Goal: Information Seeking & Learning: Learn about a topic

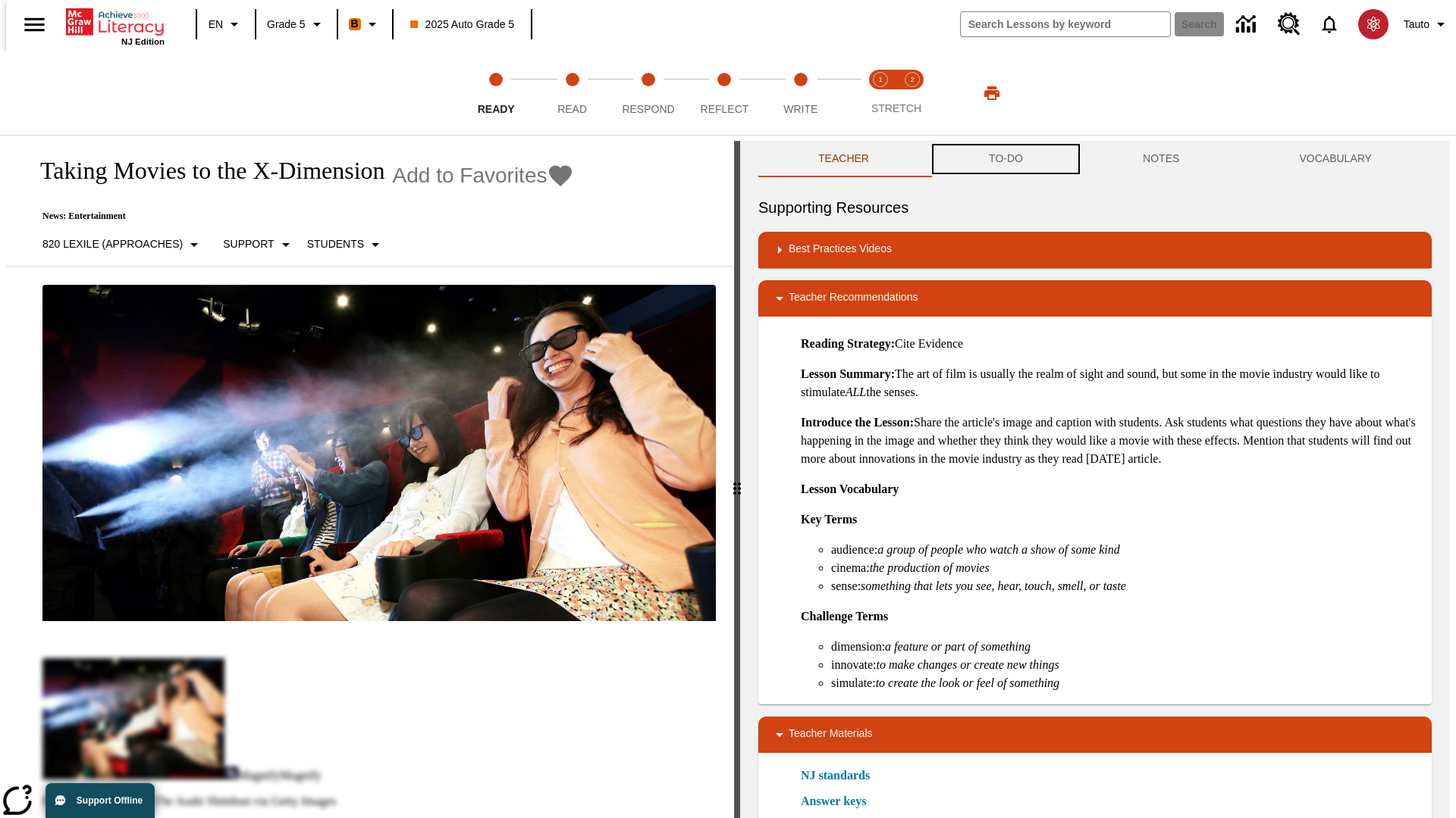
click at [1005, 160] on button "TO-DO" at bounding box center [1005, 160] width 154 height 37
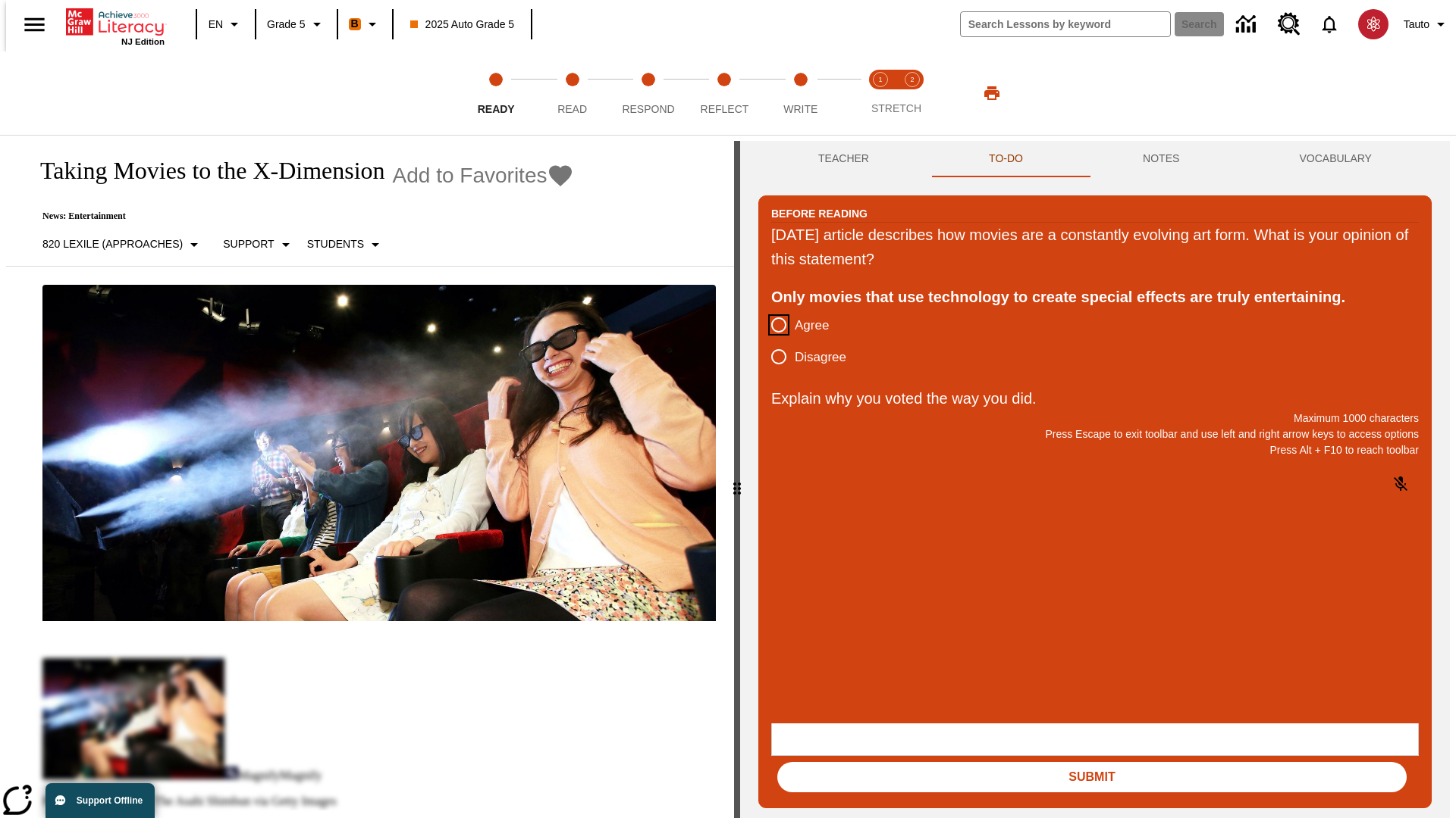
click at [773, 326] on input "Agree" at bounding box center [778, 325] width 32 height 32
radio input "true"
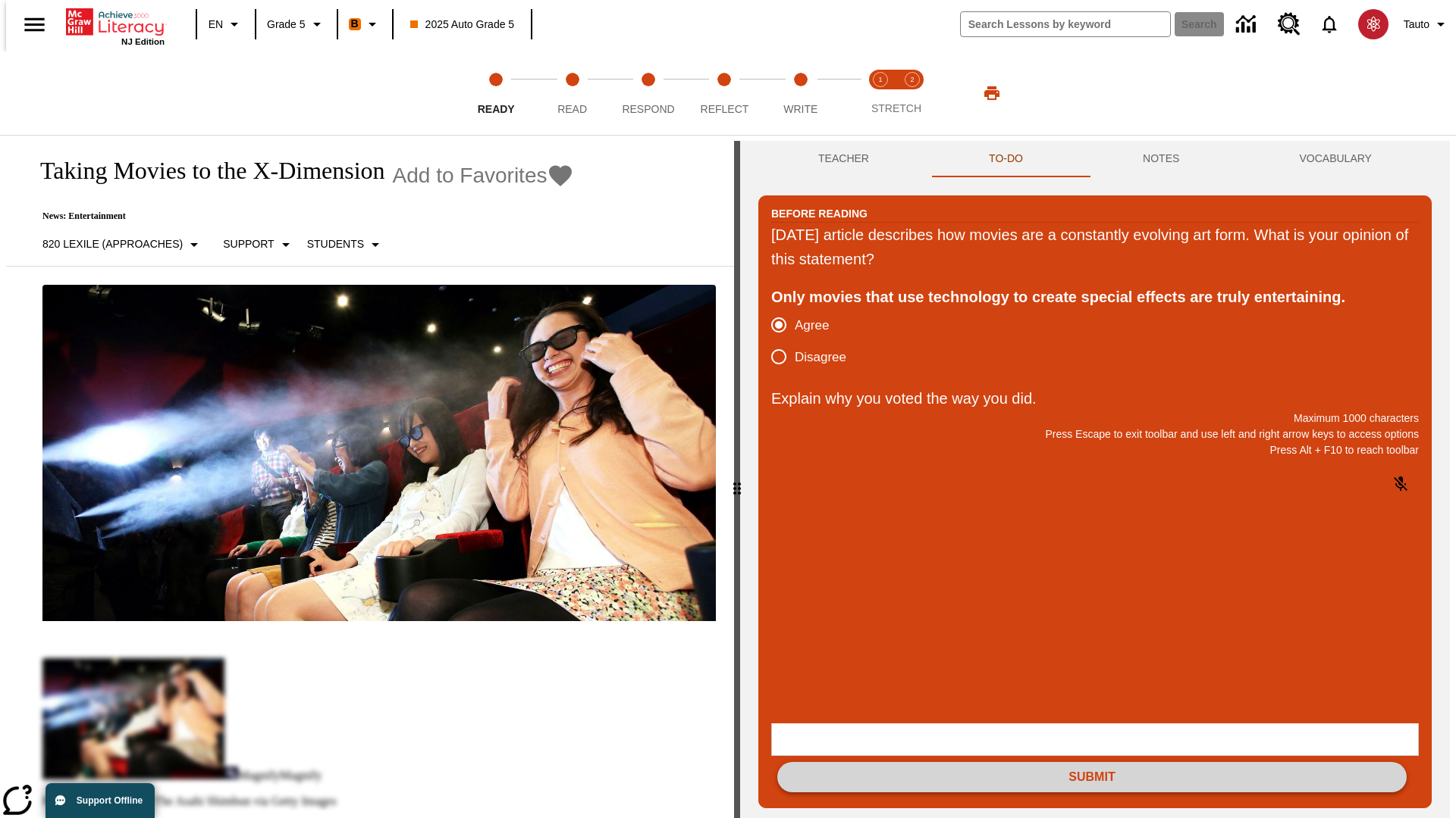
click at [1092, 762] on button "Submit" at bounding box center [1091, 776] width 630 height 30
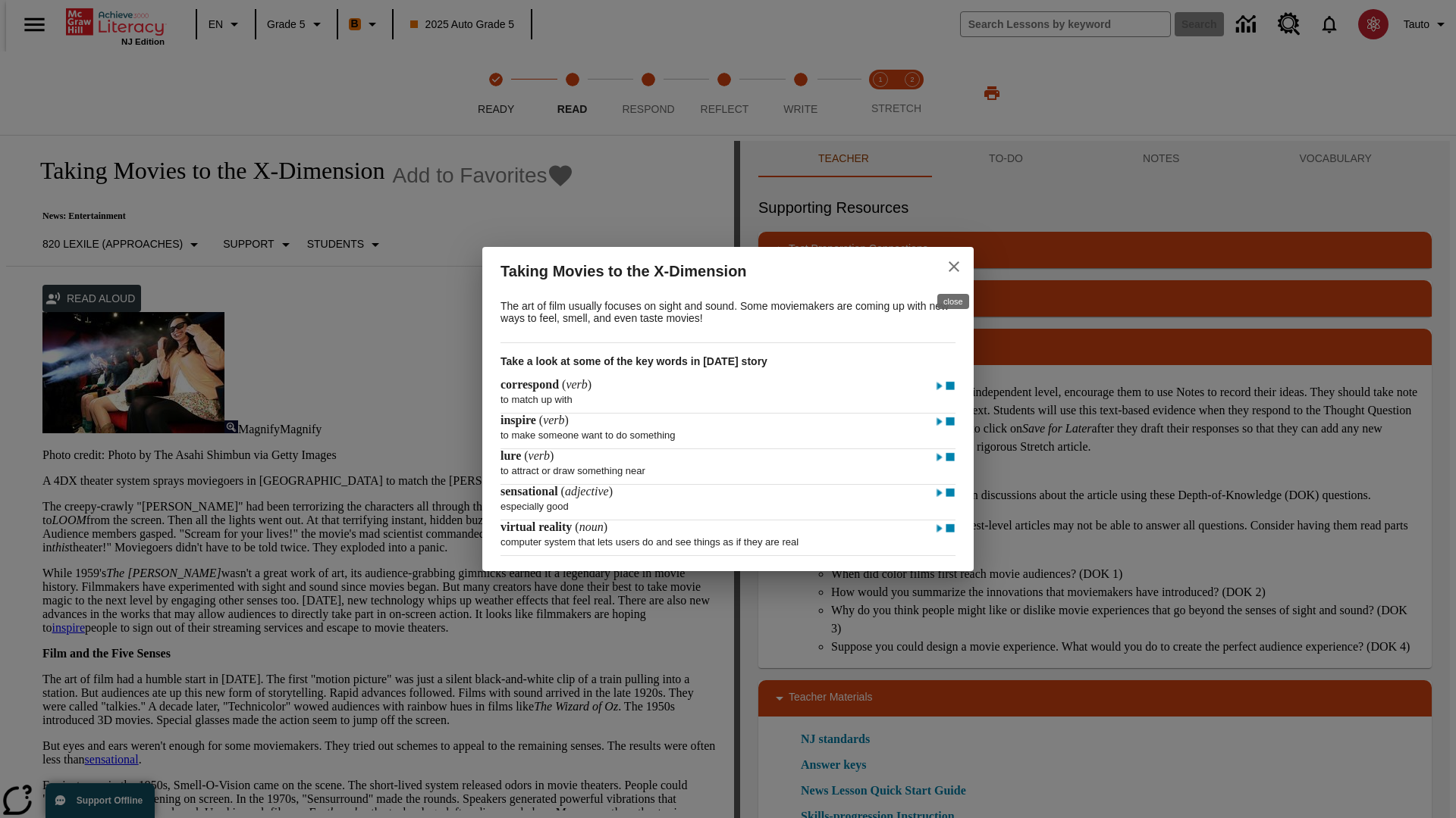
click at [954, 265] on icon "close" at bounding box center [954, 266] width 11 height 11
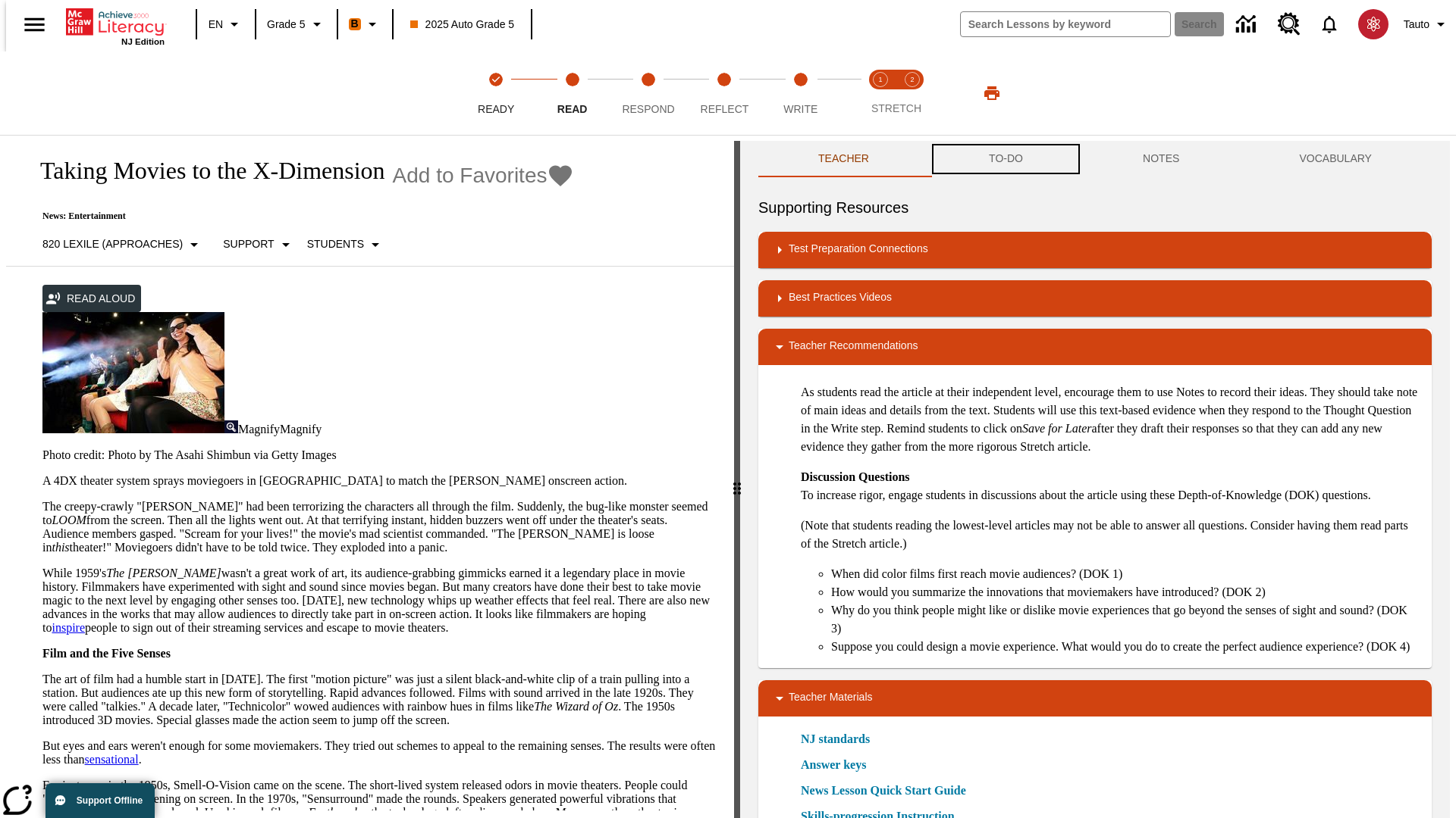
scroll to position [1, 0]
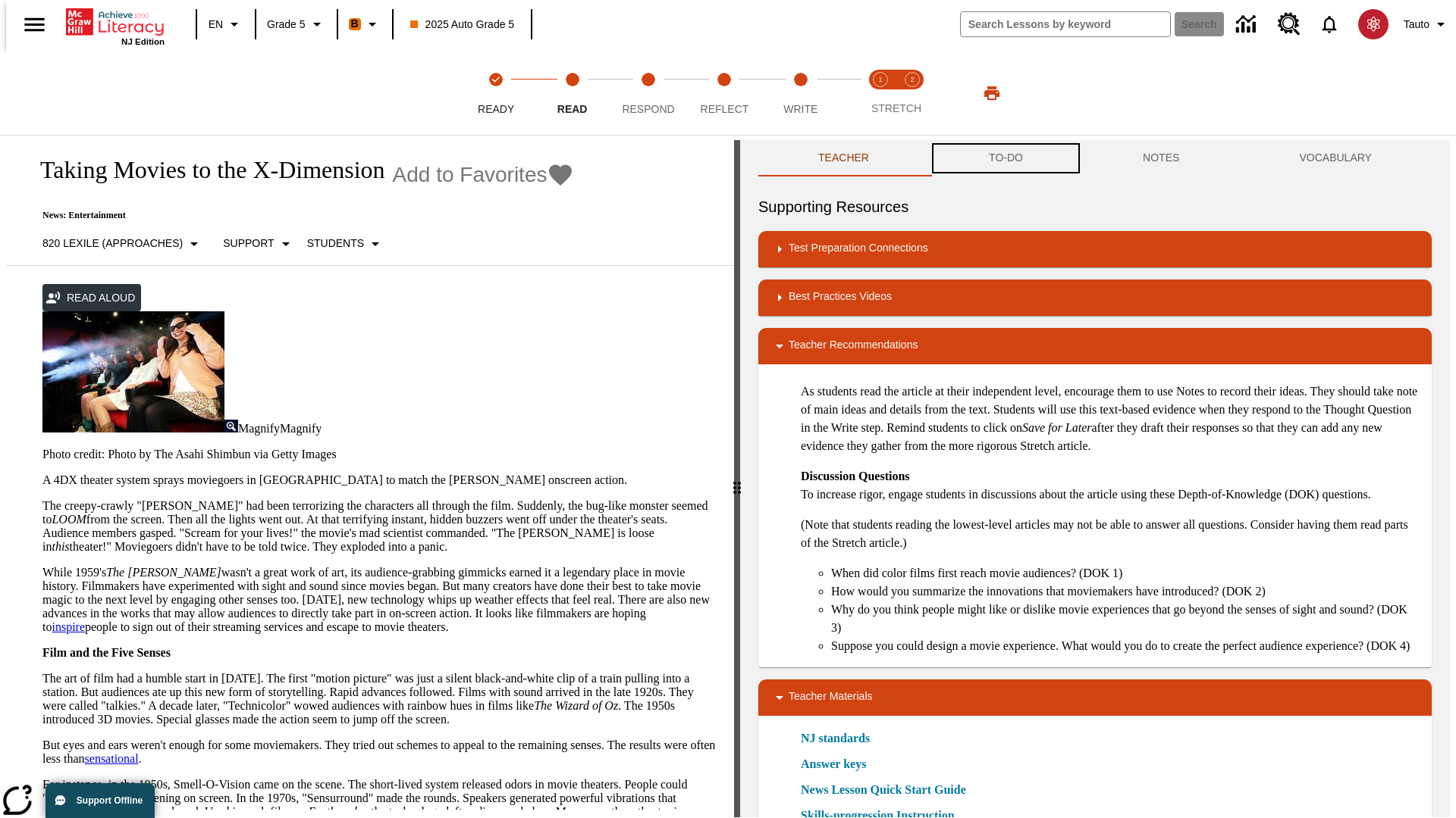
click at [1005, 160] on button "TO-DO" at bounding box center [1005, 159] width 154 height 37
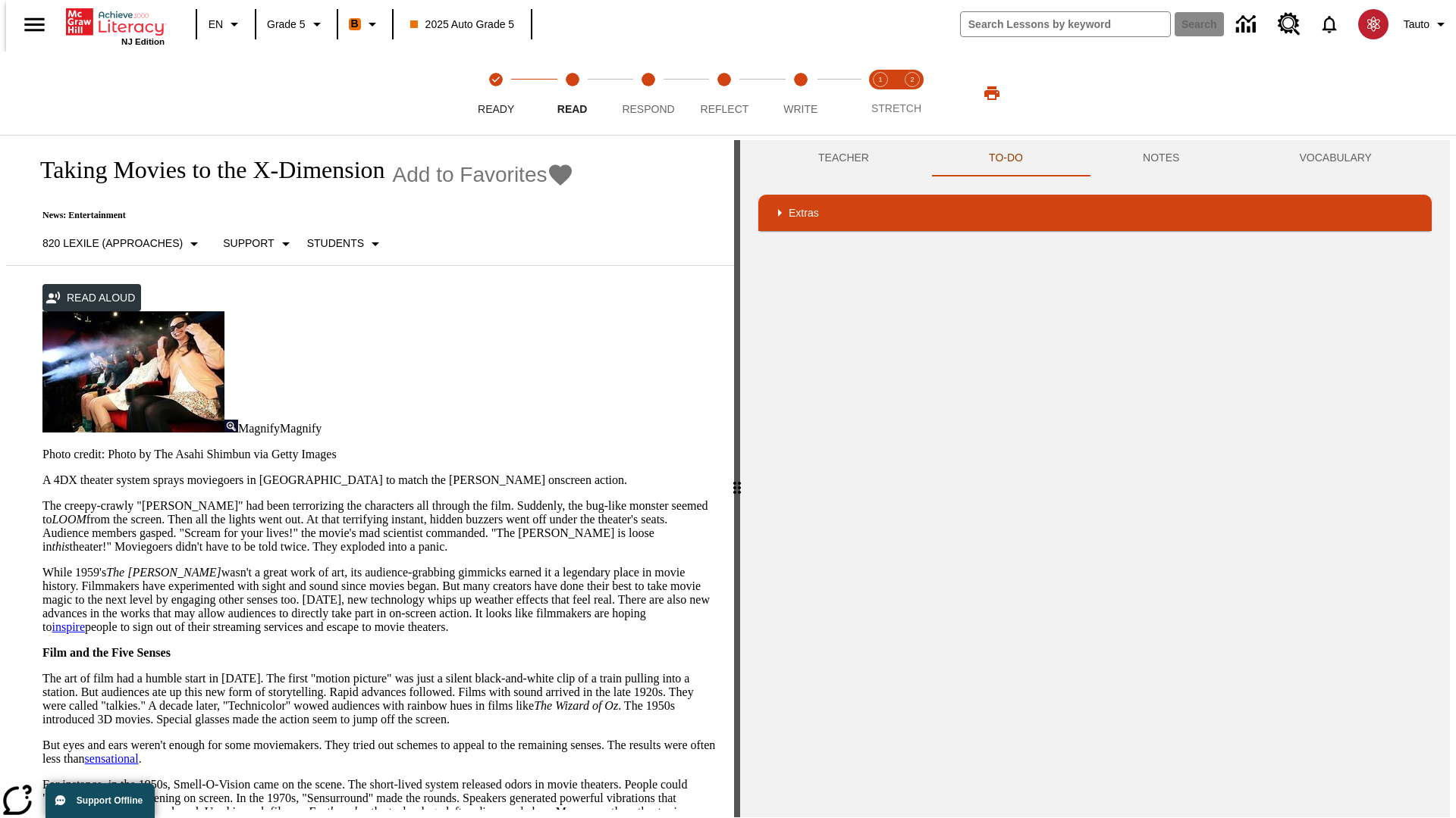
scroll to position [0, 0]
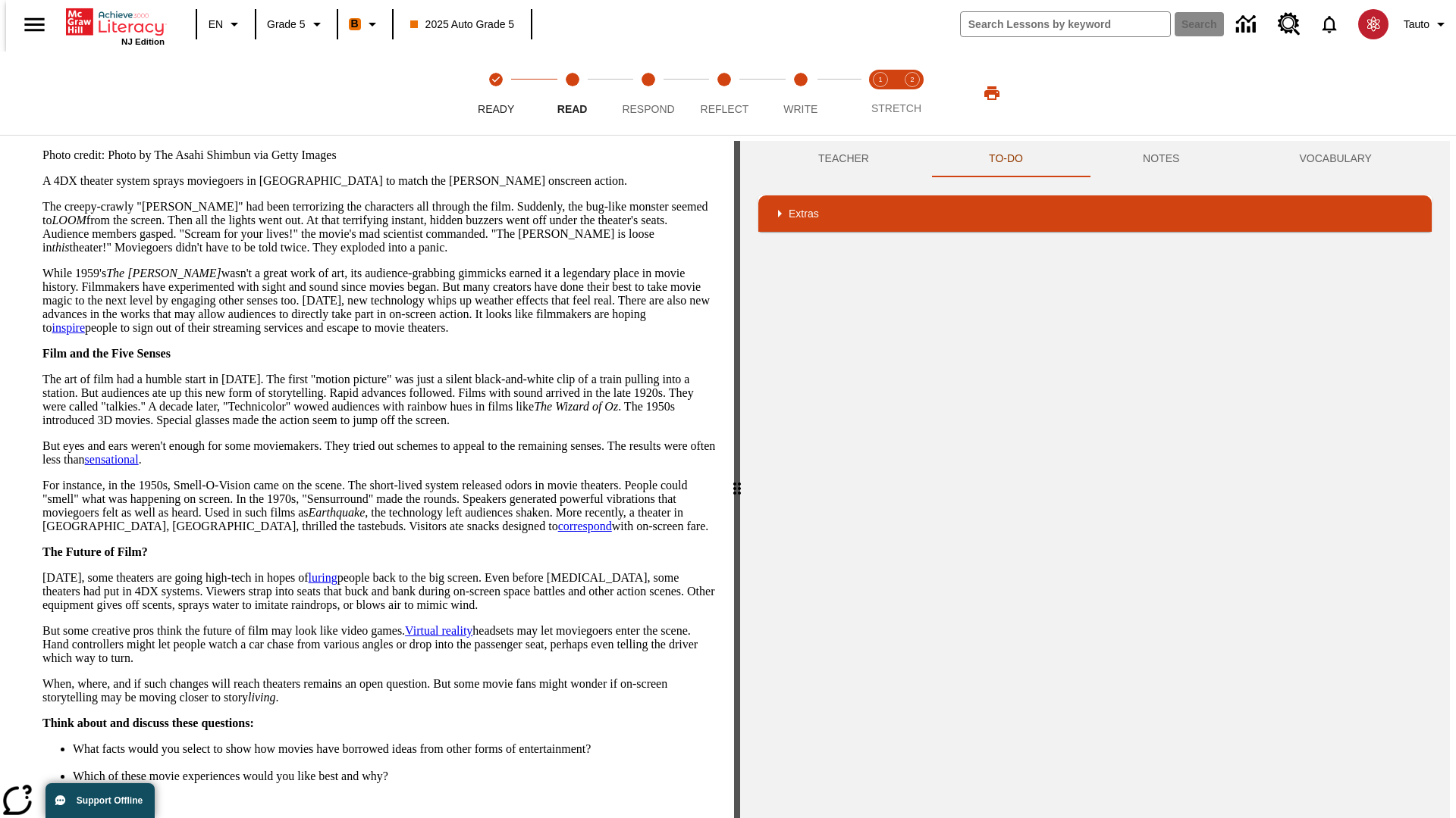
click at [684, 818] on button "Next" at bounding box center [690, 833] width 52 height 28
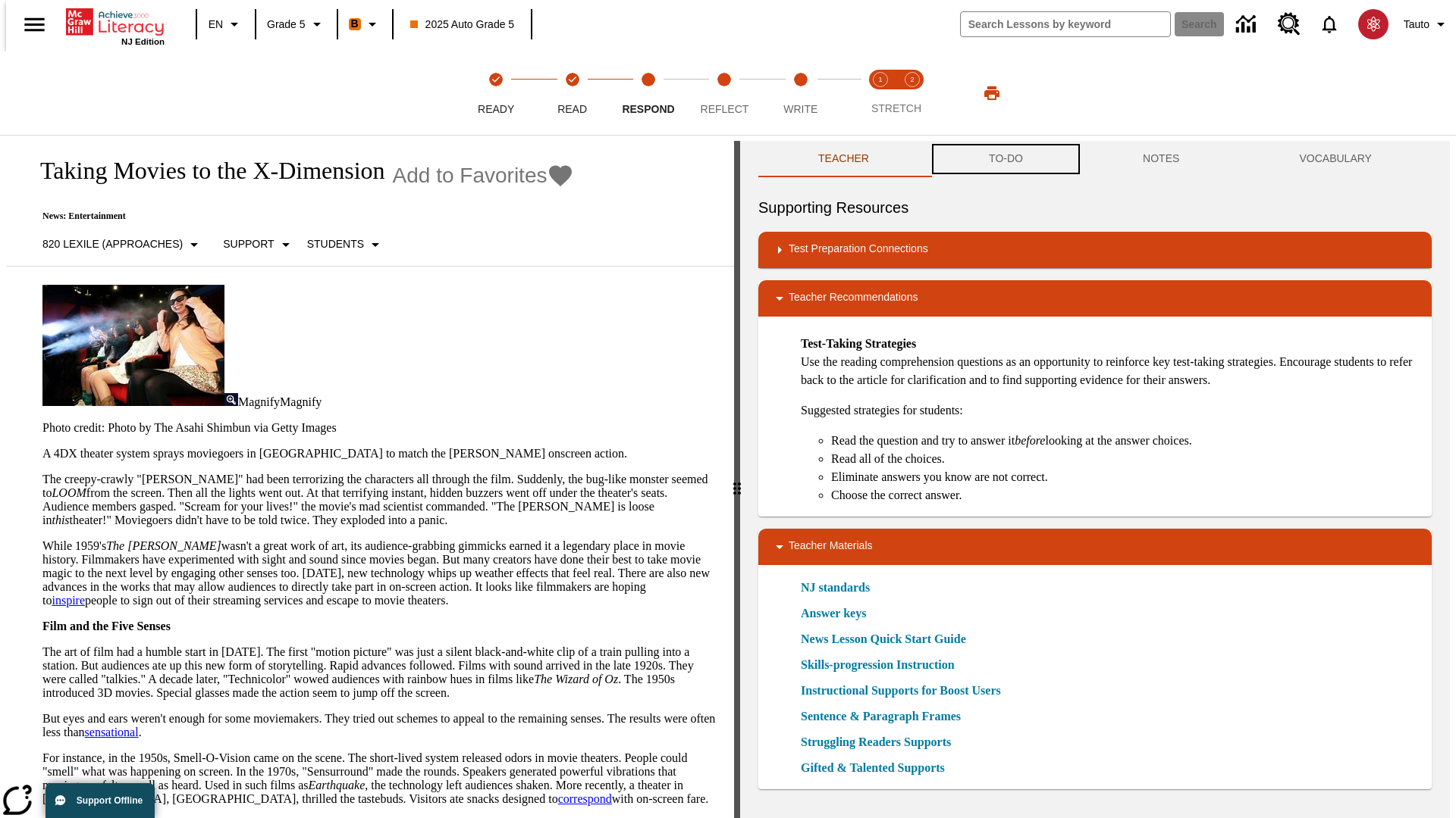
scroll to position [1, 0]
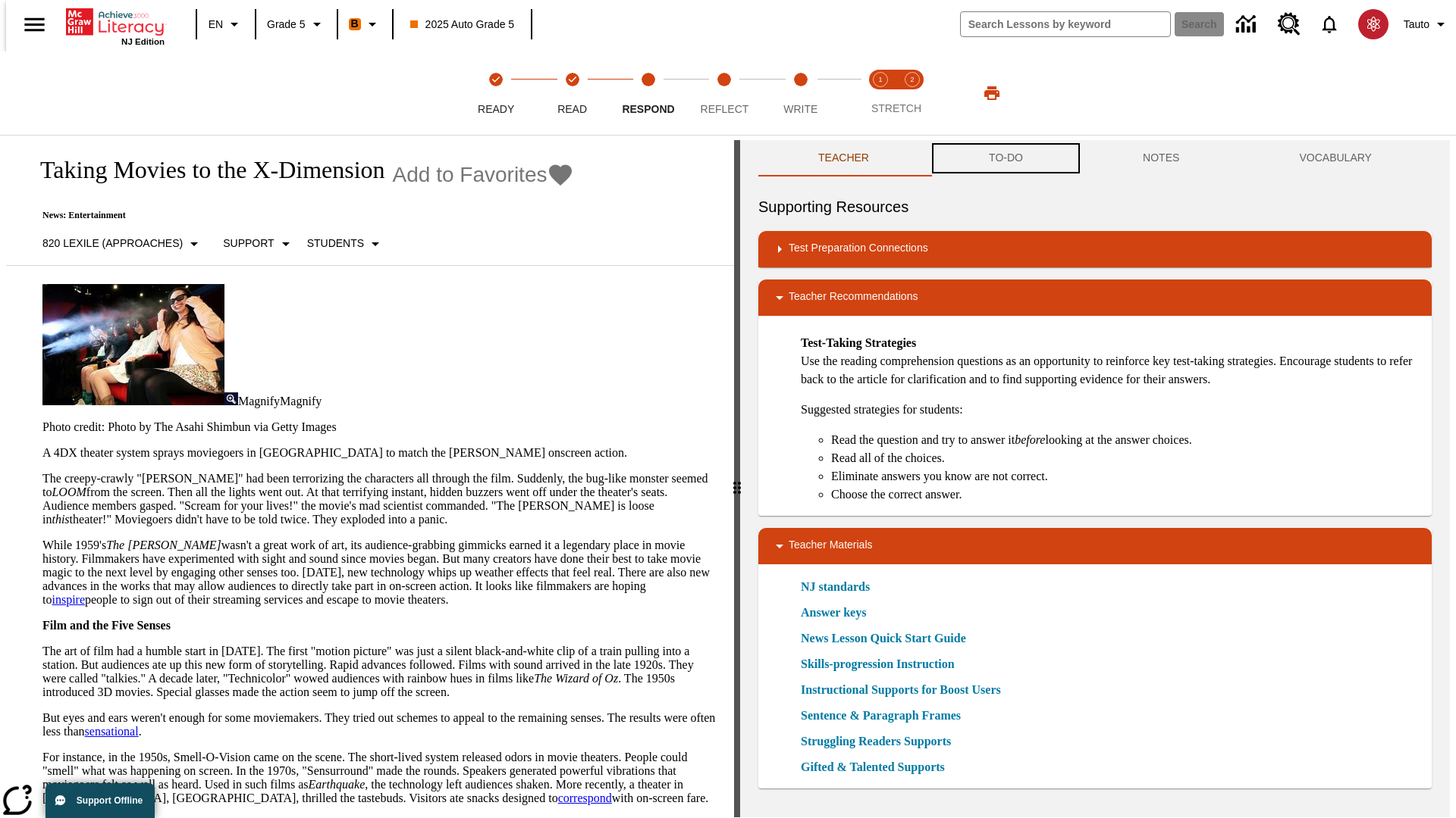
click at [1005, 160] on button "TO-DO" at bounding box center [1005, 159] width 154 height 37
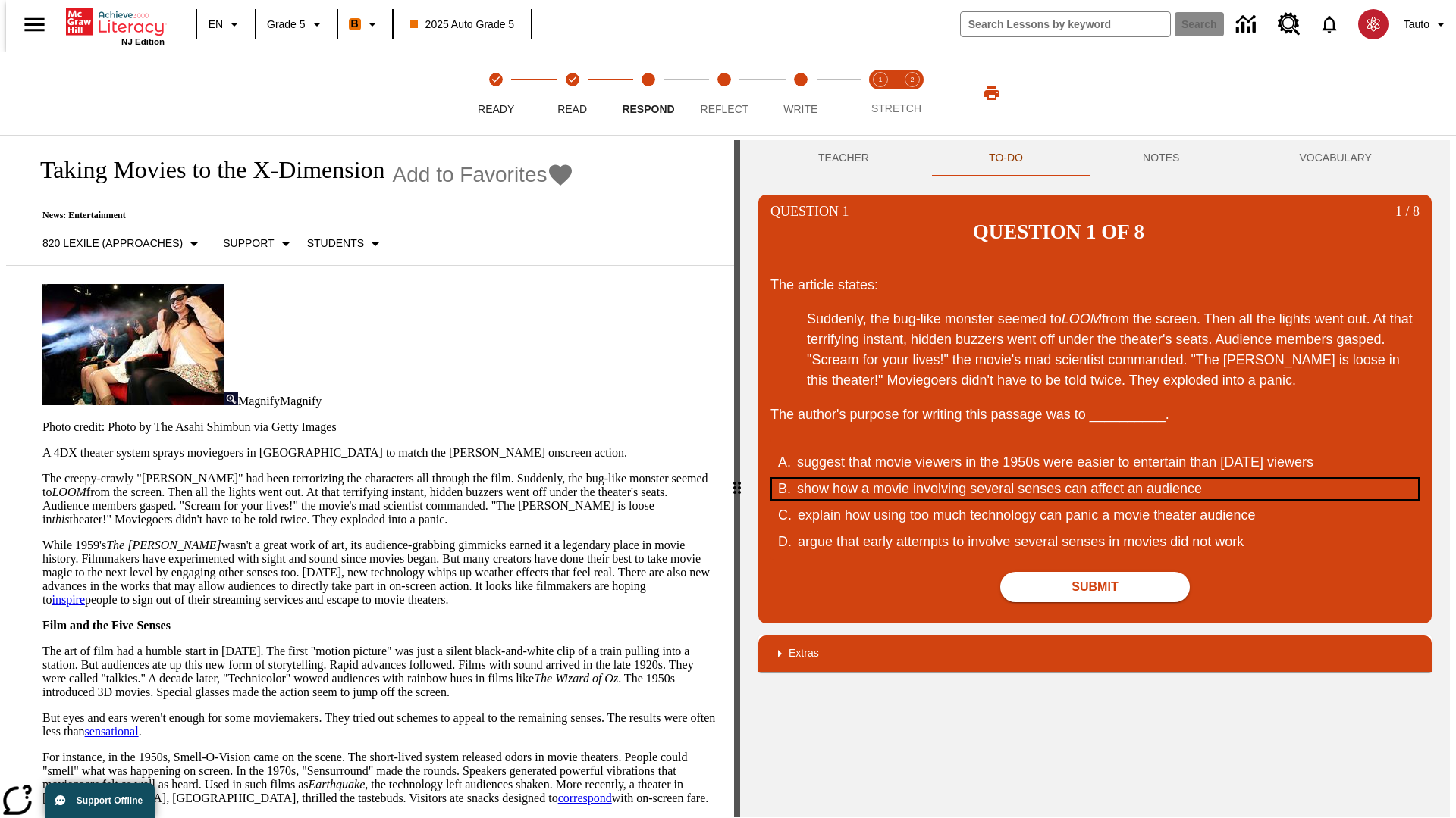
click at [1095, 479] on div "show how a movie involving several senses can affect an audience" at bounding box center [1085, 488] width 577 height 20
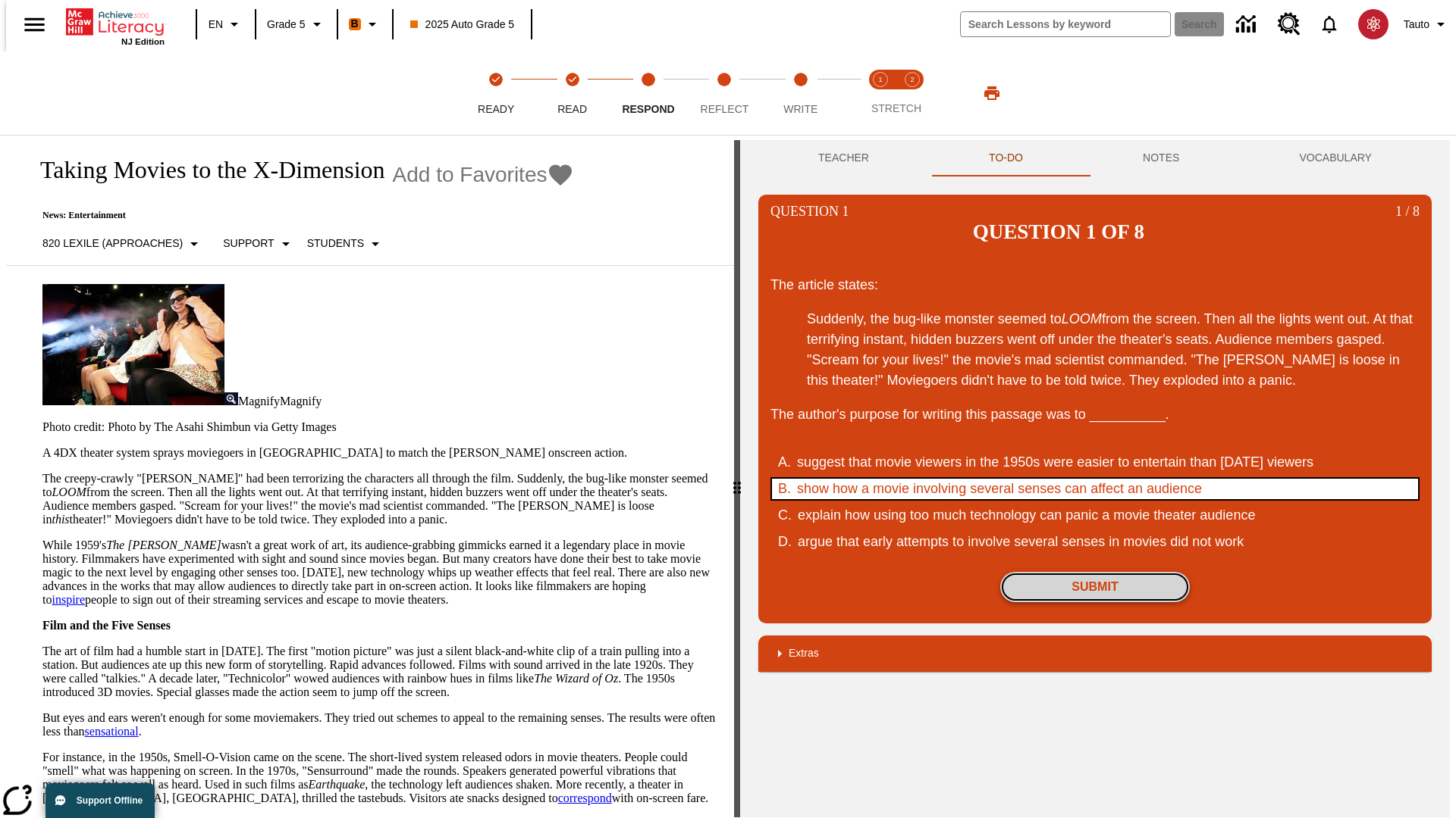
click at [1095, 572] on button "Submit" at bounding box center [1095, 587] width 190 height 30
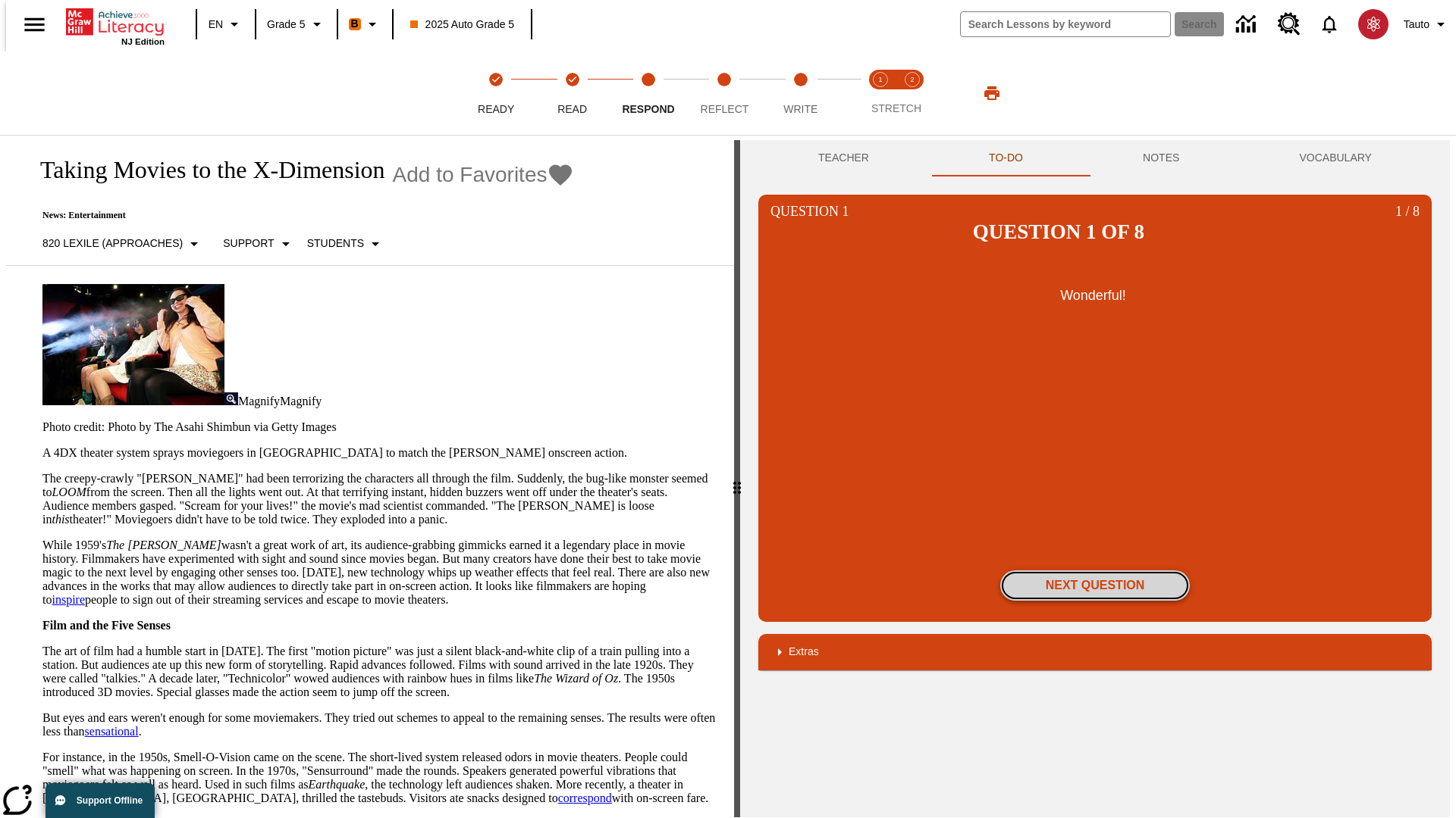
click at [1095, 570] on button "Next Question" at bounding box center [1095, 585] width 190 height 30
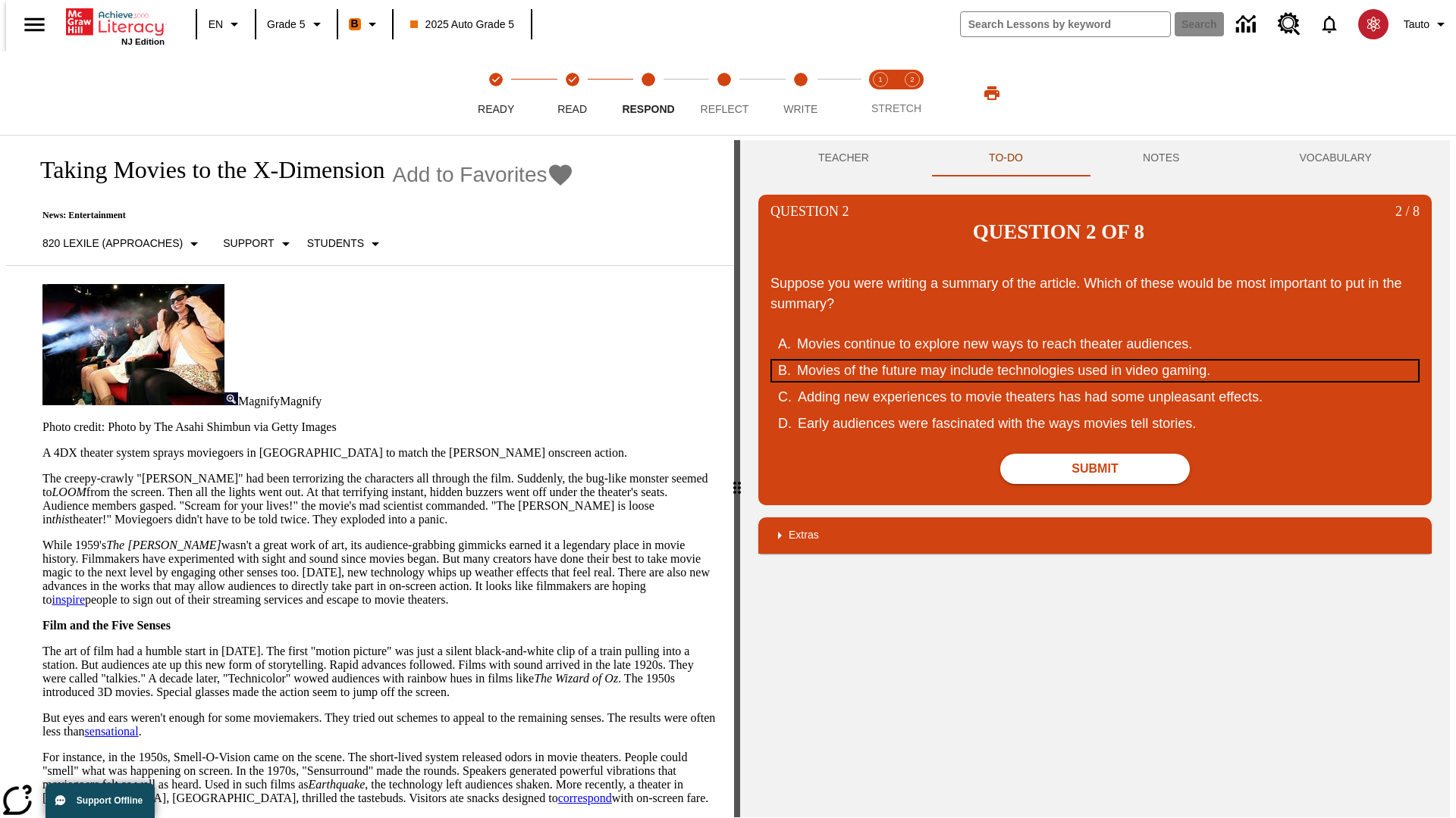
click at [1095, 361] on div "Movies of the future may include technologies used in video gaming." at bounding box center [1085, 370] width 577 height 20
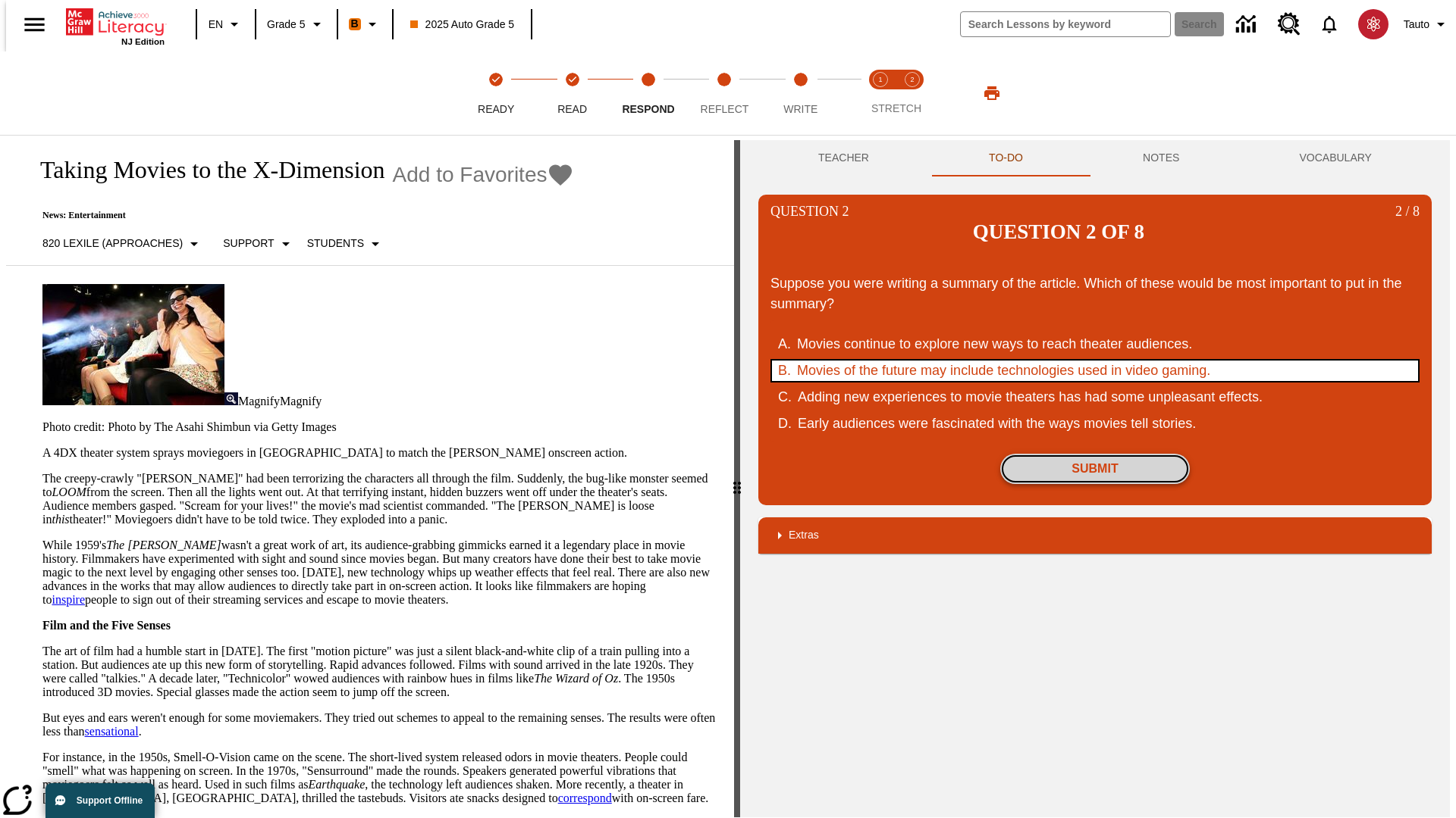
click at [1095, 453] on button "Submit" at bounding box center [1095, 468] width 190 height 30
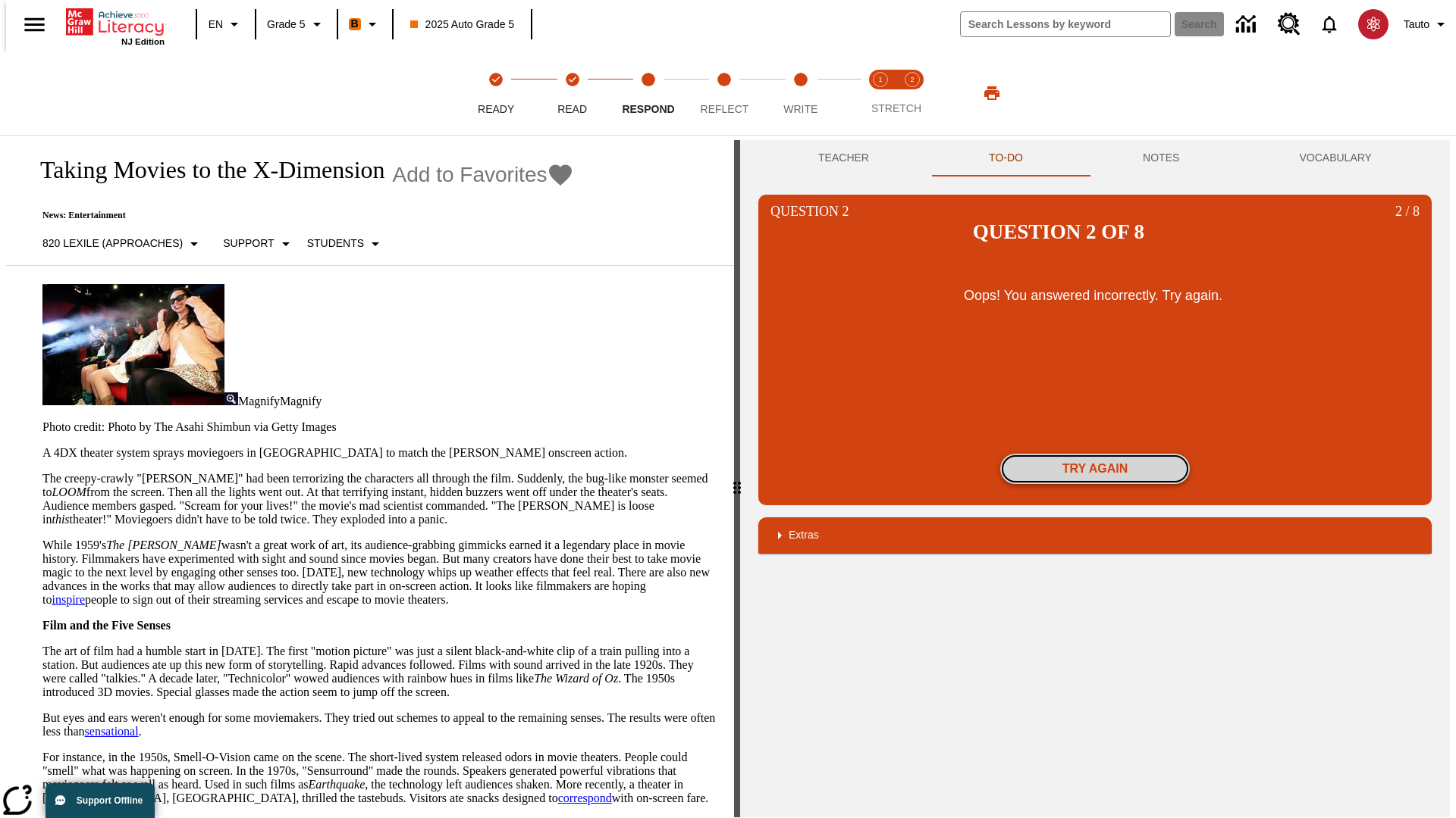
click at [1095, 453] on button "Try again" at bounding box center [1095, 468] width 190 height 30
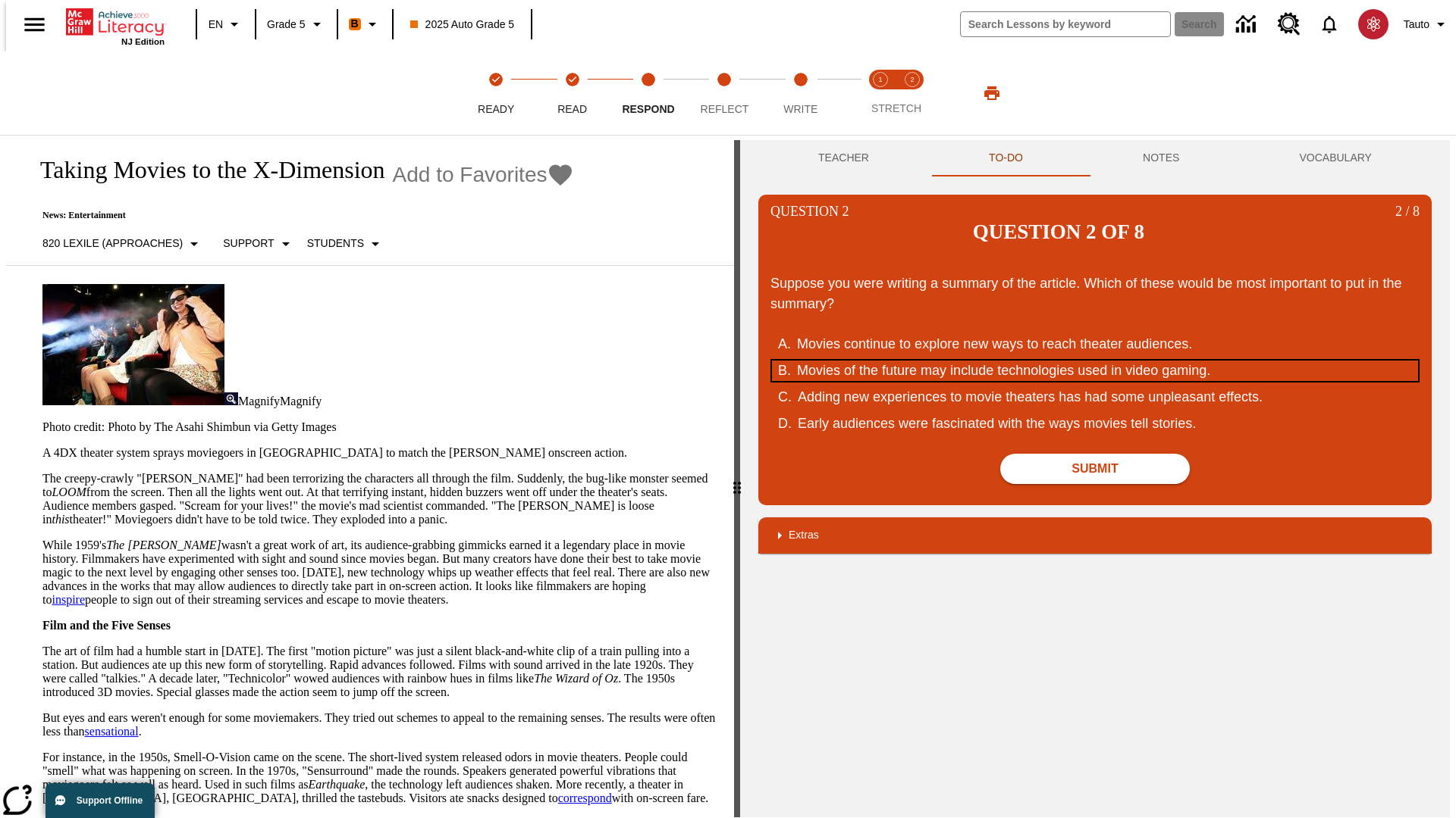
click at [1095, 361] on div "Movies of the future may include technologies used in video gaming." at bounding box center [1085, 370] width 577 height 20
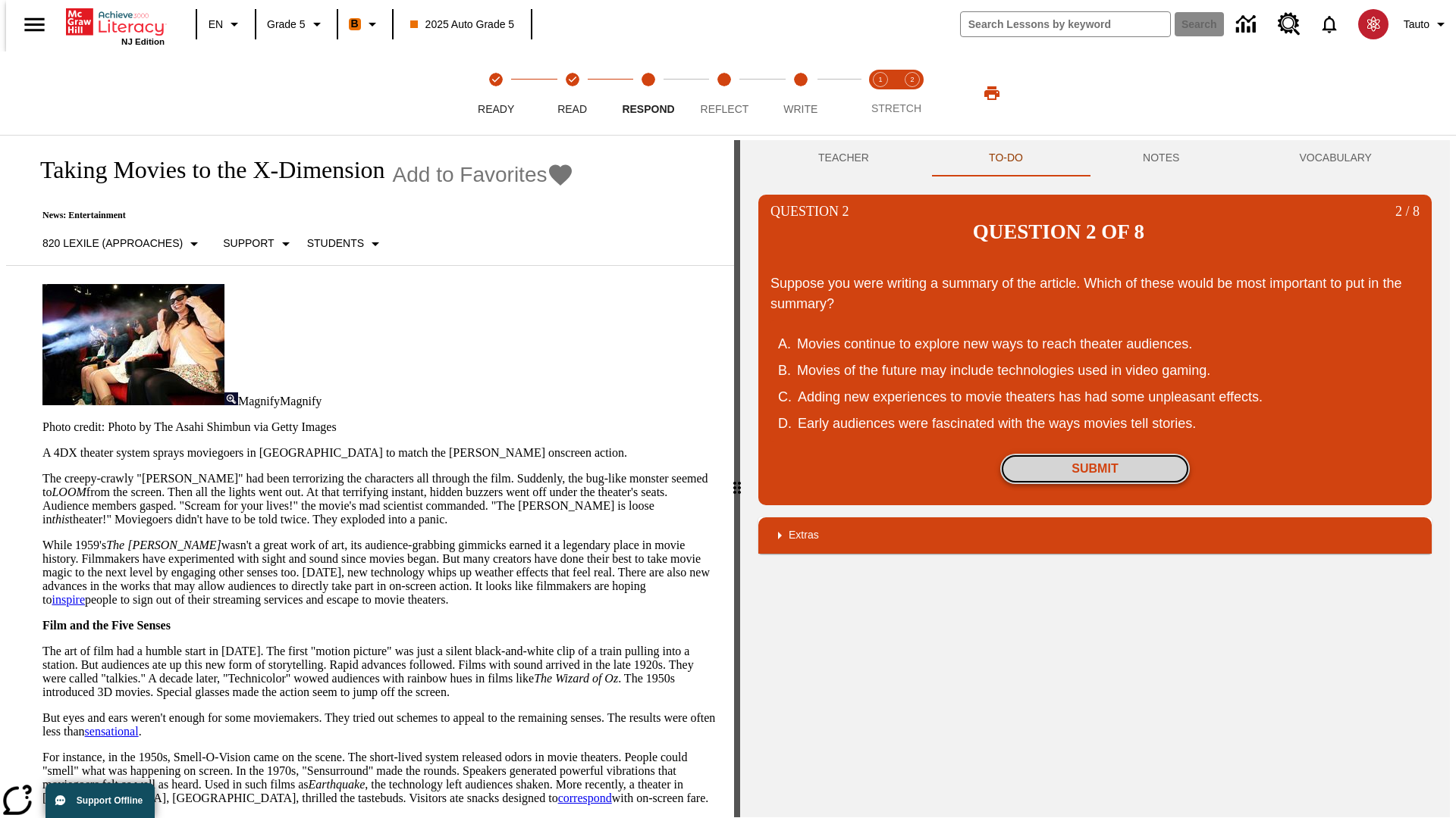
click at [1095, 453] on button "Submit" at bounding box center [1095, 468] width 190 height 30
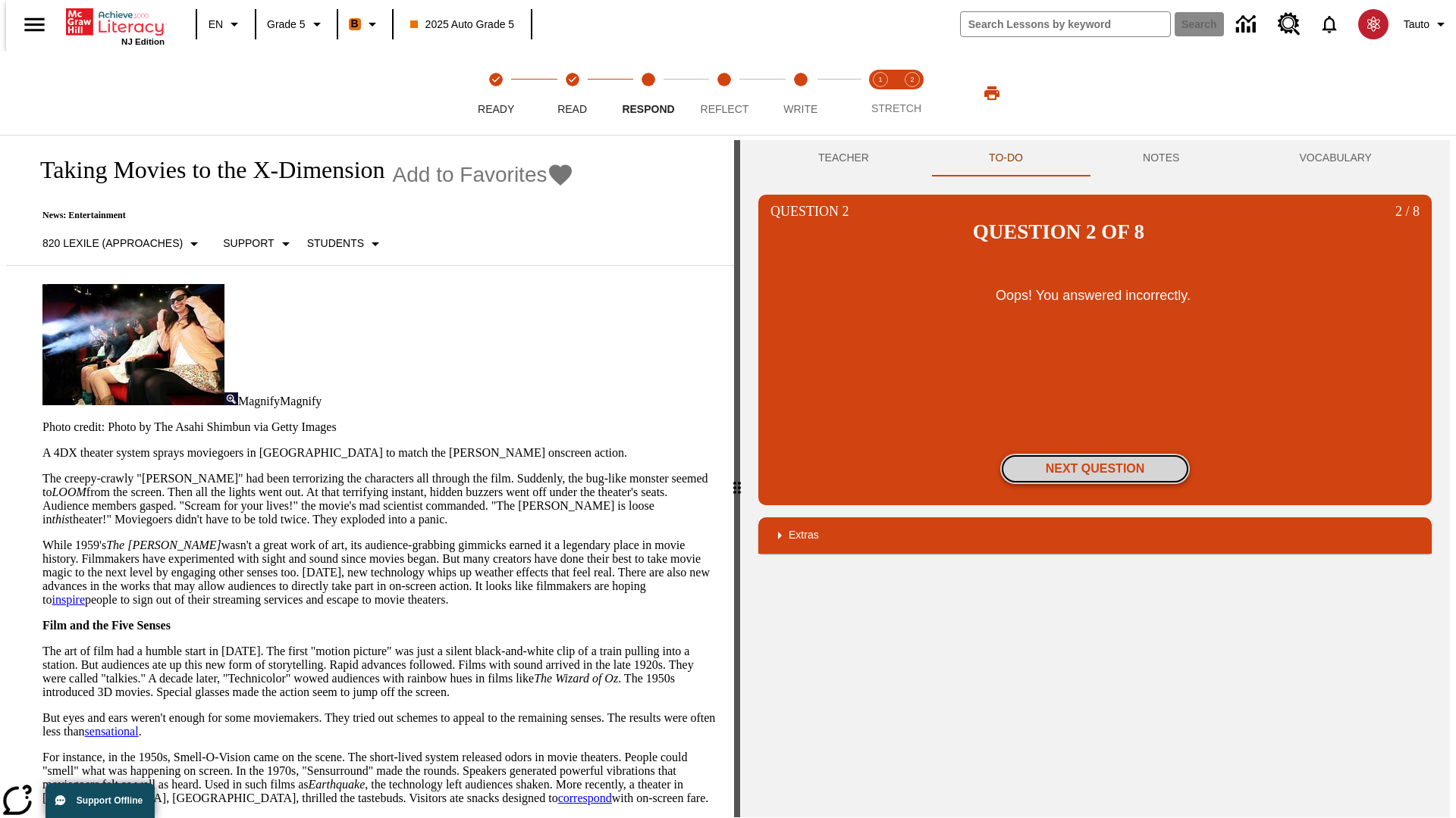
click at [1095, 453] on button "Next Question" at bounding box center [1095, 468] width 190 height 30
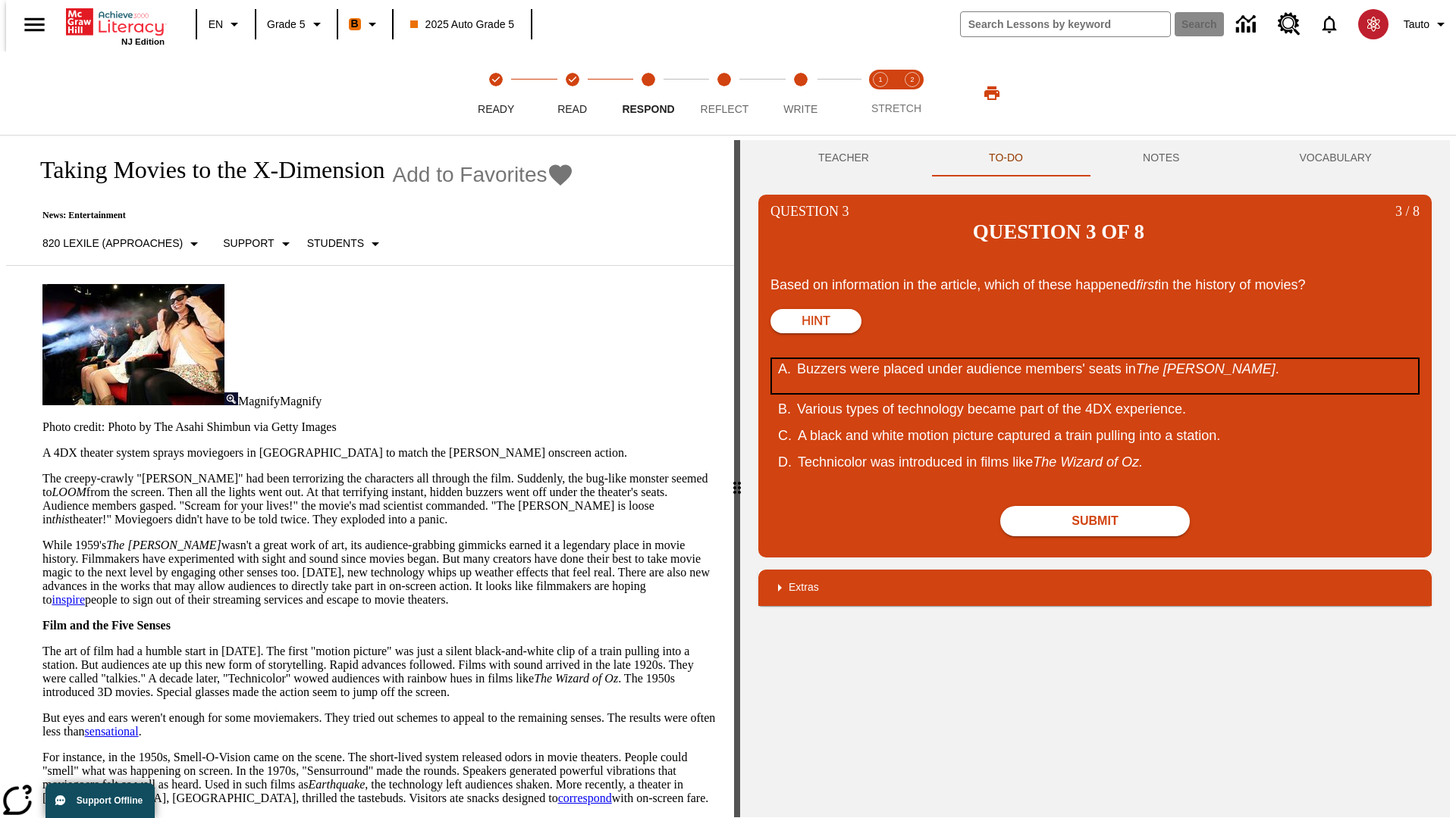
click at [1095, 360] on div "Buzzers were placed under audience members' seats in The Tingler ." at bounding box center [1085, 376] width 577 height 34
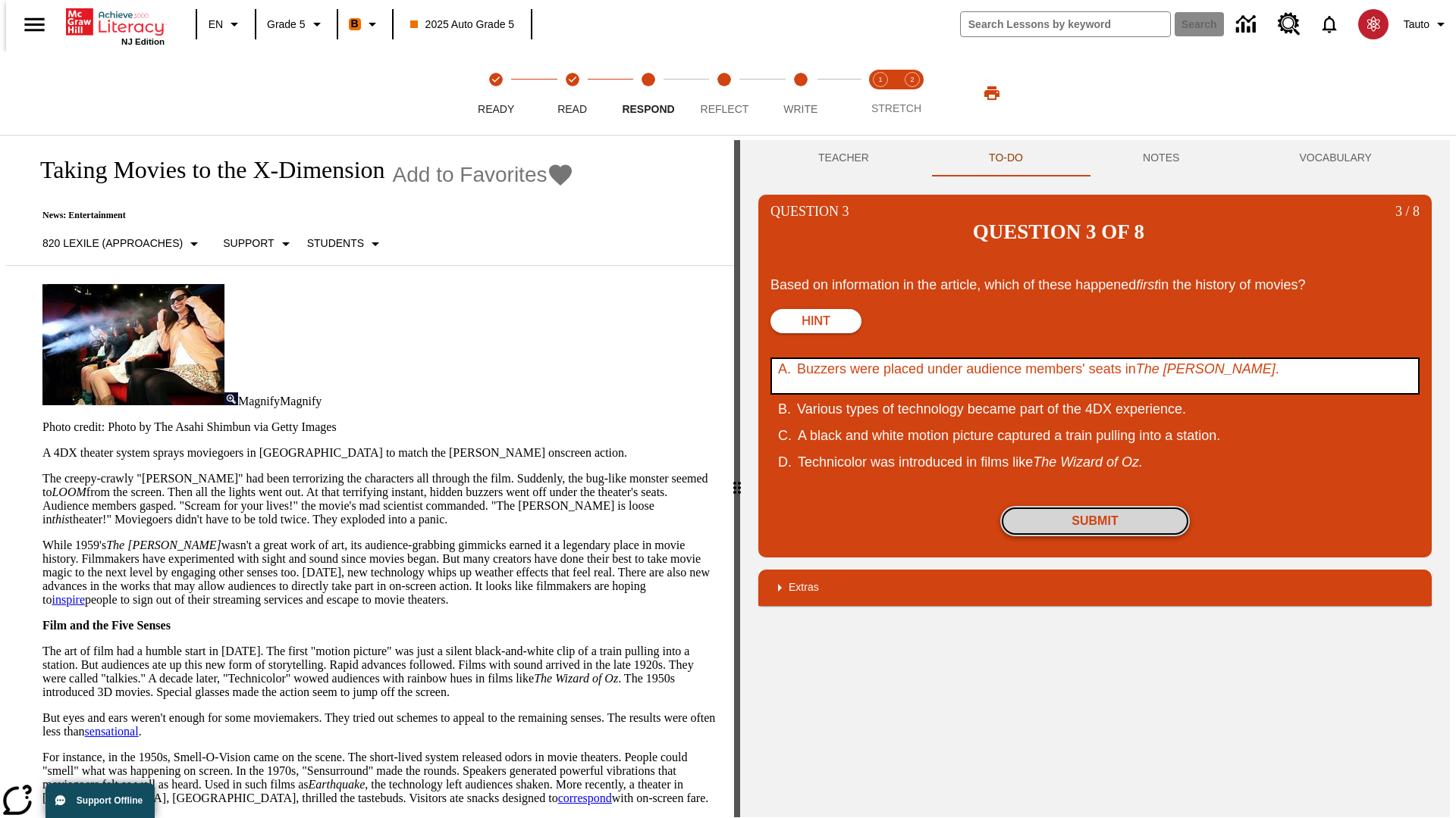
click at [1095, 507] on button "Submit" at bounding box center [1095, 521] width 190 height 30
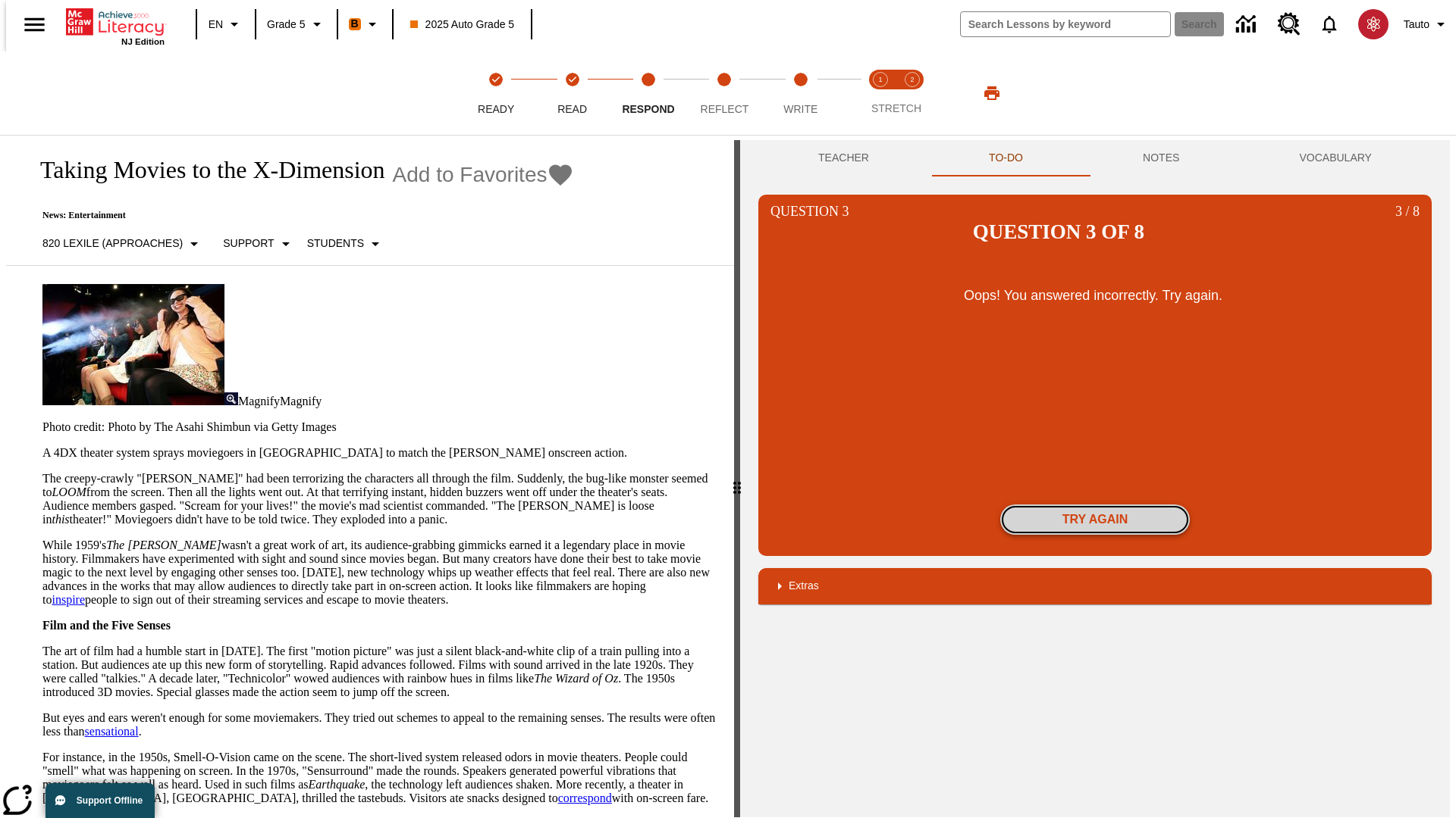
click at [1095, 505] on button "Try again" at bounding box center [1095, 519] width 190 height 30
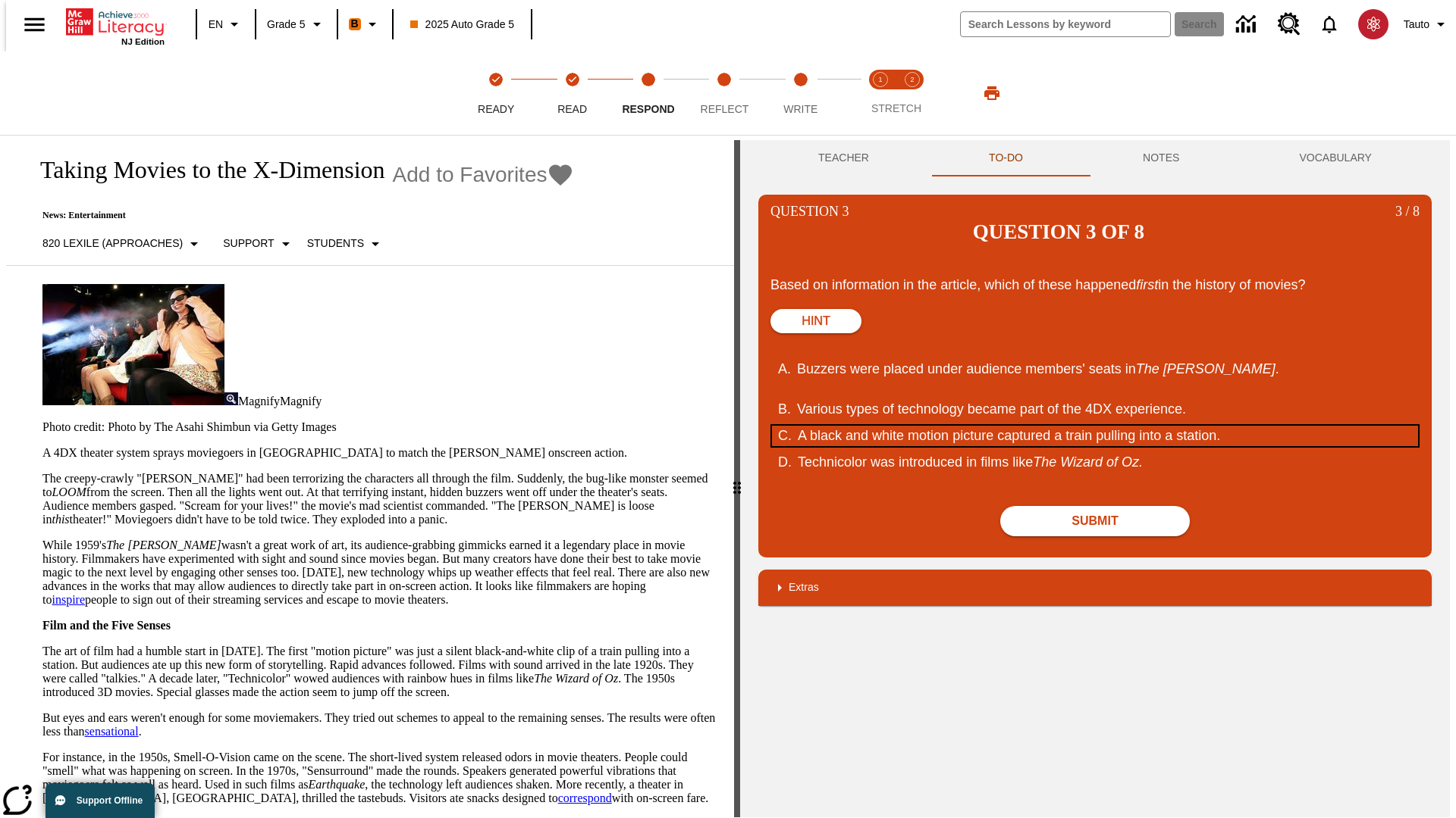
click at [1095, 425] on div "A black and white motion picture captured a train pulling into a station." at bounding box center [1086, 435] width 577 height 20
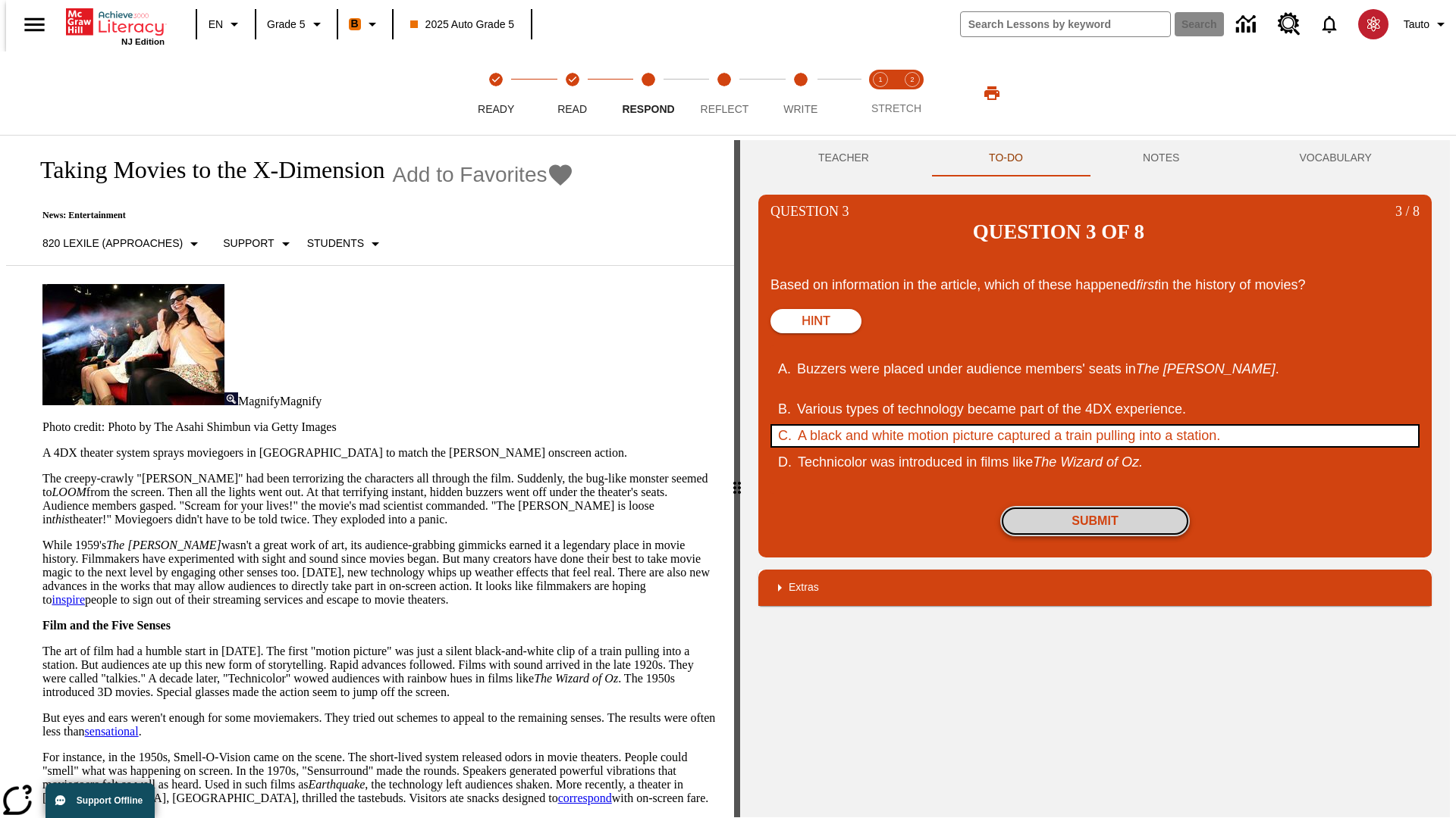
click at [1095, 507] on button "Submit" at bounding box center [1095, 521] width 190 height 30
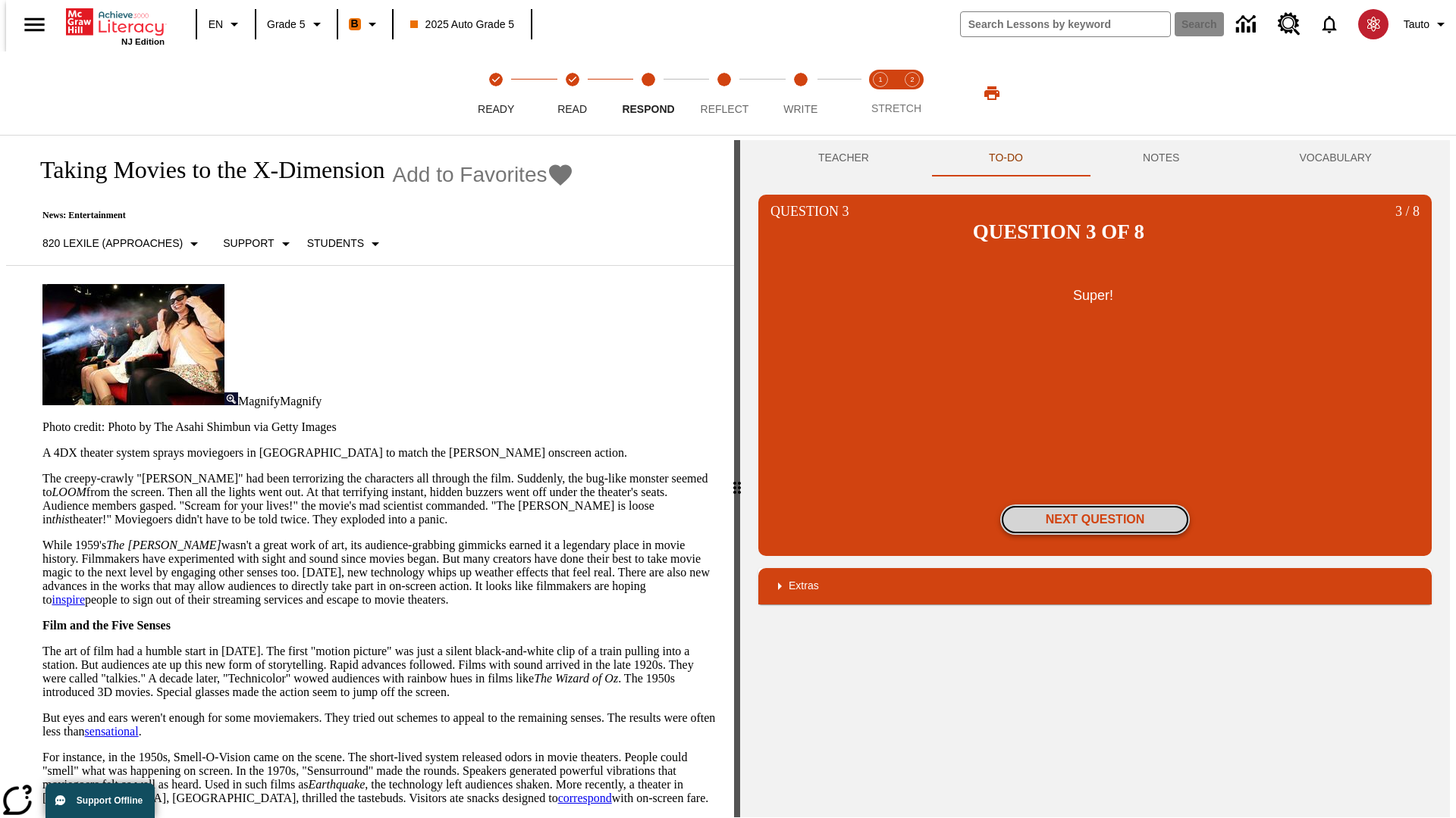
click at [1095, 505] on button "Next Question" at bounding box center [1095, 519] width 190 height 30
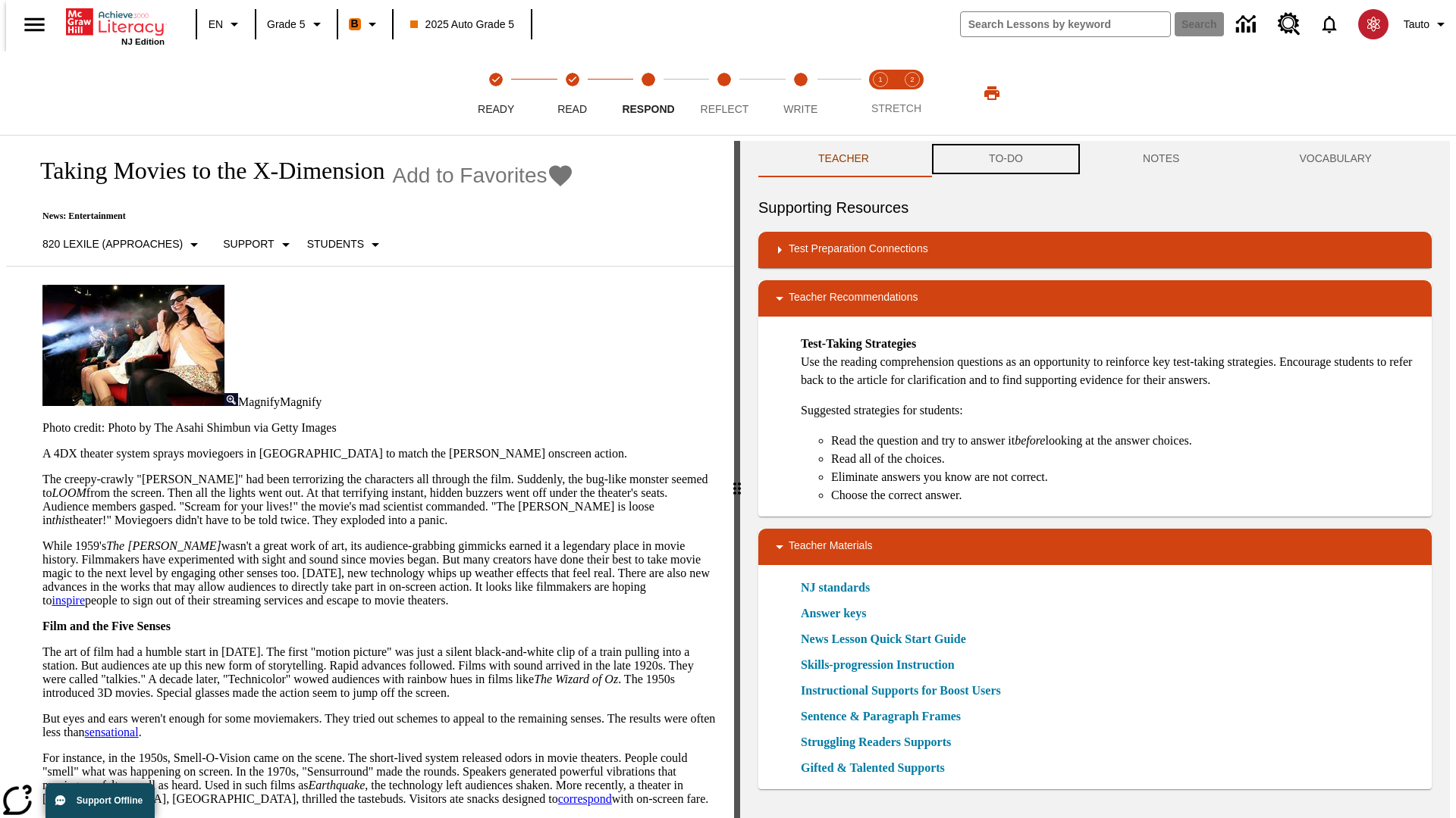
click at [1005, 160] on button "TO-DO" at bounding box center [1005, 160] width 154 height 37
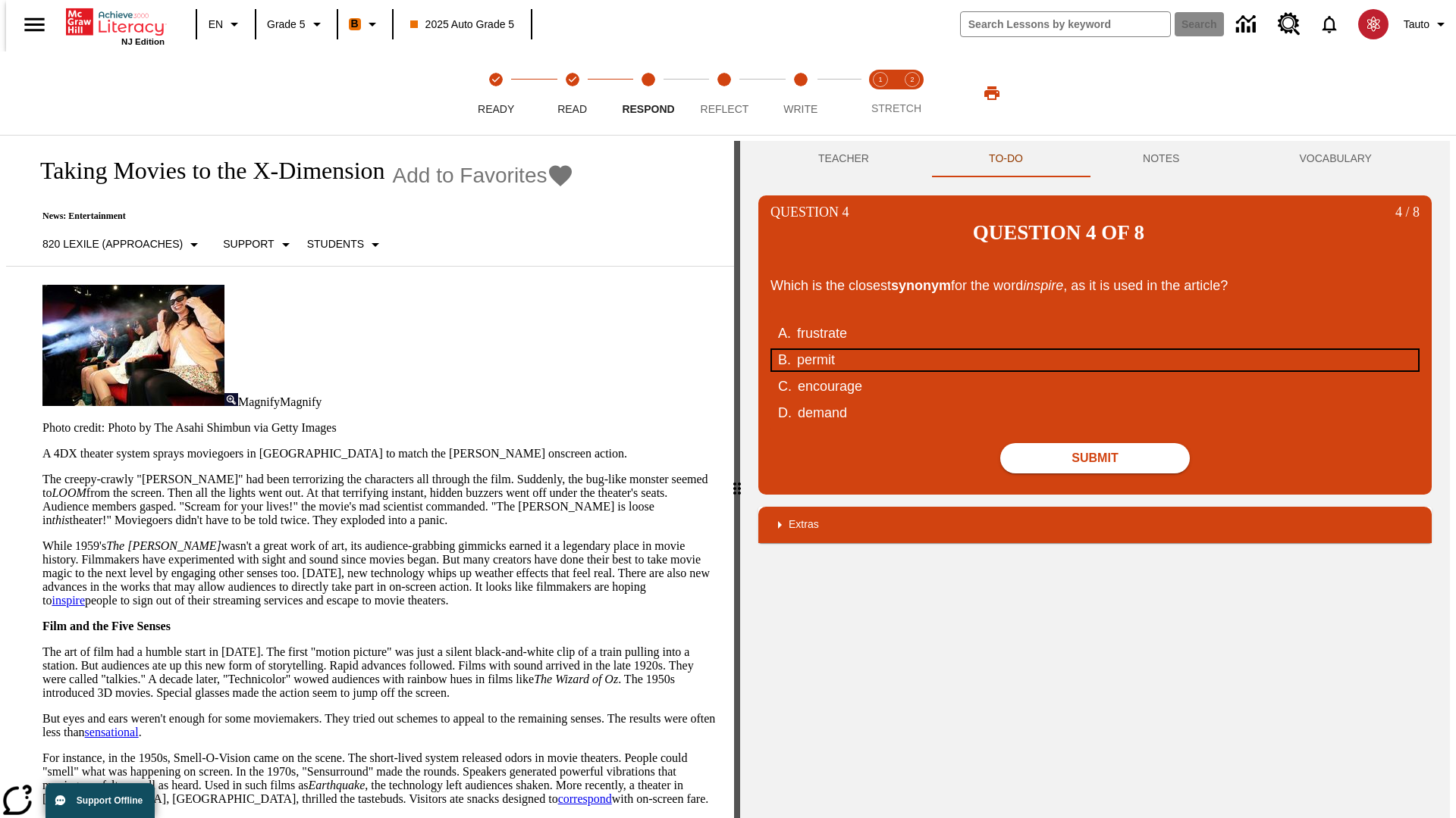
click at [1095, 350] on div "permit" at bounding box center [1085, 360] width 577 height 20
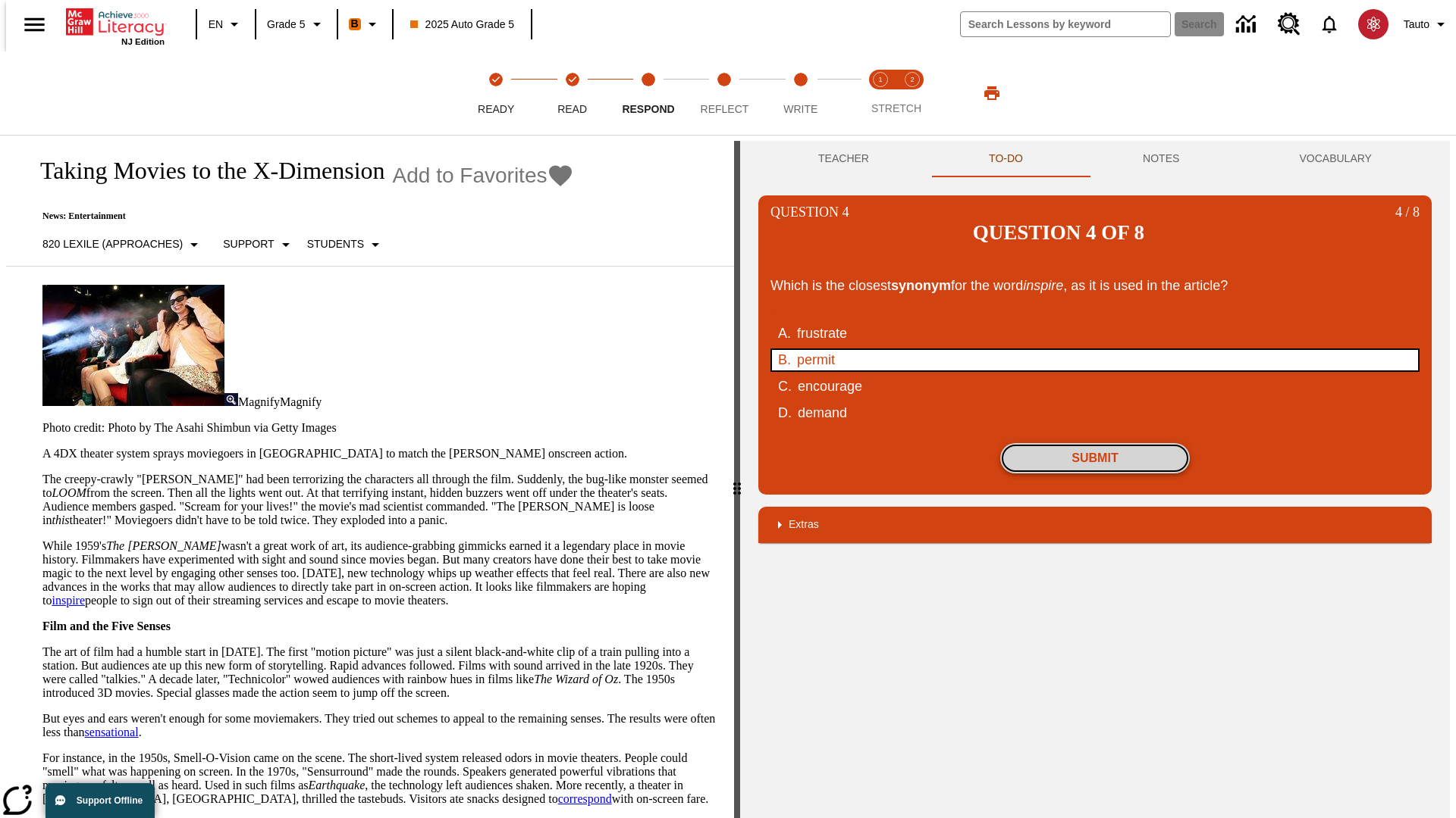
click at [1095, 444] on button "Submit" at bounding box center [1095, 458] width 190 height 30
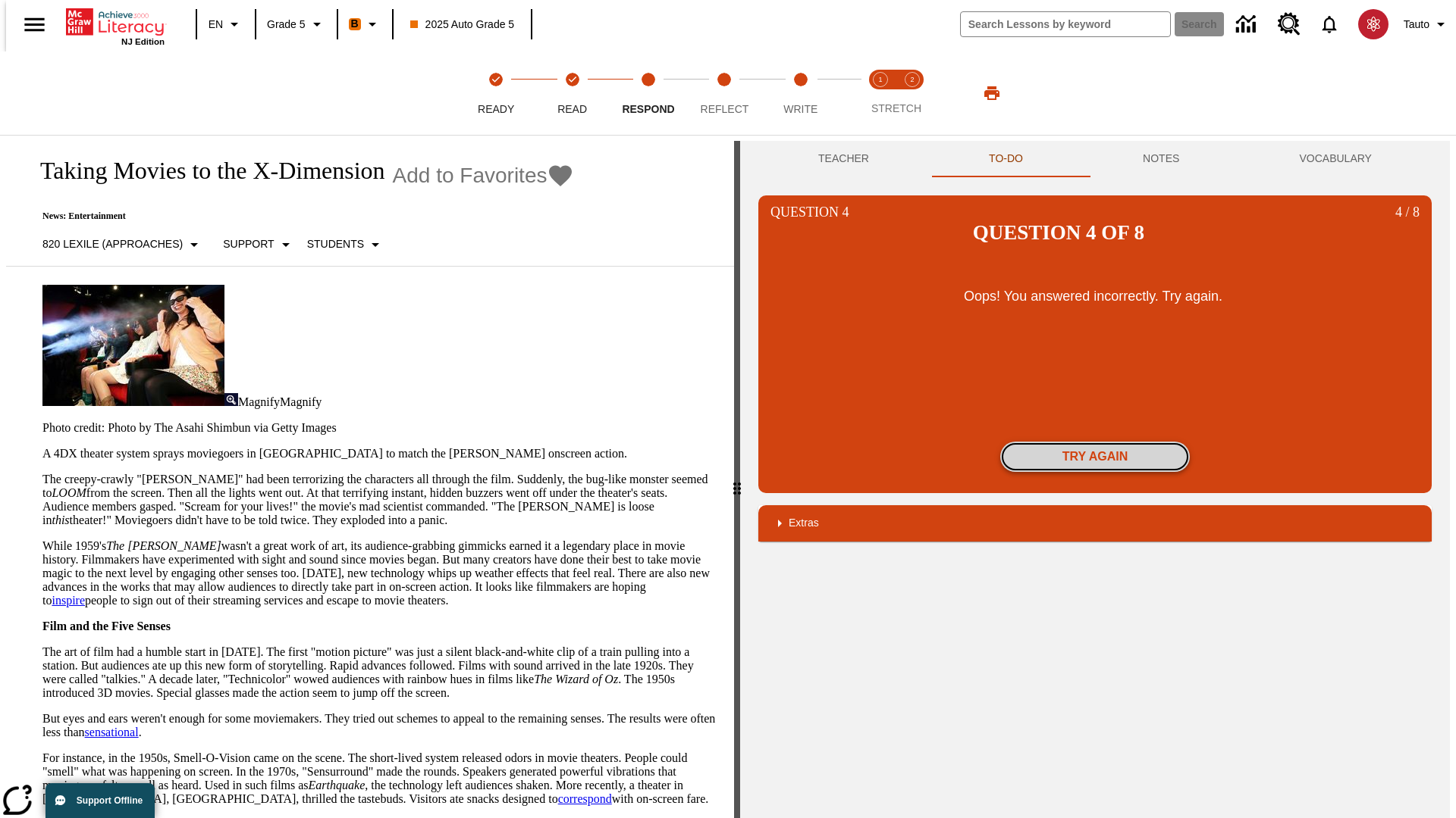
click at [1095, 442] on button "Try again" at bounding box center [1095, 456] width 190 height 30
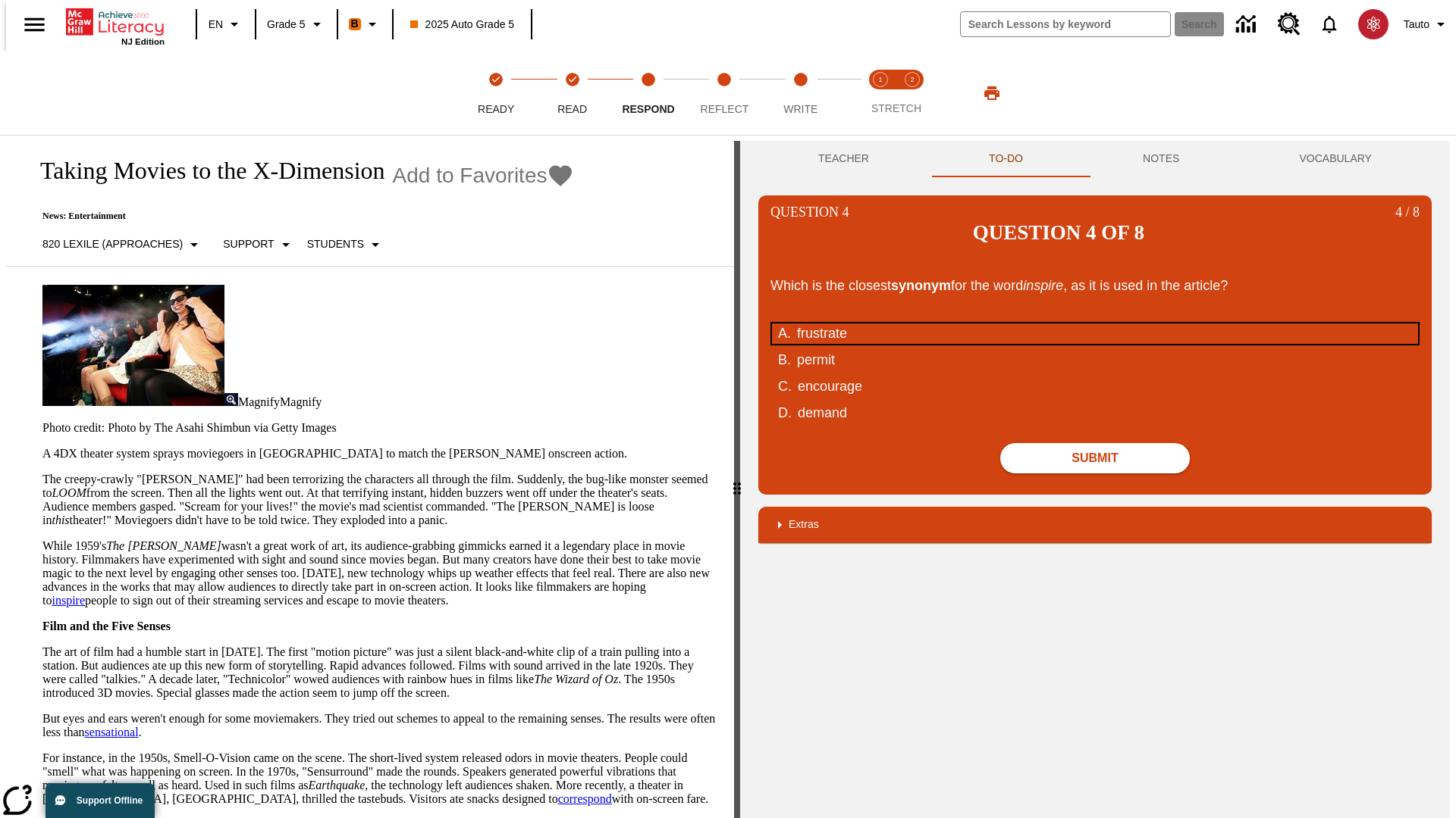
click at [1095, 324] on div "frustrate" at bounding box center [1085, 334] width 577 height 20
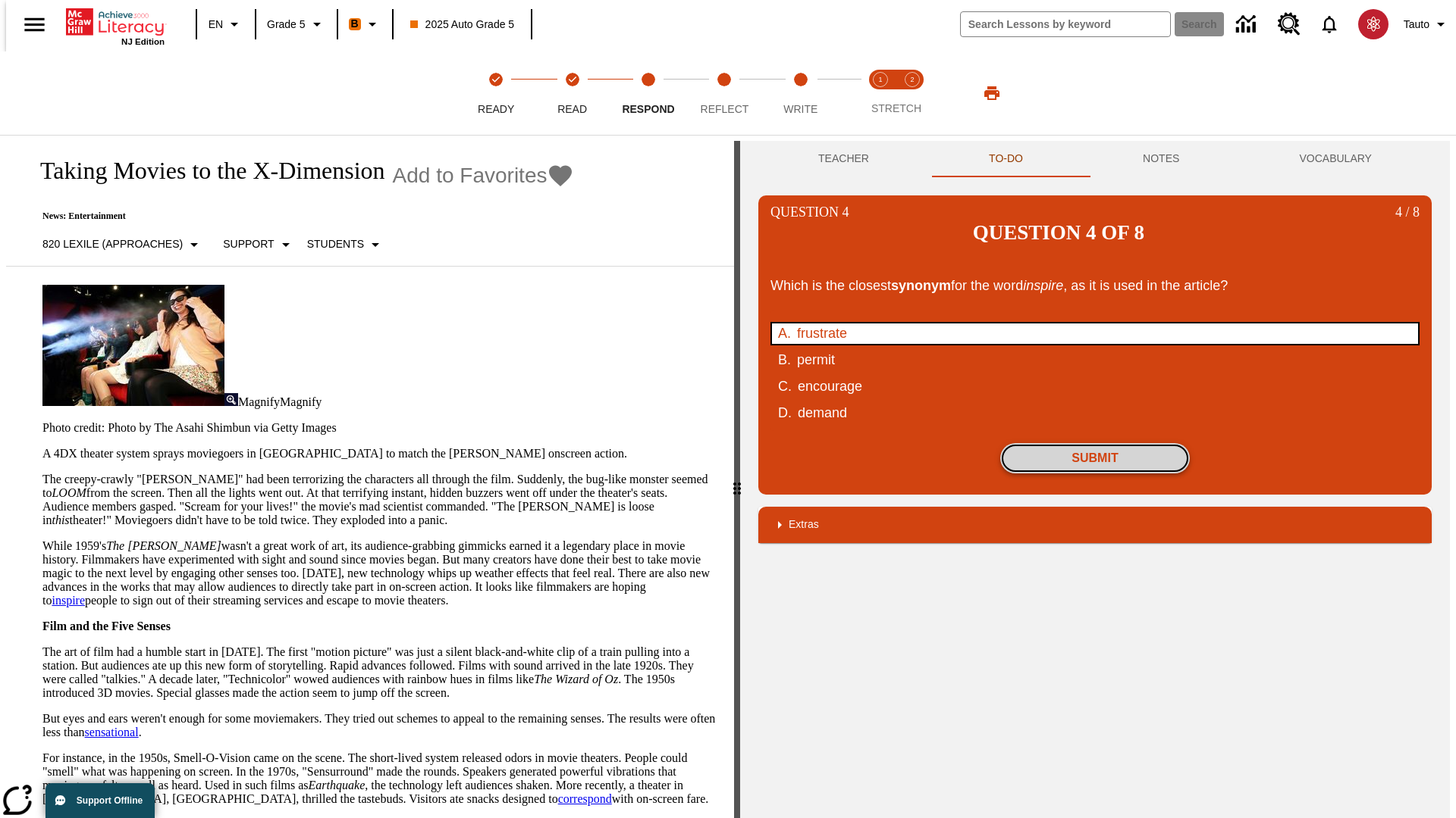
click at [1095, 444] on button "Submit" at bounding box center [1095, 458] width 190 height 30
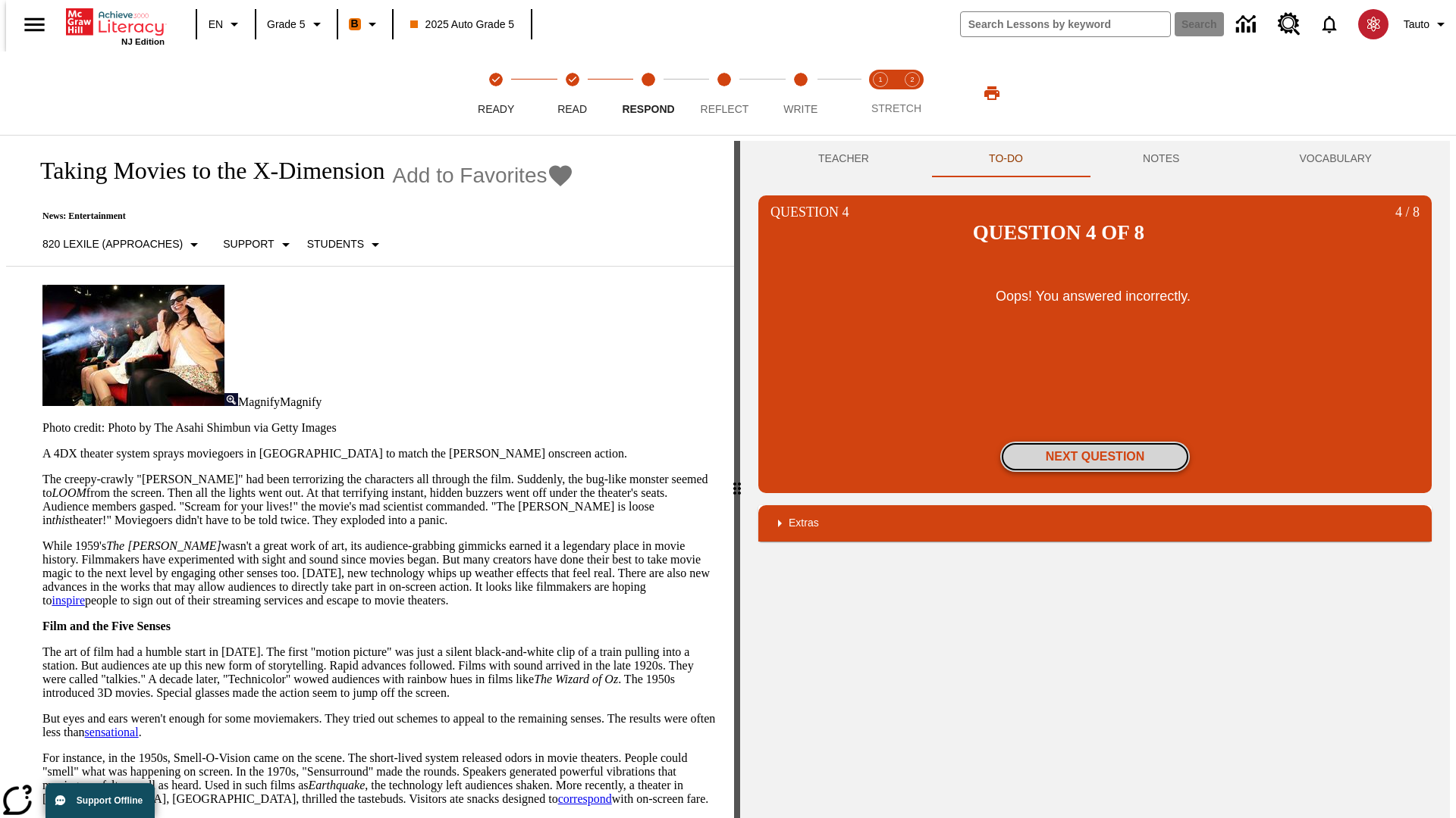
click at [1095, 442] on button "Next Question" at bounding box center [1095, 456] width 190 height 30
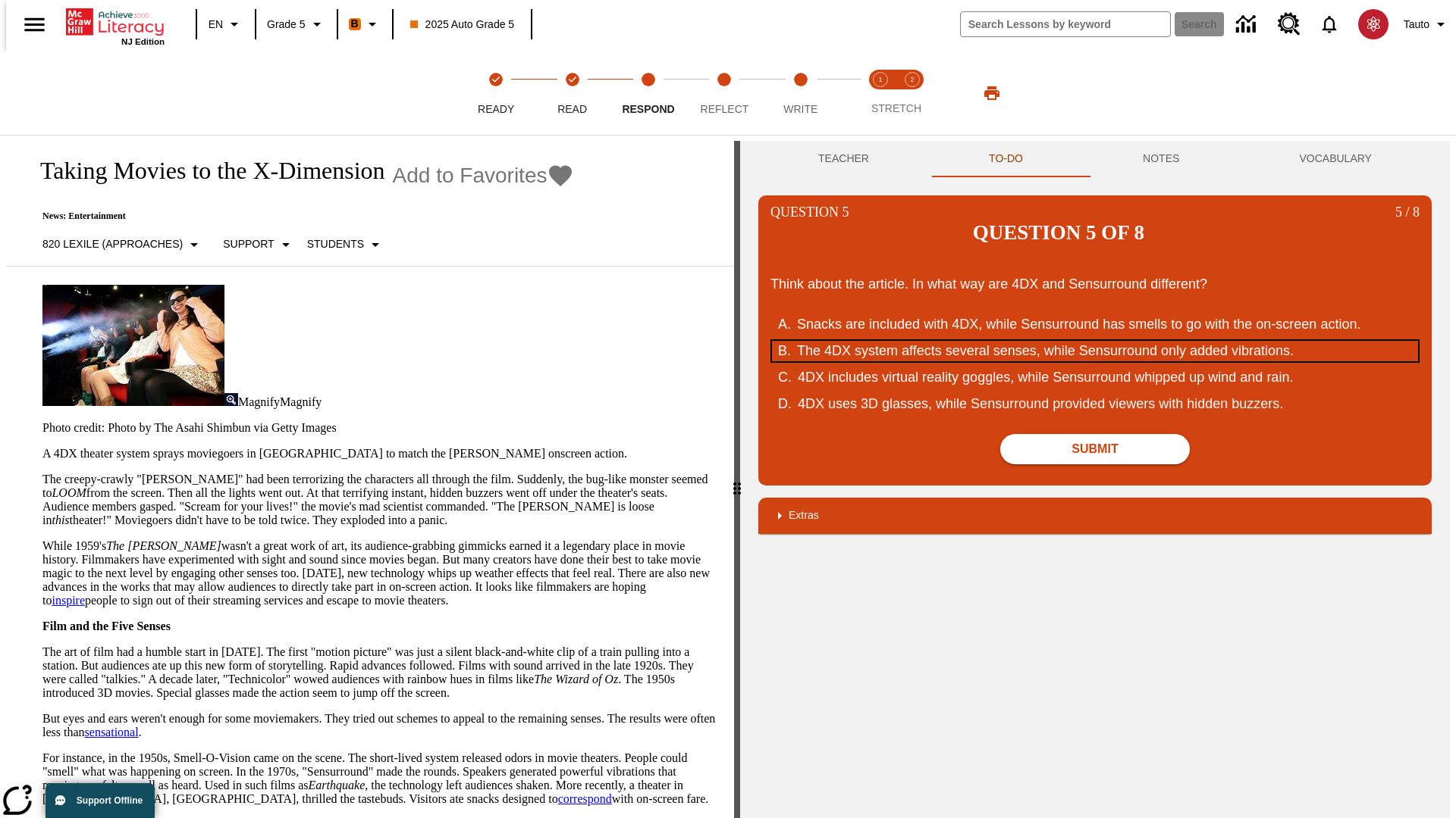
click at [1095, 341] on div "The 4DX system affects several senses, while Sensurround only added vibrations." at bounding box center [1085, 351] width 577 height 20
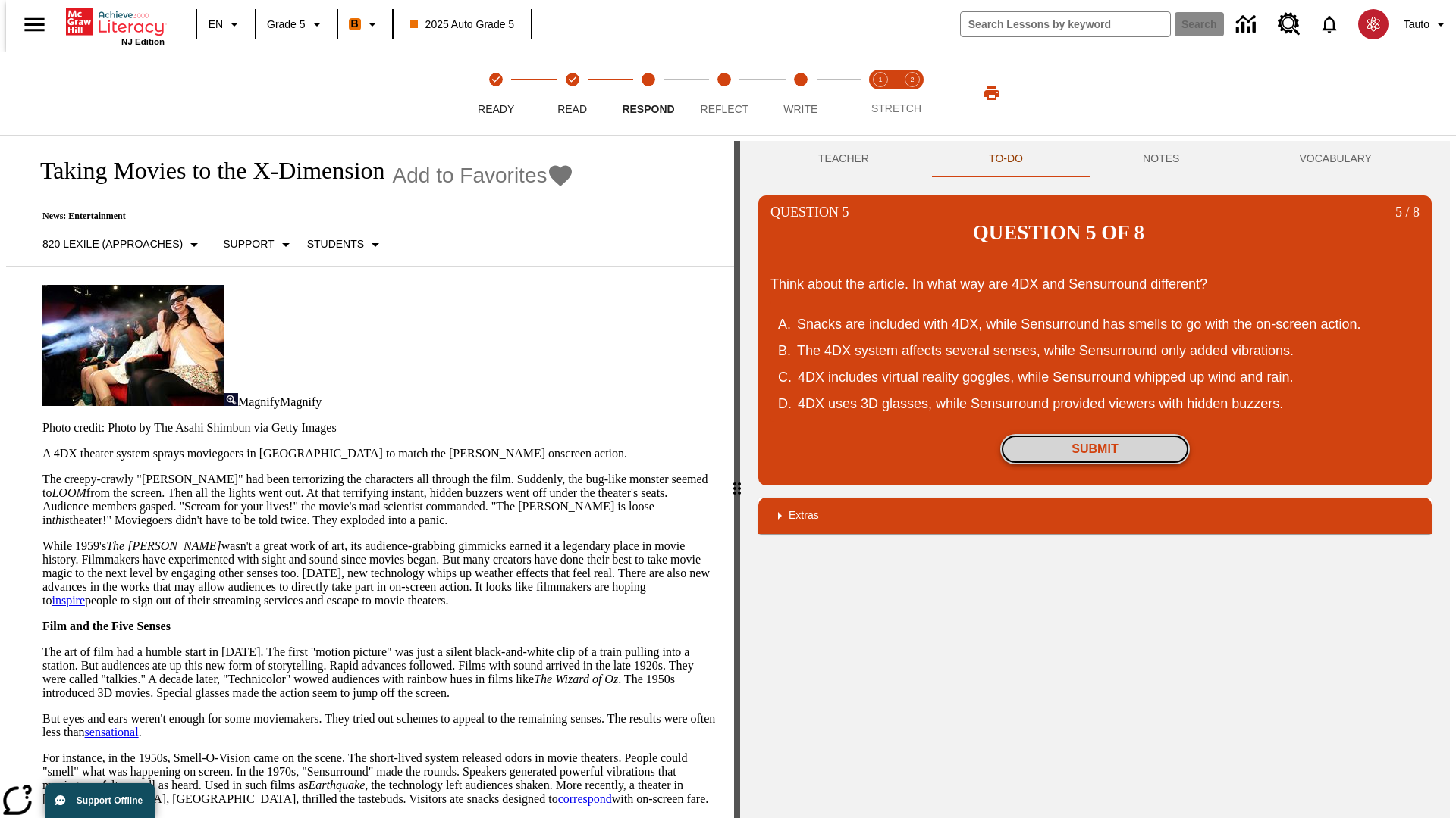
click at [1095, 434] on button "Submit" at bounding box center [1095, 449] width 190 height 30
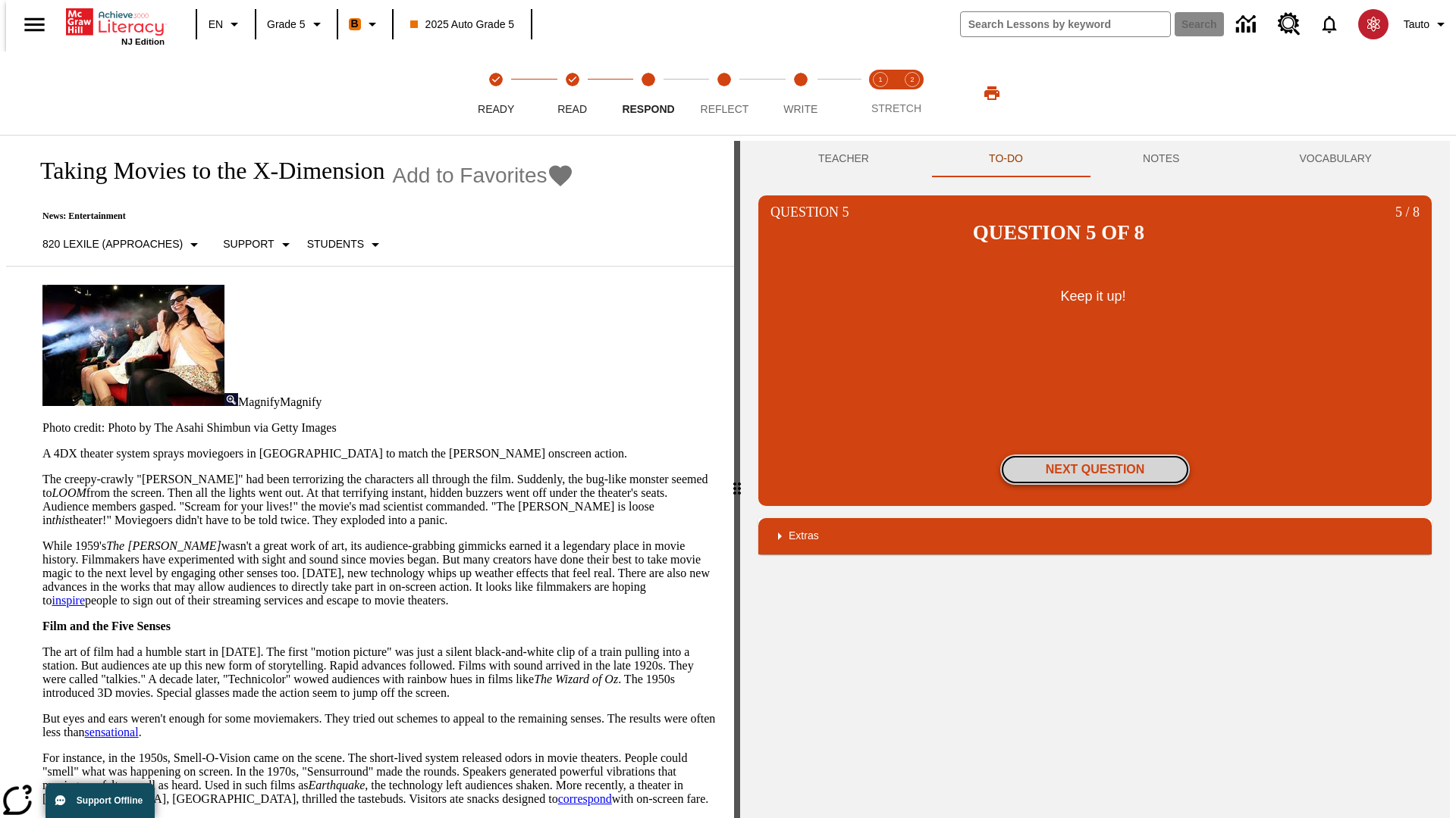
click at [1095, 454] on button "Next Question" at bounding box center [1095, 469] width 190 height 30
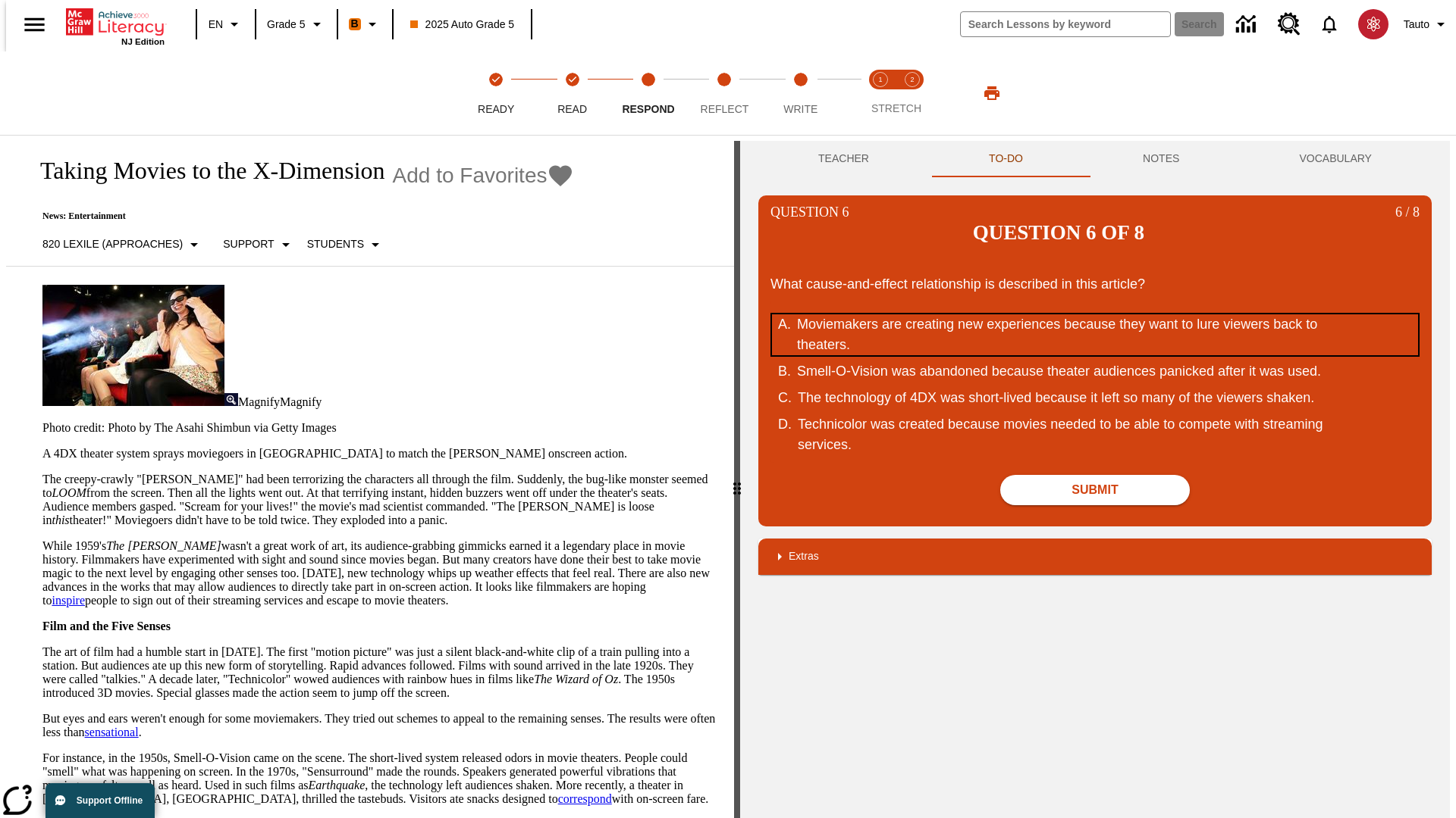
click at [1095, 314] on div "Moviemakers are creating new experiences because they want to lure viewers back…" at bounding box center [1085, 335] width 577 height 41
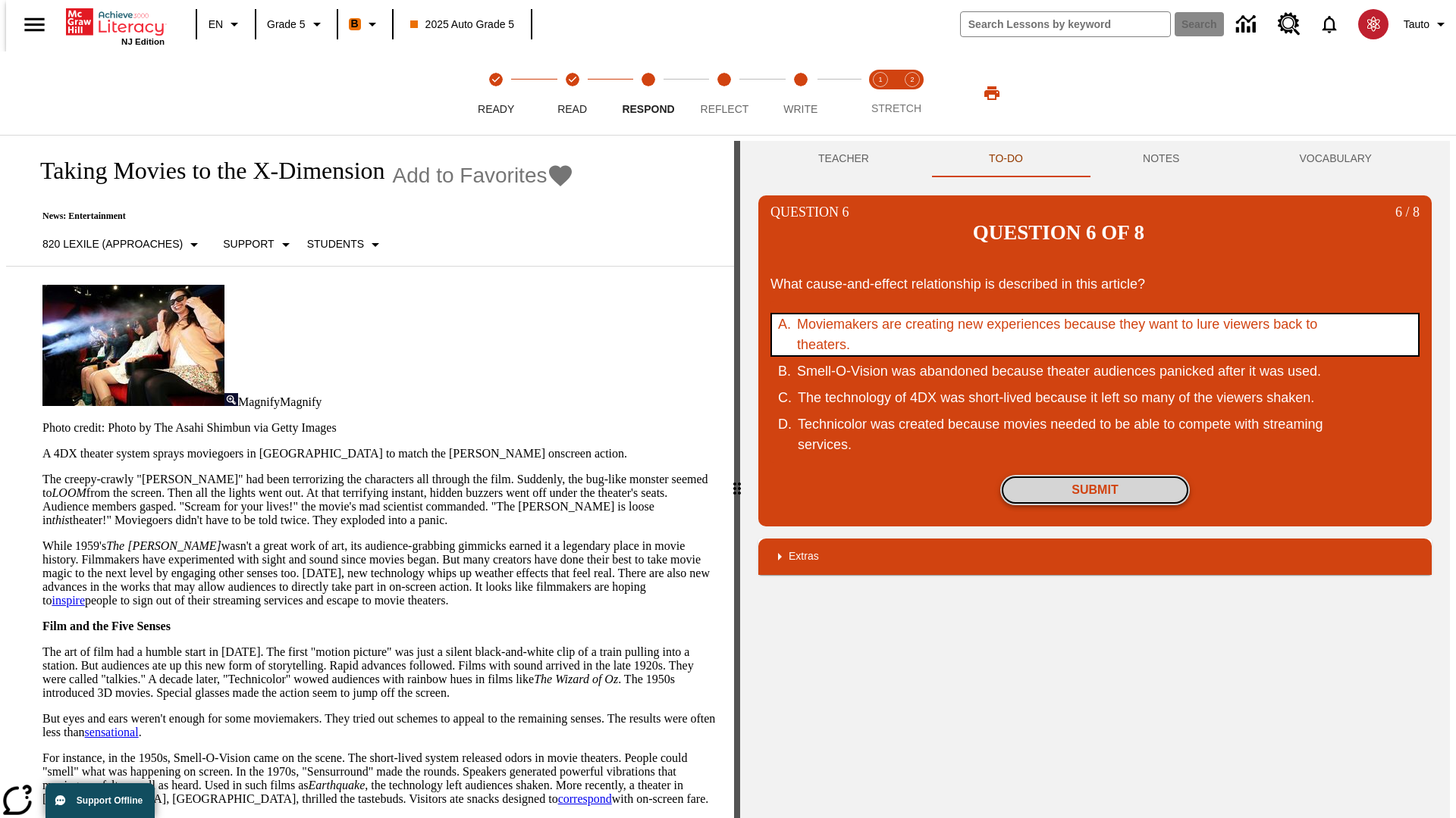
click at [1095, 475] on button "Submit" at bounding box center [1095, 489] width 190 height 30
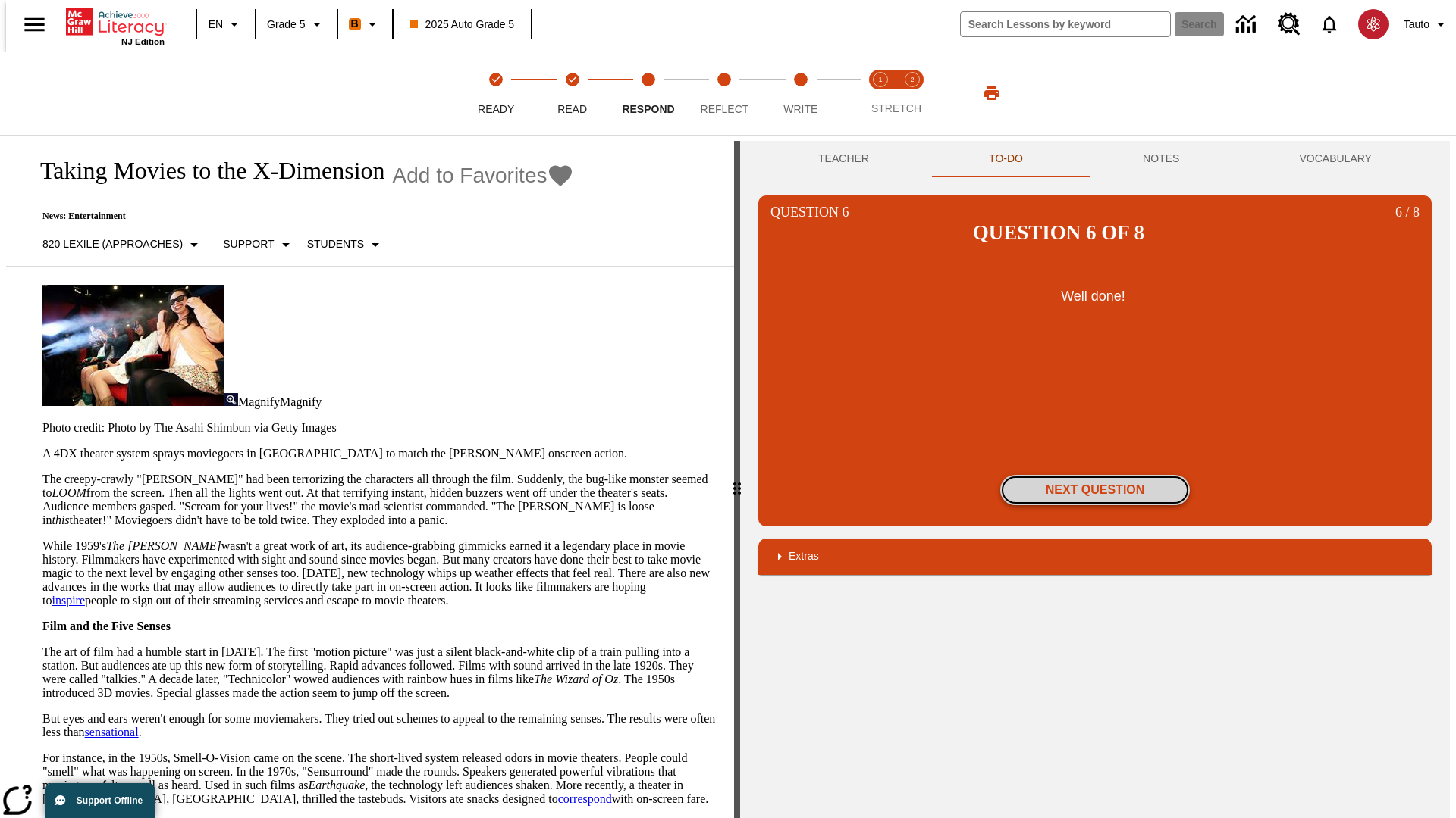
click at [1095, 475] on button "Next Question" at bounding box center [1095, 489] width 190 height 30
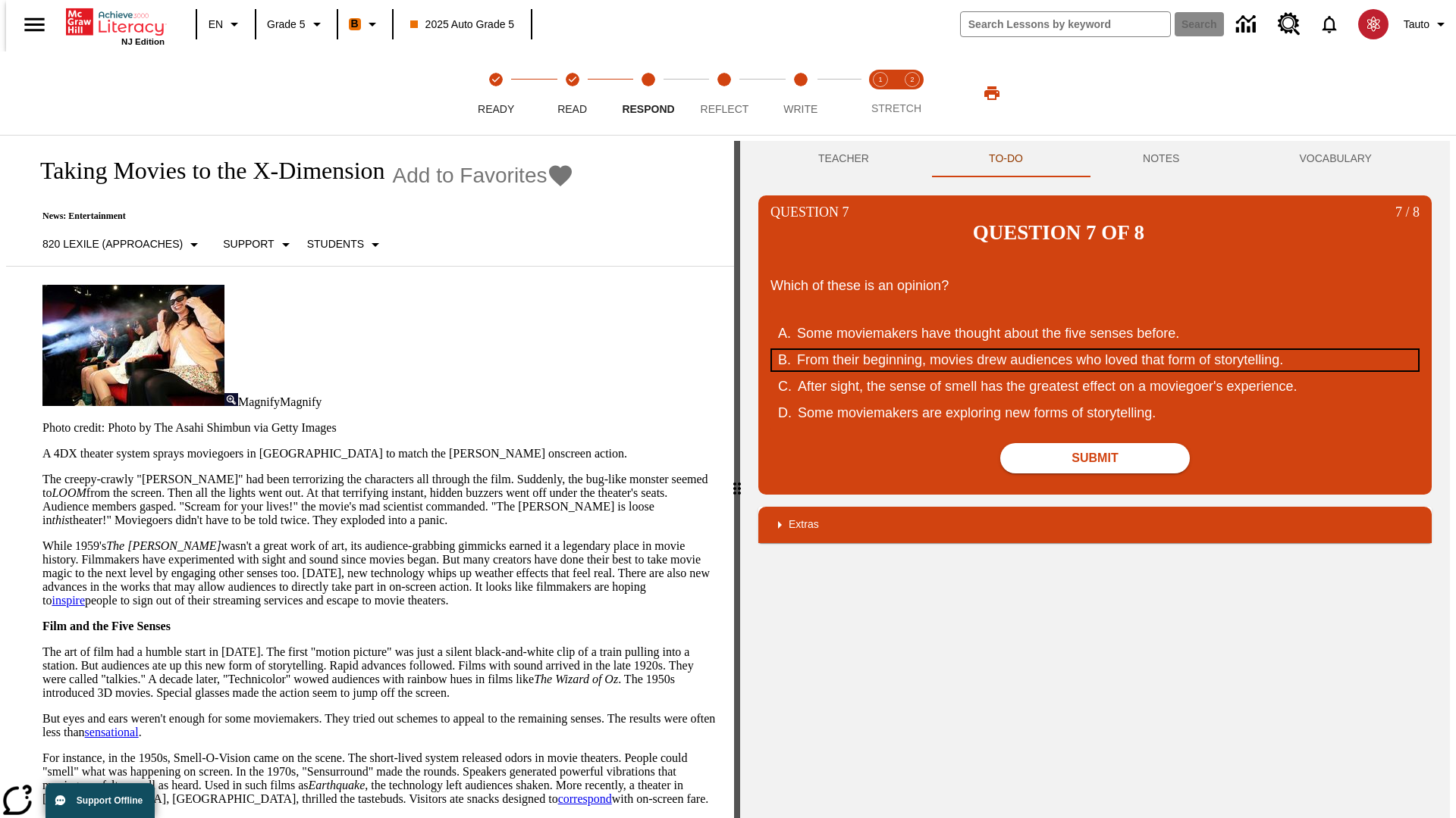
click at [1095, 350] on div "From their beginning, movies drew audiences who loved that form of storytelling." at bounding box center [1085, 360] width 577 height 20
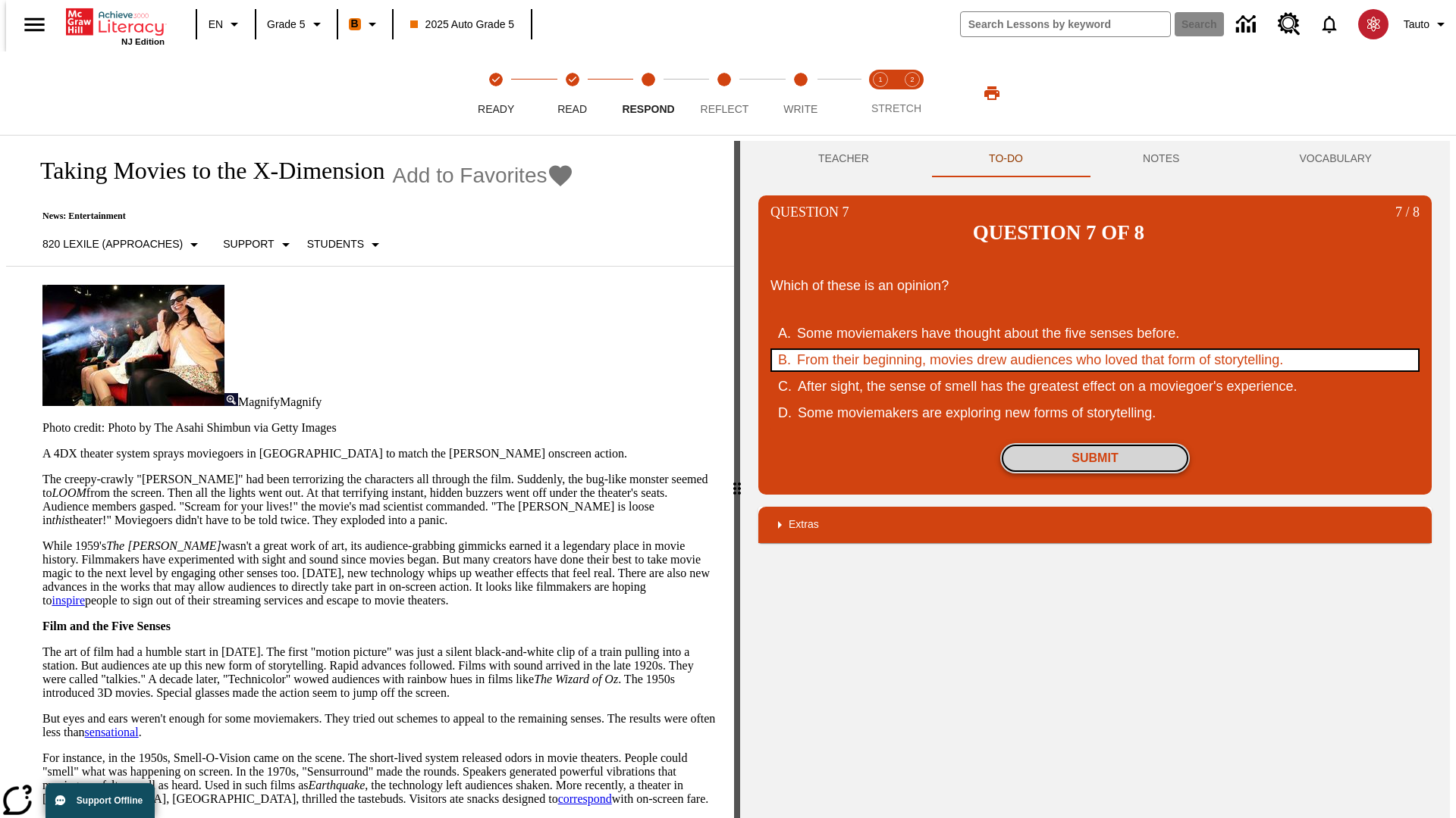
click at [1095, 444] on button "Submit" at bounding box center [1095, 458] width 190 height 30
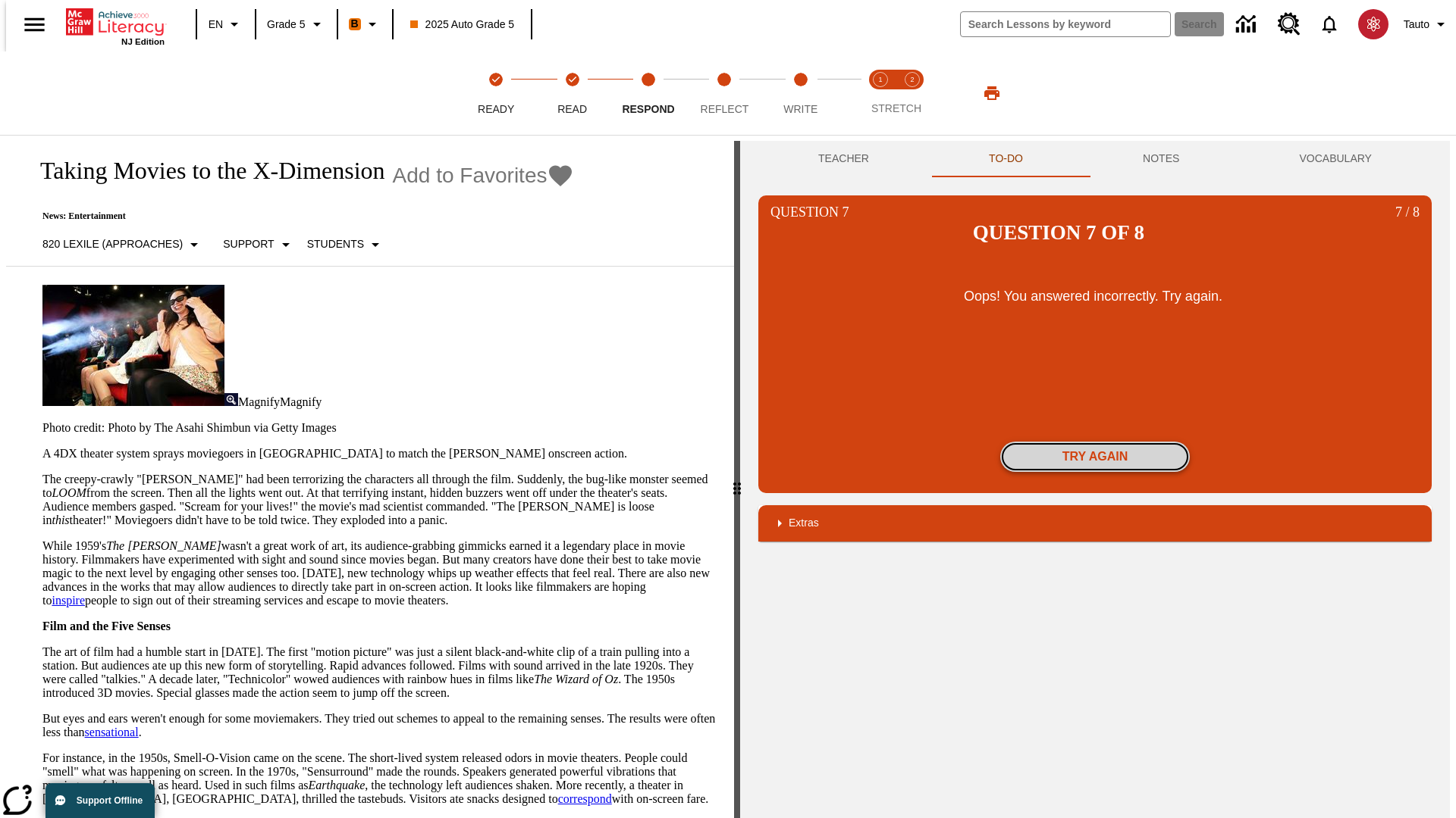
click at [1095, 442] on button "Try again" at bounding box center [1095, 456] width 190 height 30
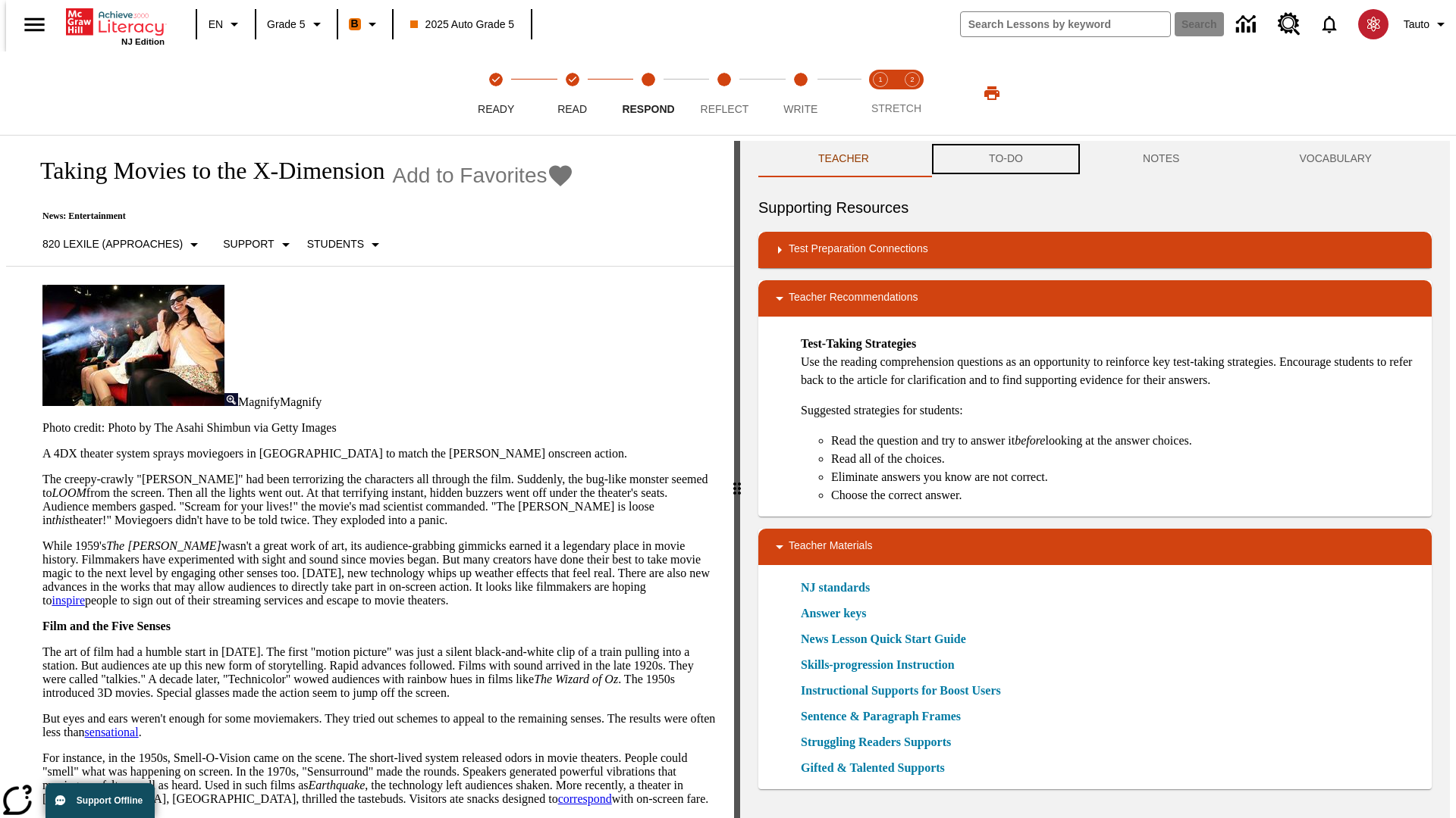
click at [1005, 160] on button "TO-DO" at bounding box center [1005, 160] width 154 height 37
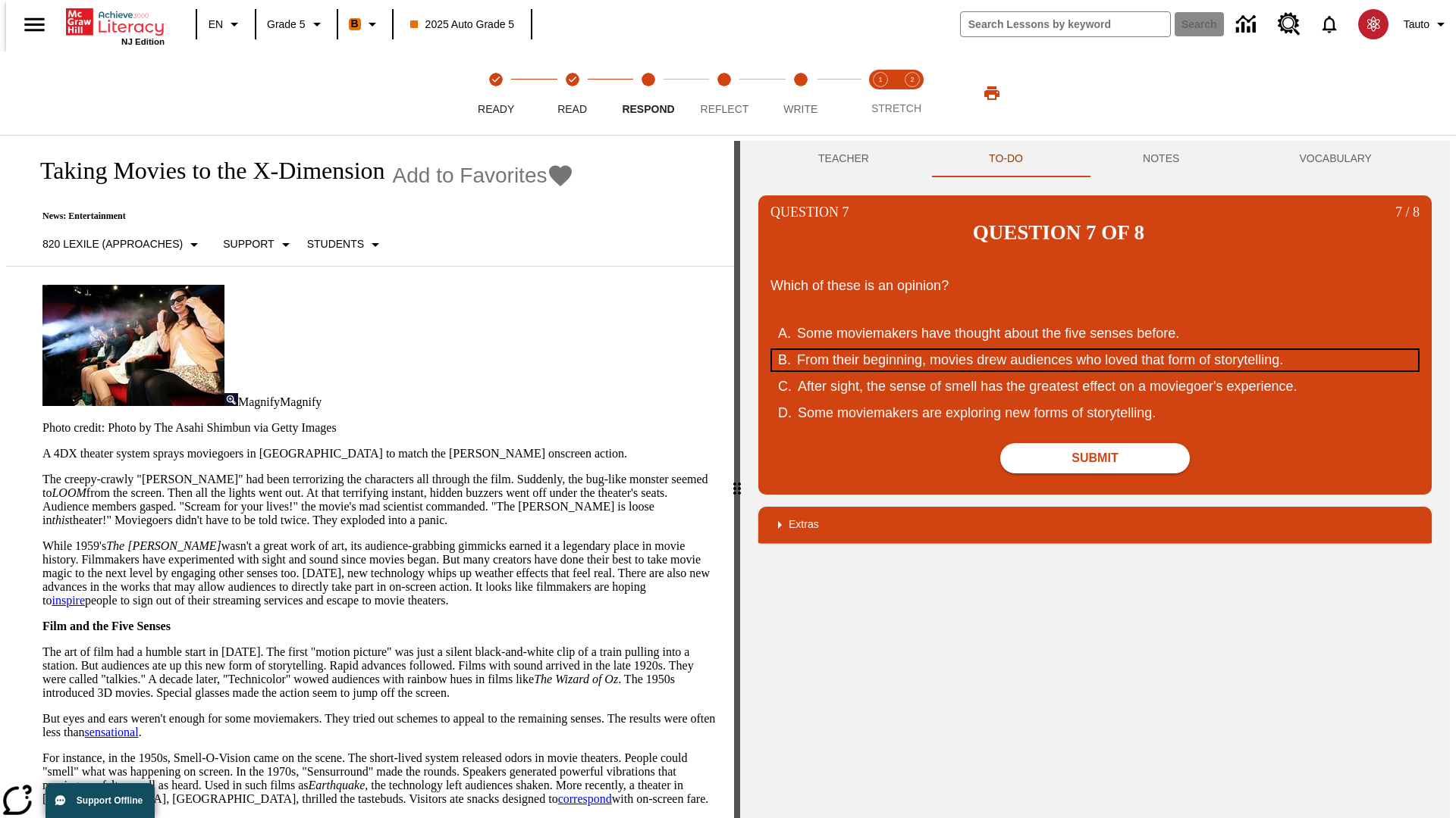
click at [1095, 350] on div "From their beginning, movies drew audiences who loved that form of storytelling." at bounding box center [1085, 360] width 577 height 20
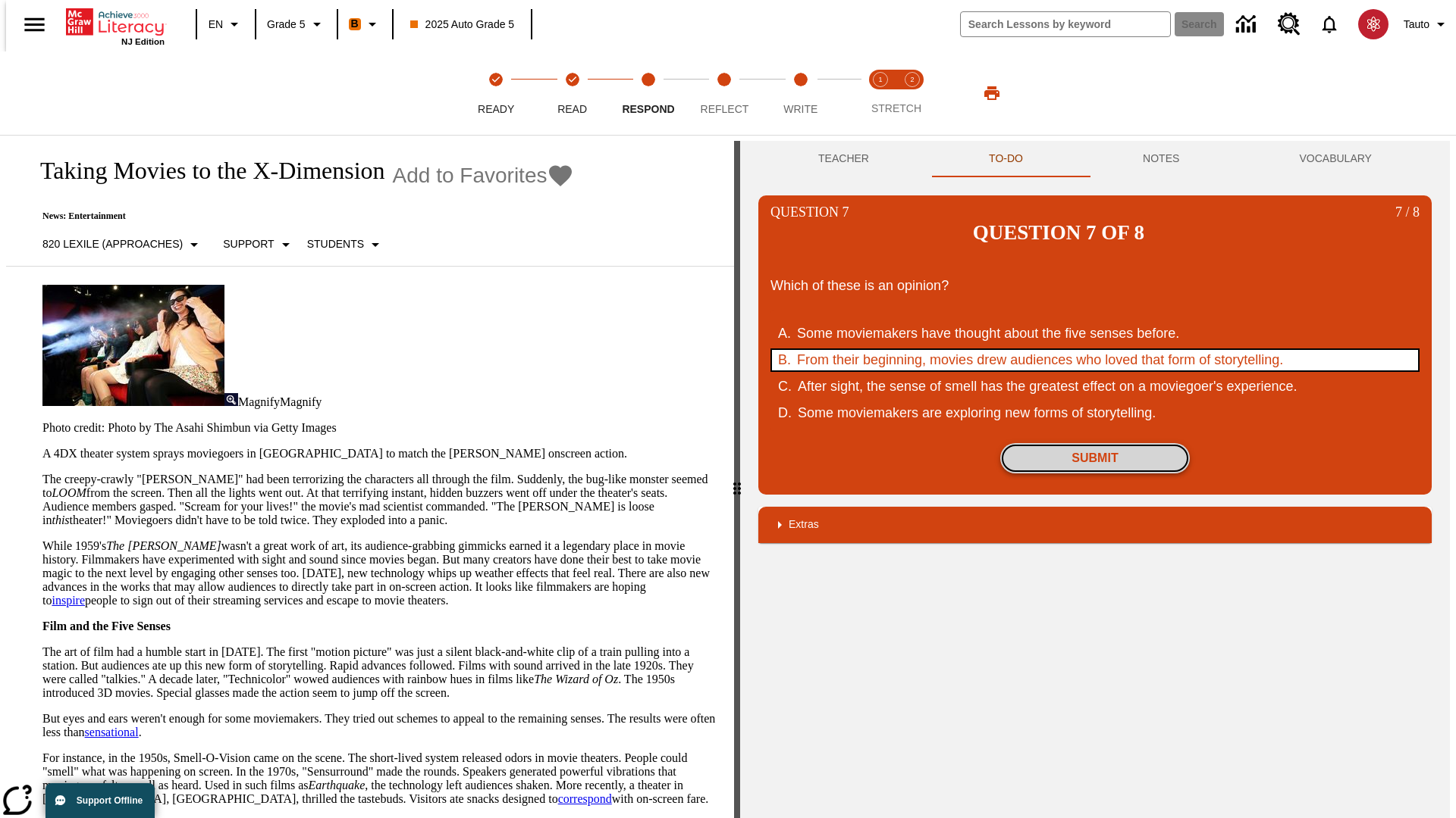
click at [1095, 444] on button "Submit" at bounding box center [1095, 458] width 190 height 30
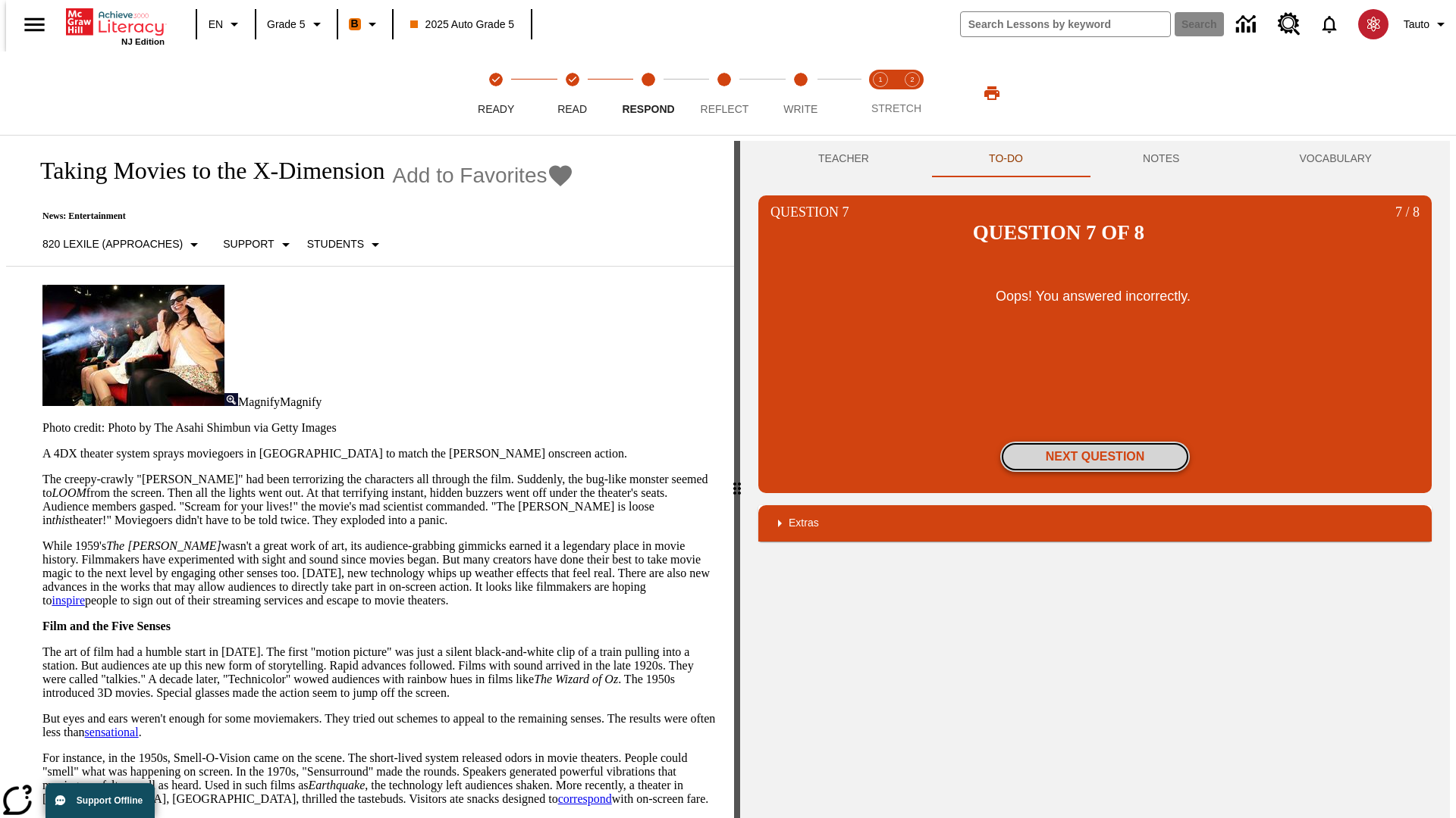
click at [1095, 442] on button "Next Question" at bounding box center [1095, 456] width 190 height 30
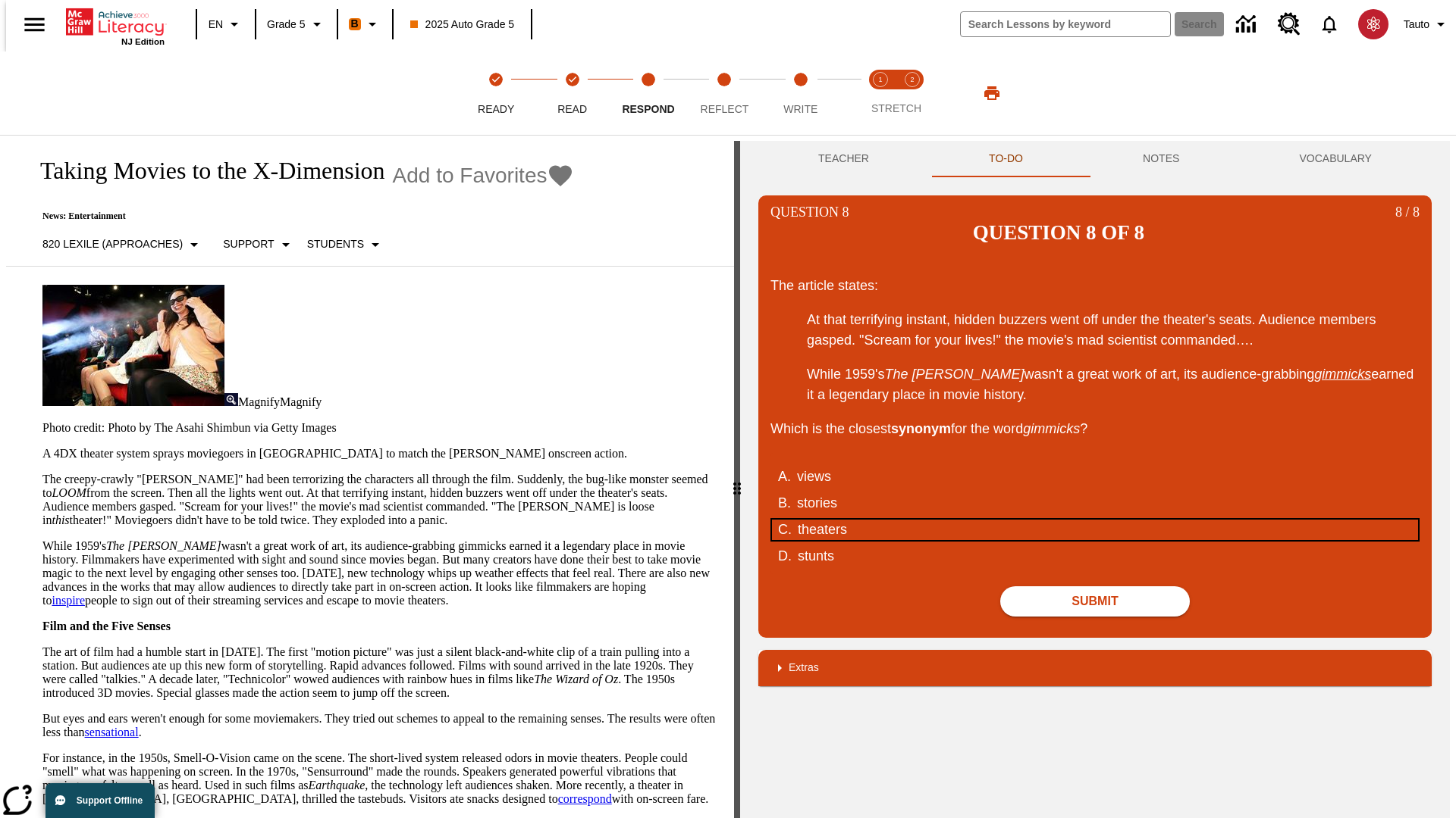
click at [1095, 520] on div "theaters" at bounding box center [1086, 530] width 577 height 20
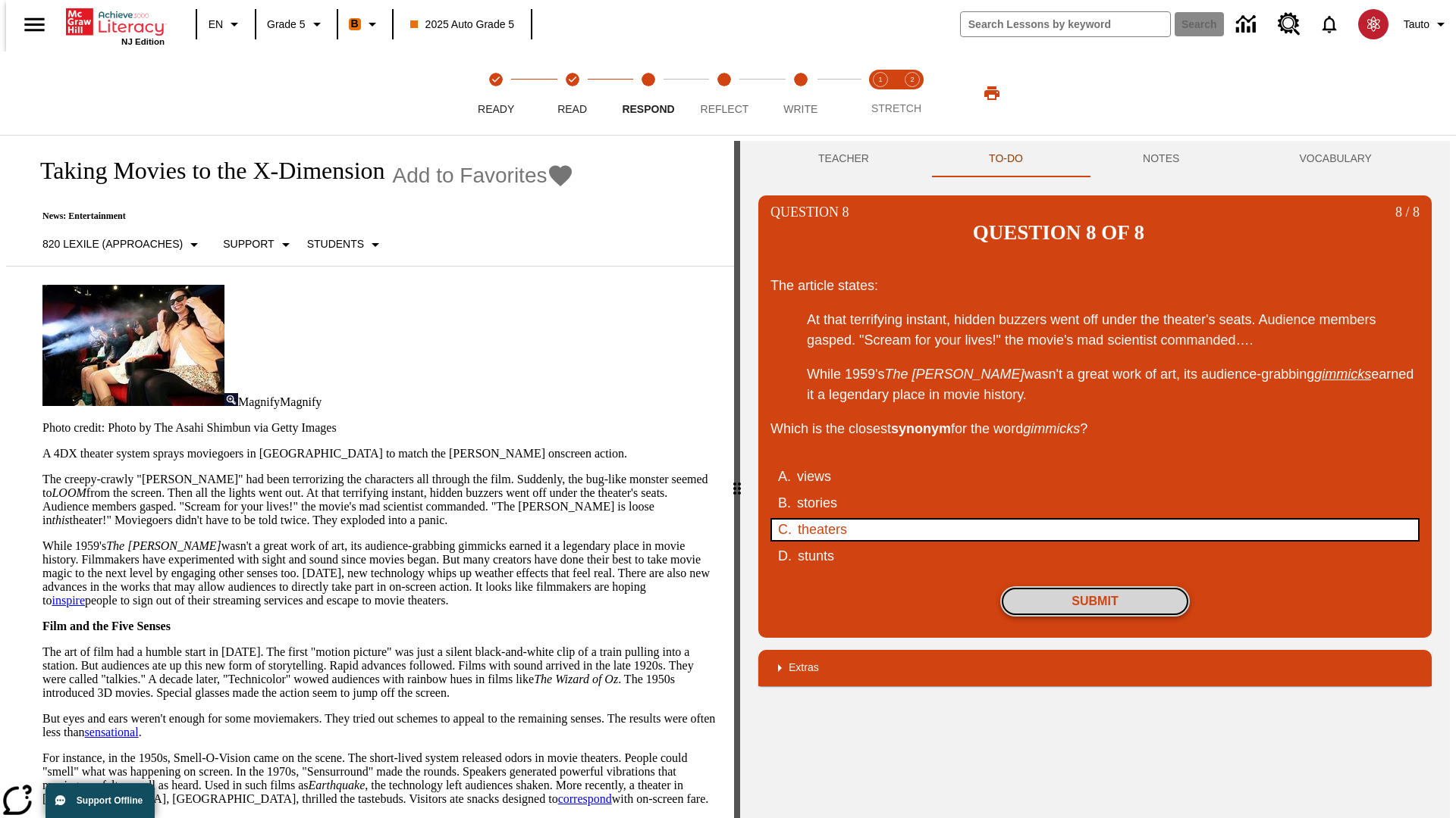
click at [1095, 587] on button "Submit" at bounding box center [1095, 601] width 190 height 30
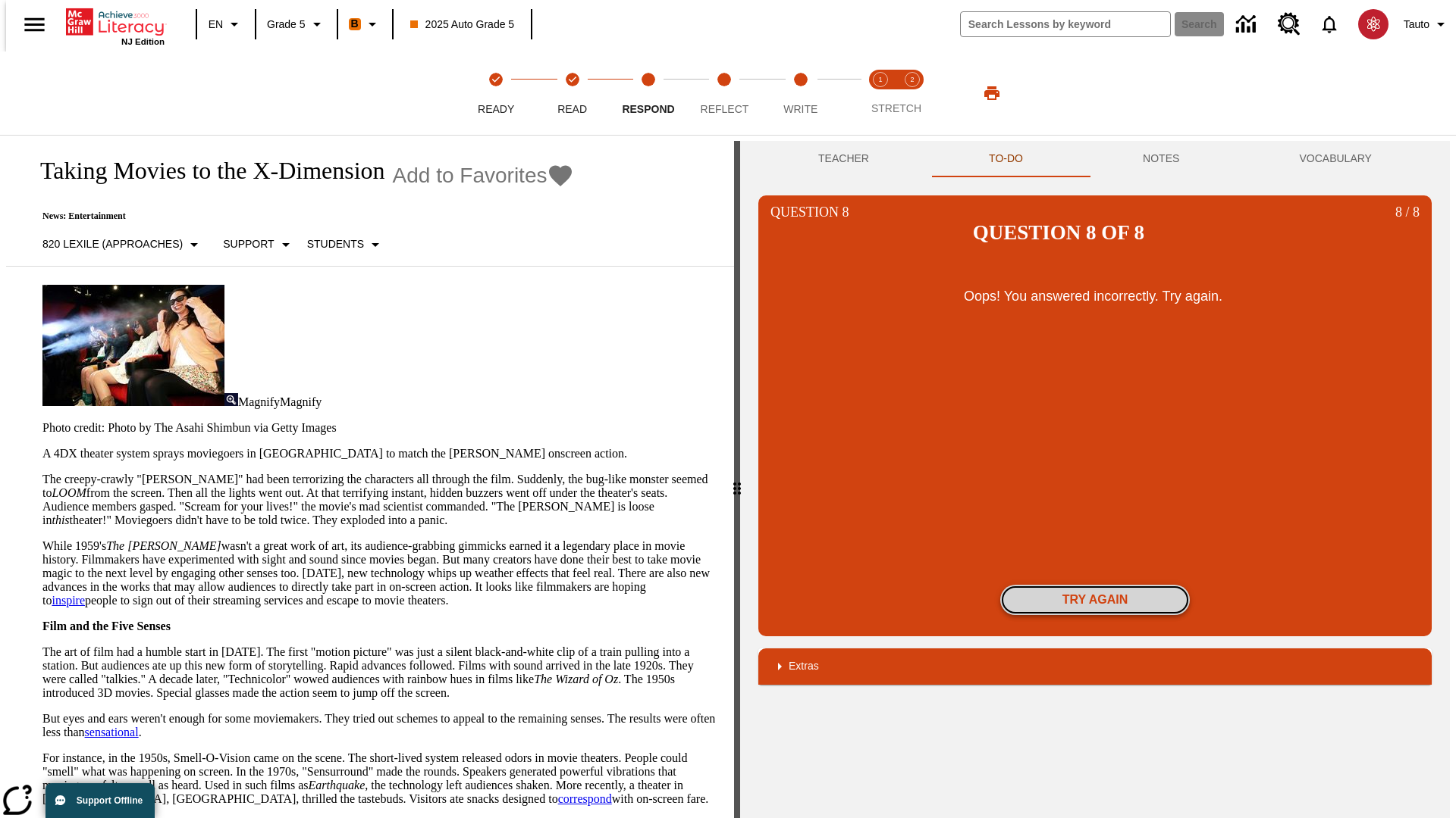
click at [1095, 585] on button "Try again" at bounding box center [1095, 599] width 190 height 30
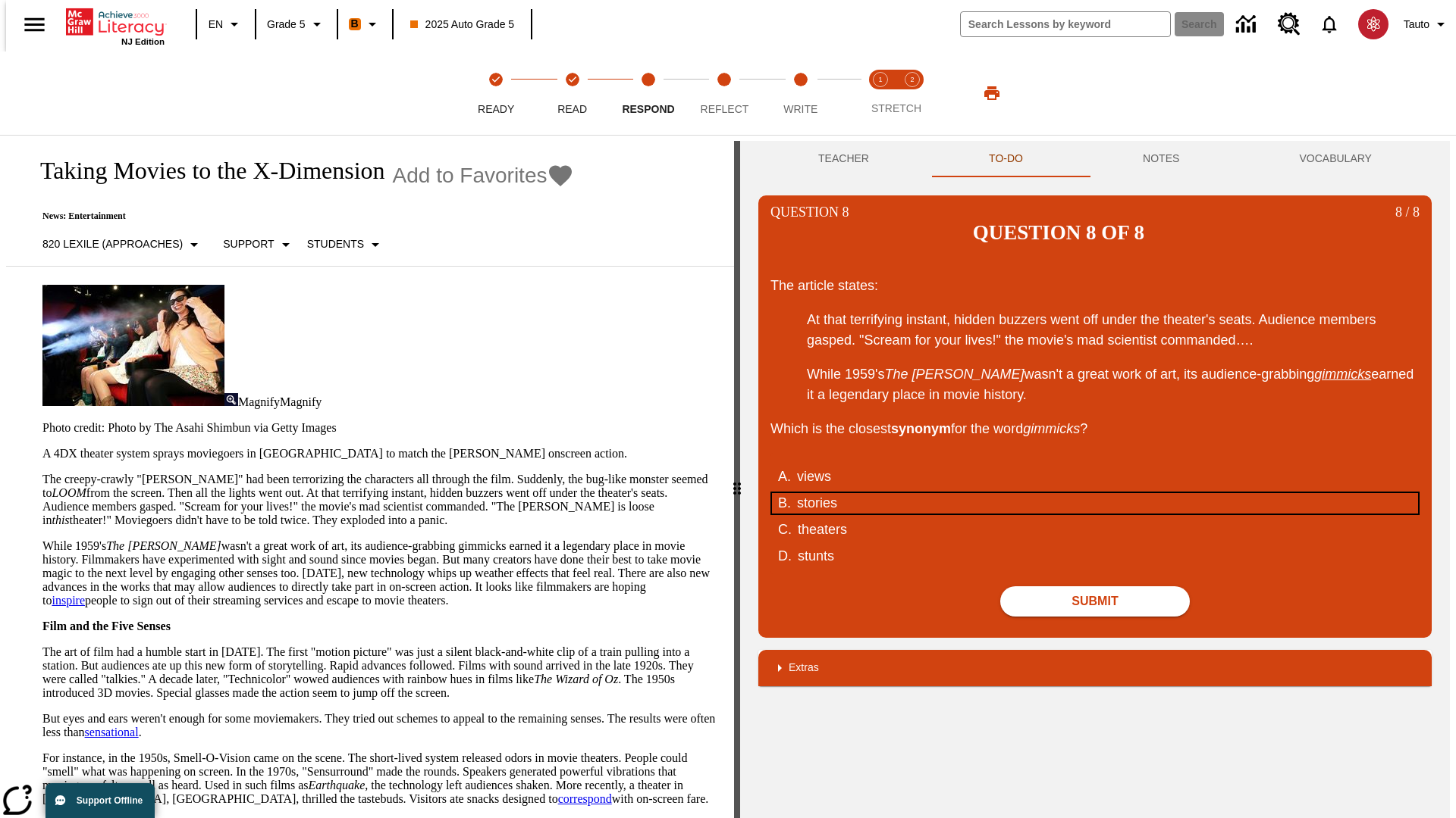
click at [1095, 493] on div "stories" at bounding box center [1085, 503] width 577 height 20
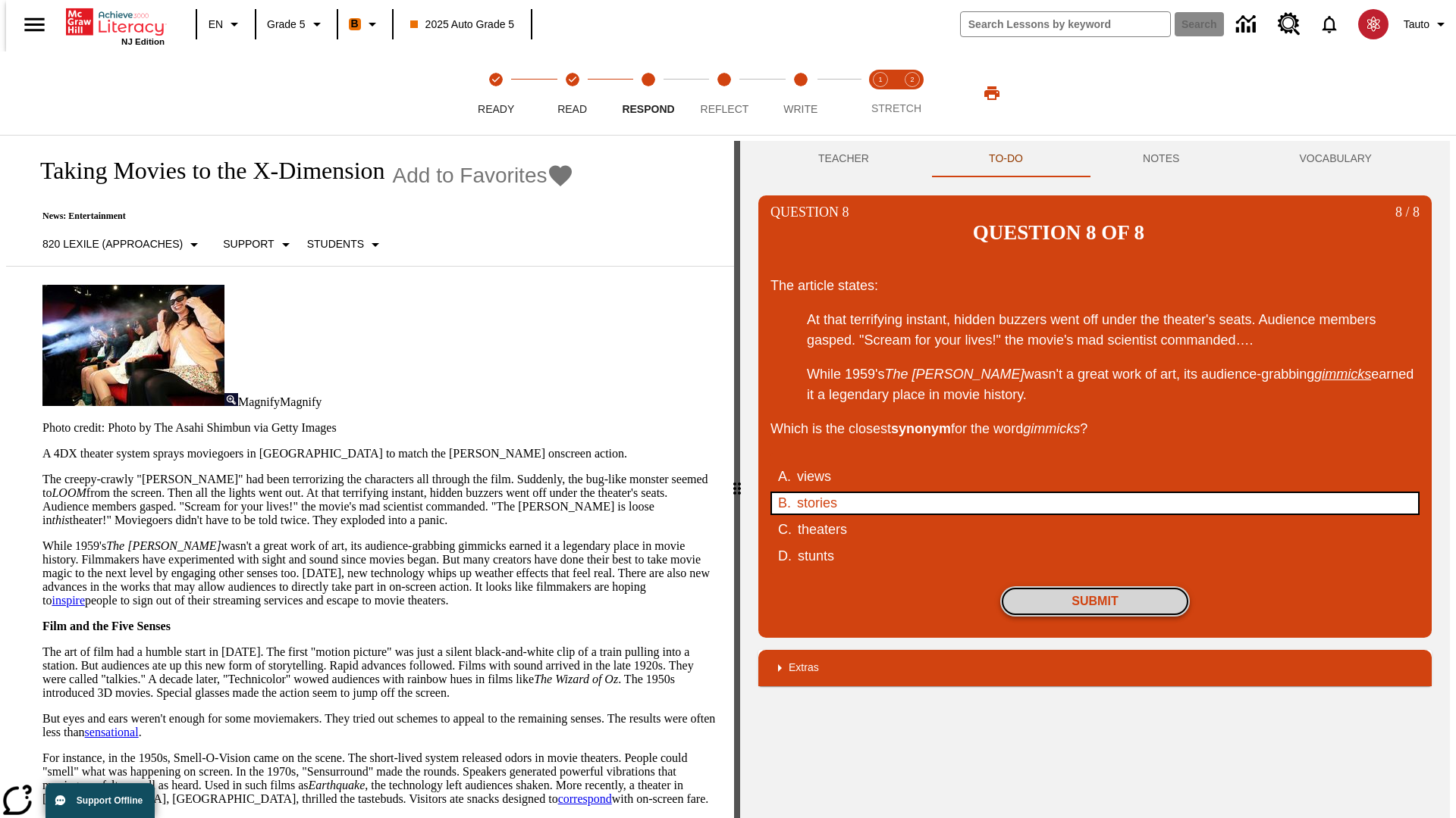
click at [1095, 587] on button "Submit" at bounding box center [1095, 601] width 190 height 30
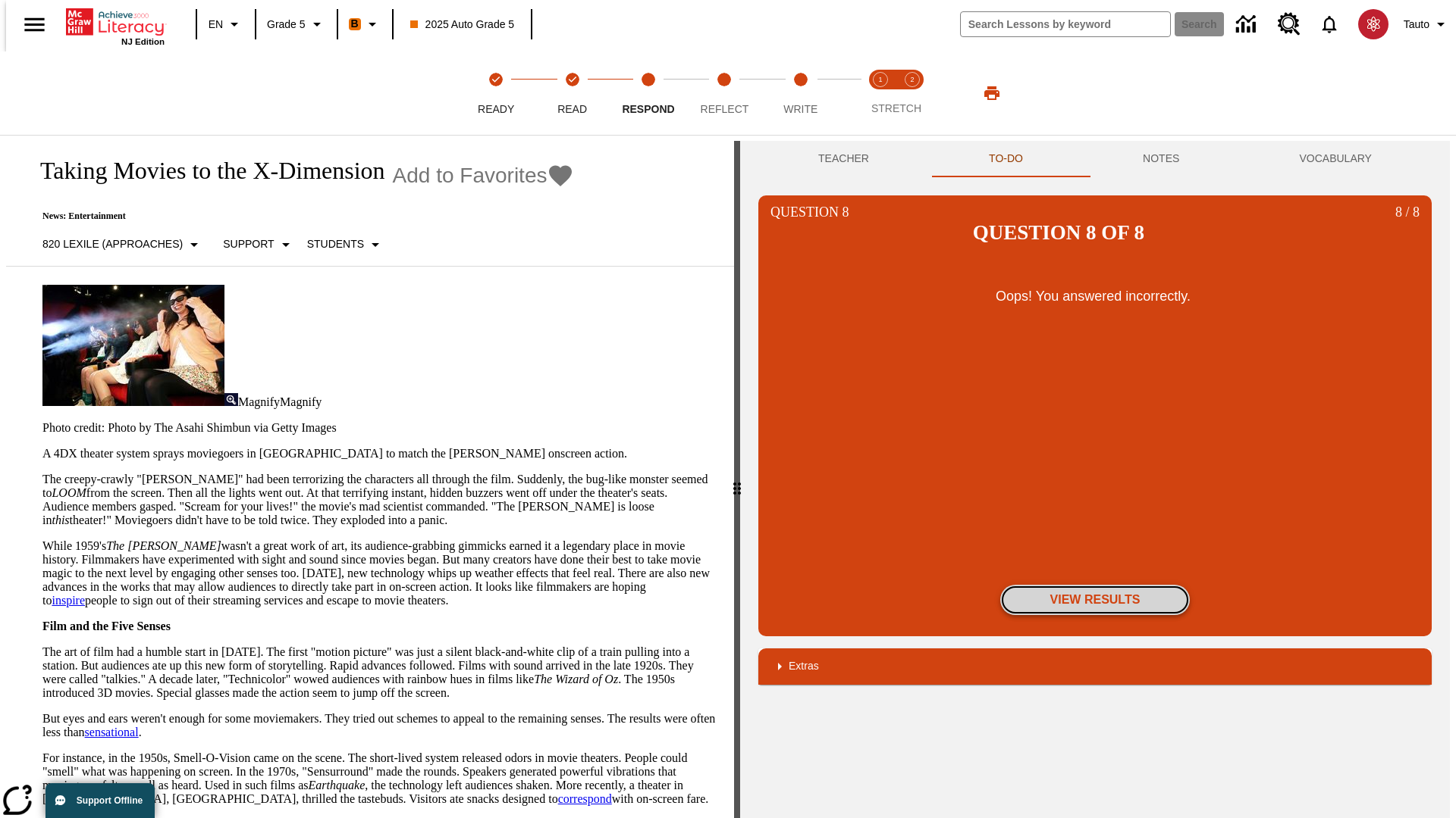
click at [1095, 585] on button "View Results" at bounding box center [1095, 599] width 190 height 30
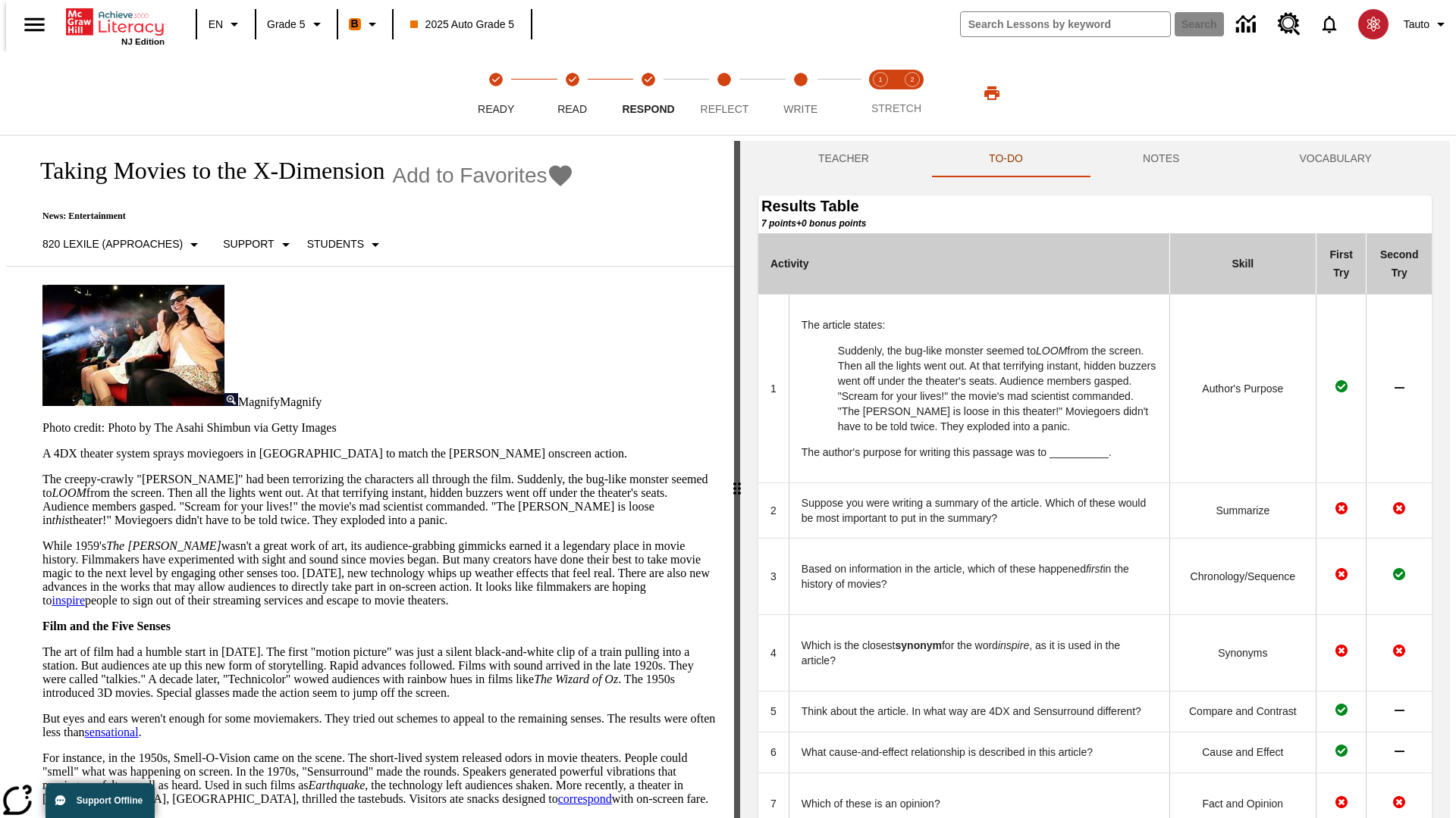
scroll to position [414, 0]
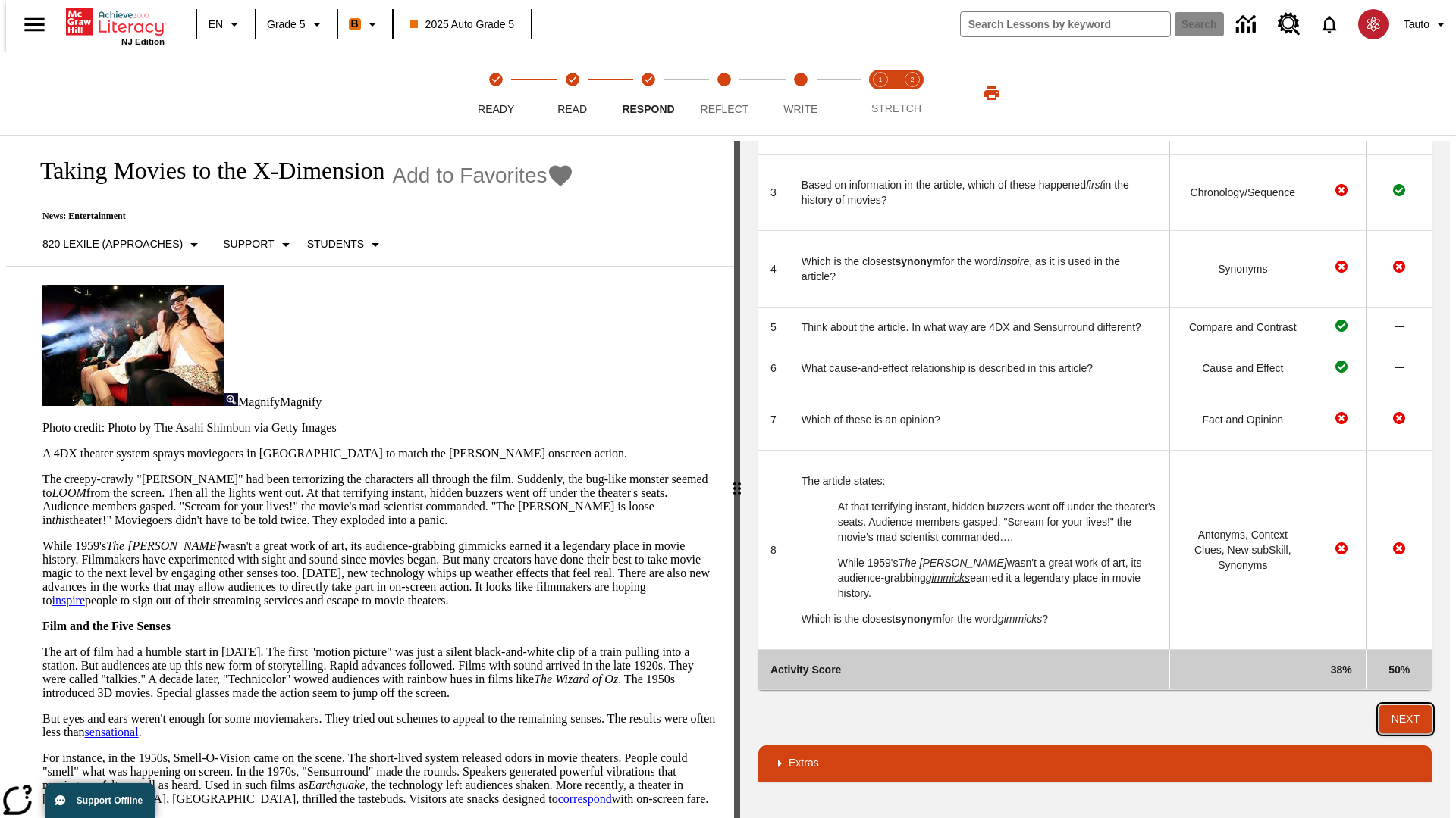
click at [1411, 719] on button "Next" at bounding box center [1406, 719] width 52 height 28
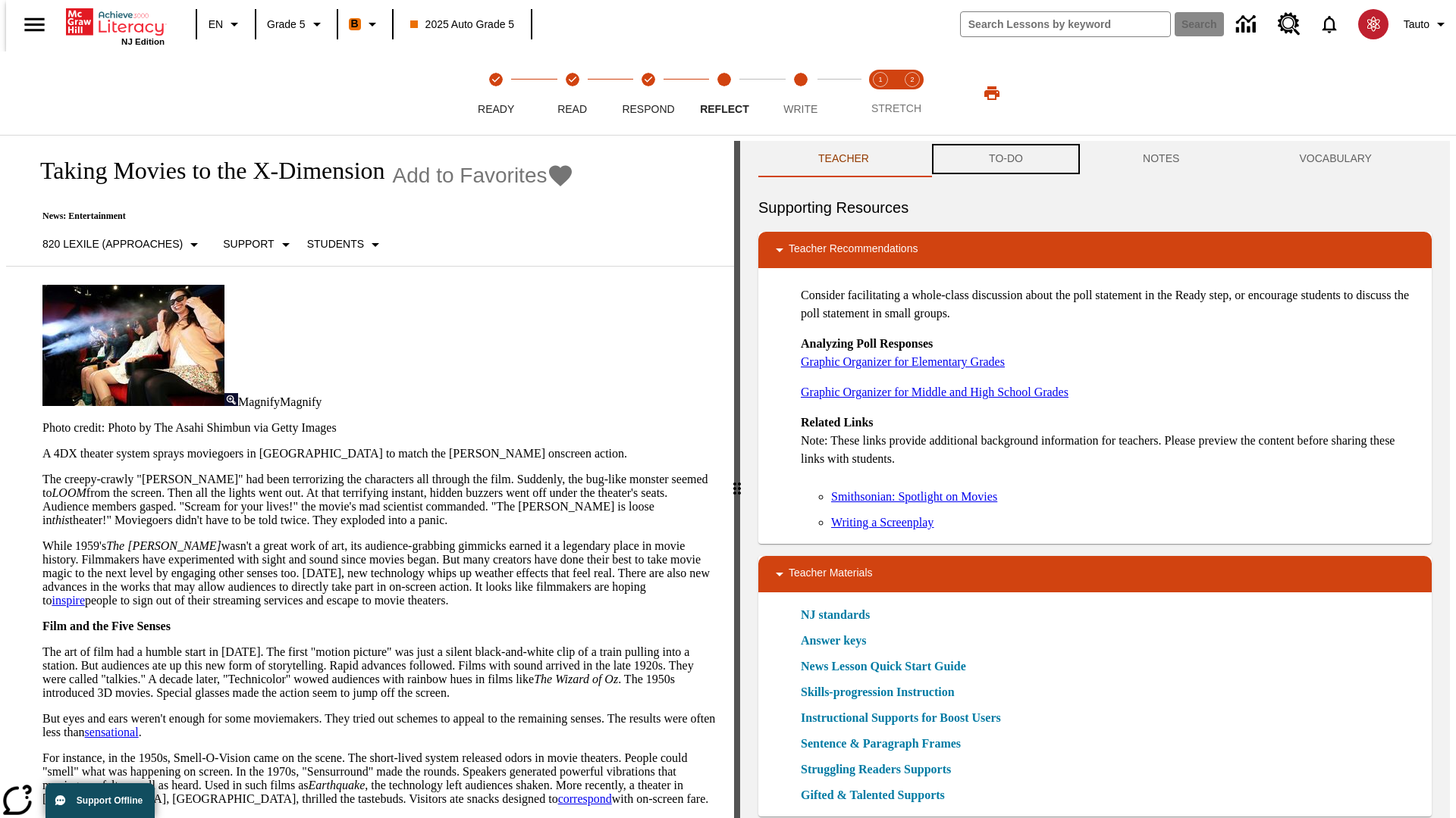
click at [1005, 160] on button "TO-DO" at bounding box center [1005, 160] width 154 height 37
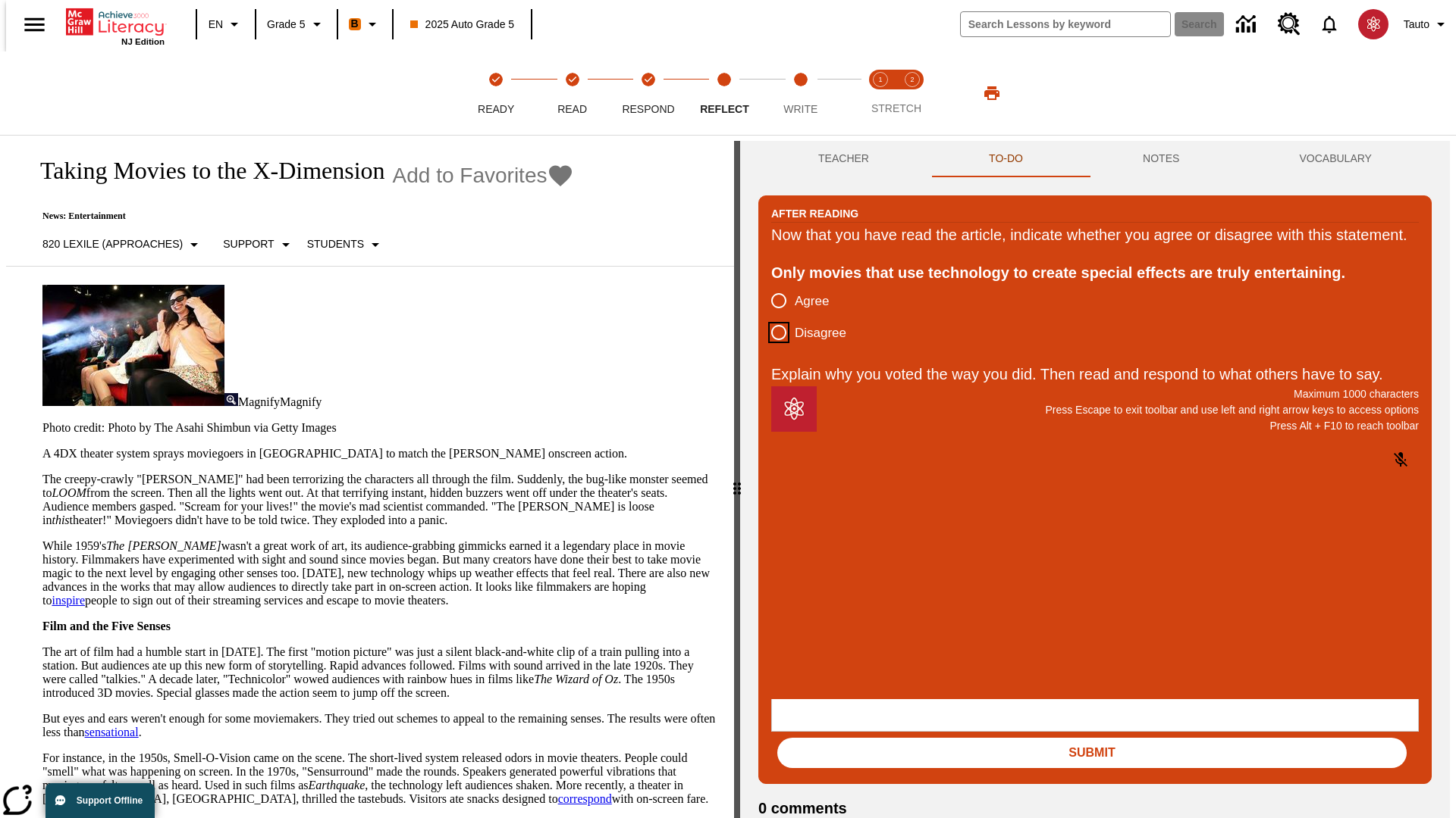
click at [773, 349] on input "Disagree" at bounding box center [778, 333] width 32 height 32
radio input "true"
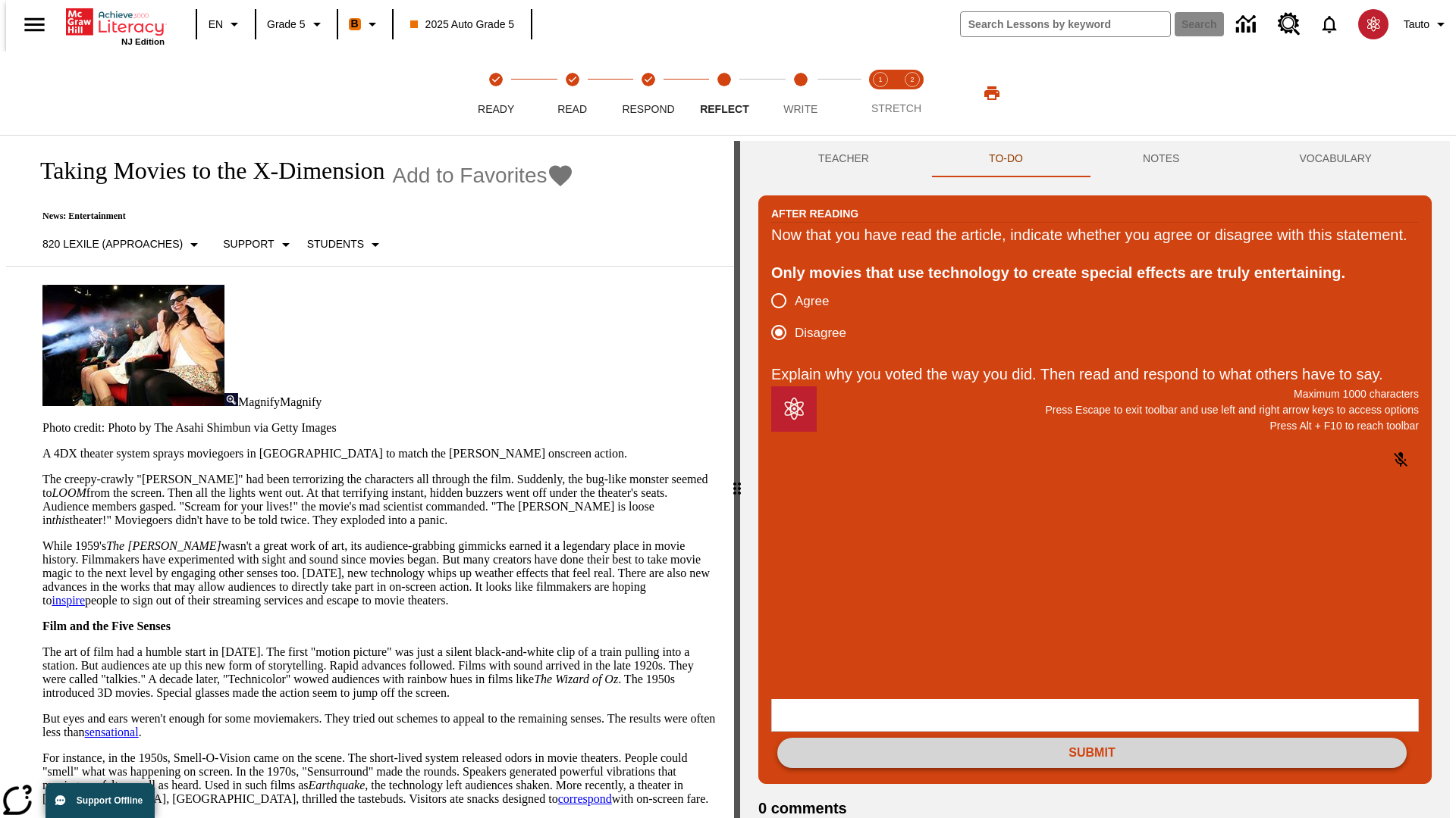
click at [1092, 738] on button "Submit" at bounding box center [1091, 752] width 630 height 30
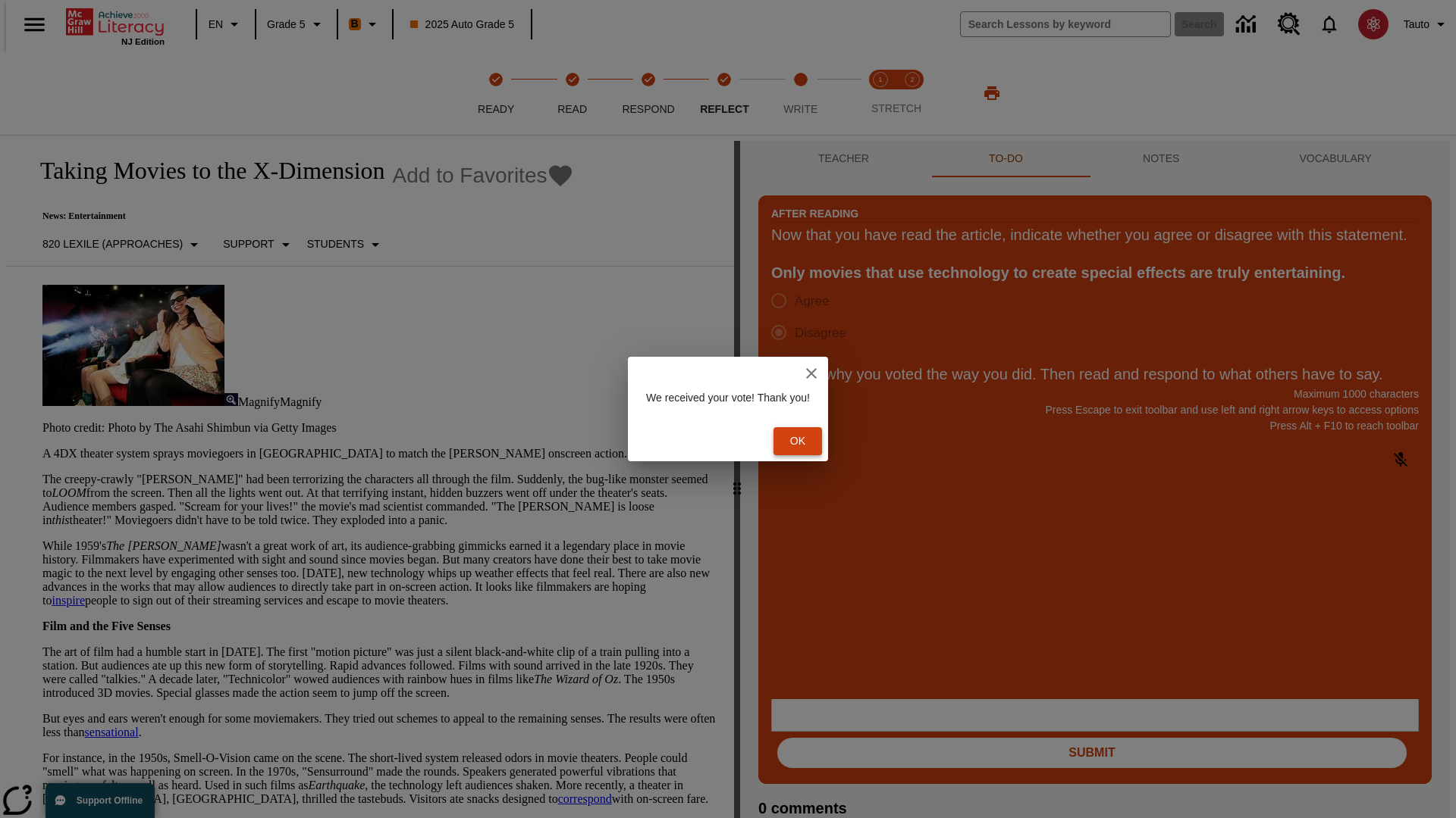
click at [805, 441] on button "Ok" at bounding box center [797, 441] width 48 height 28
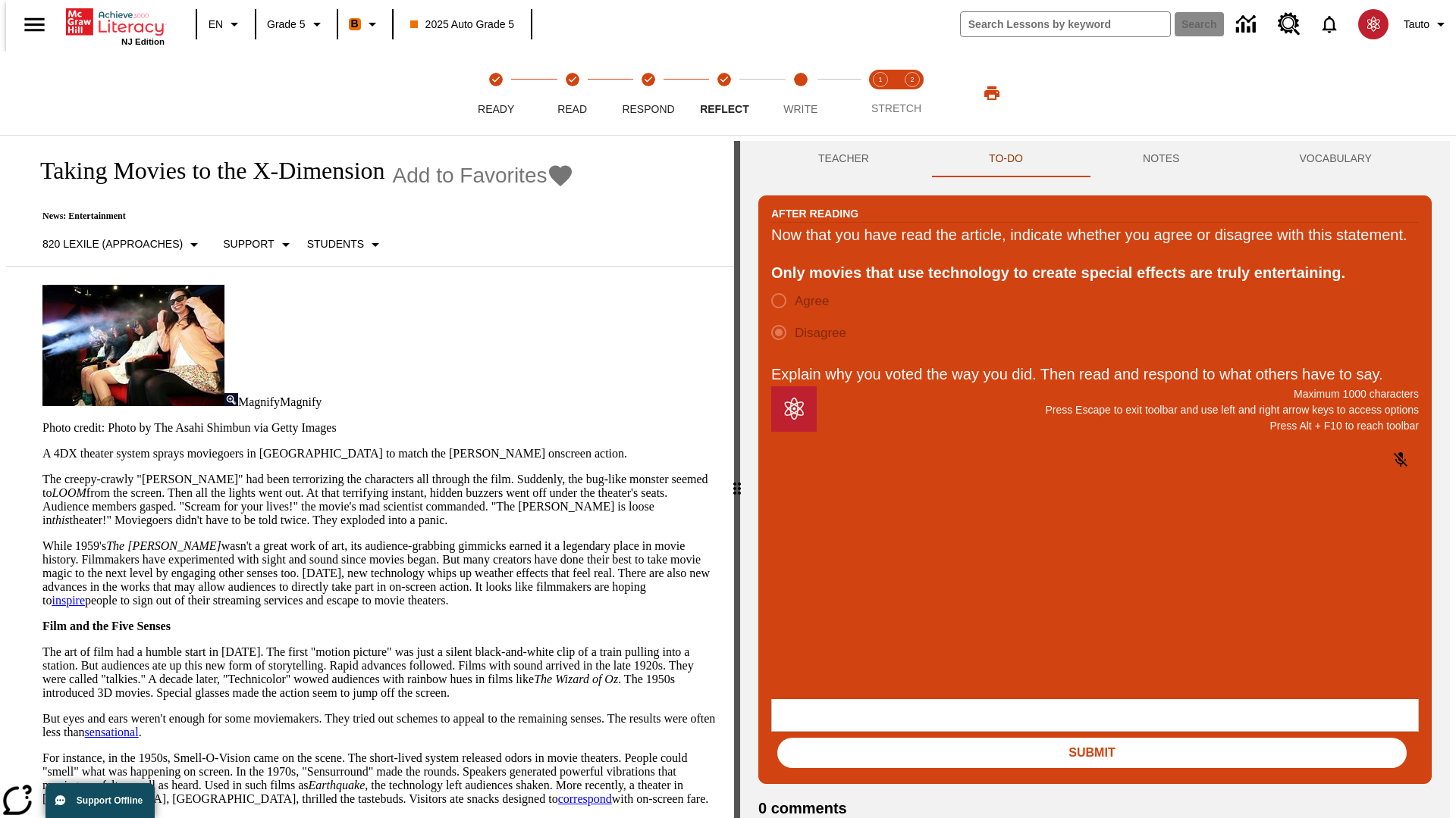
scroll to position [23, 0]
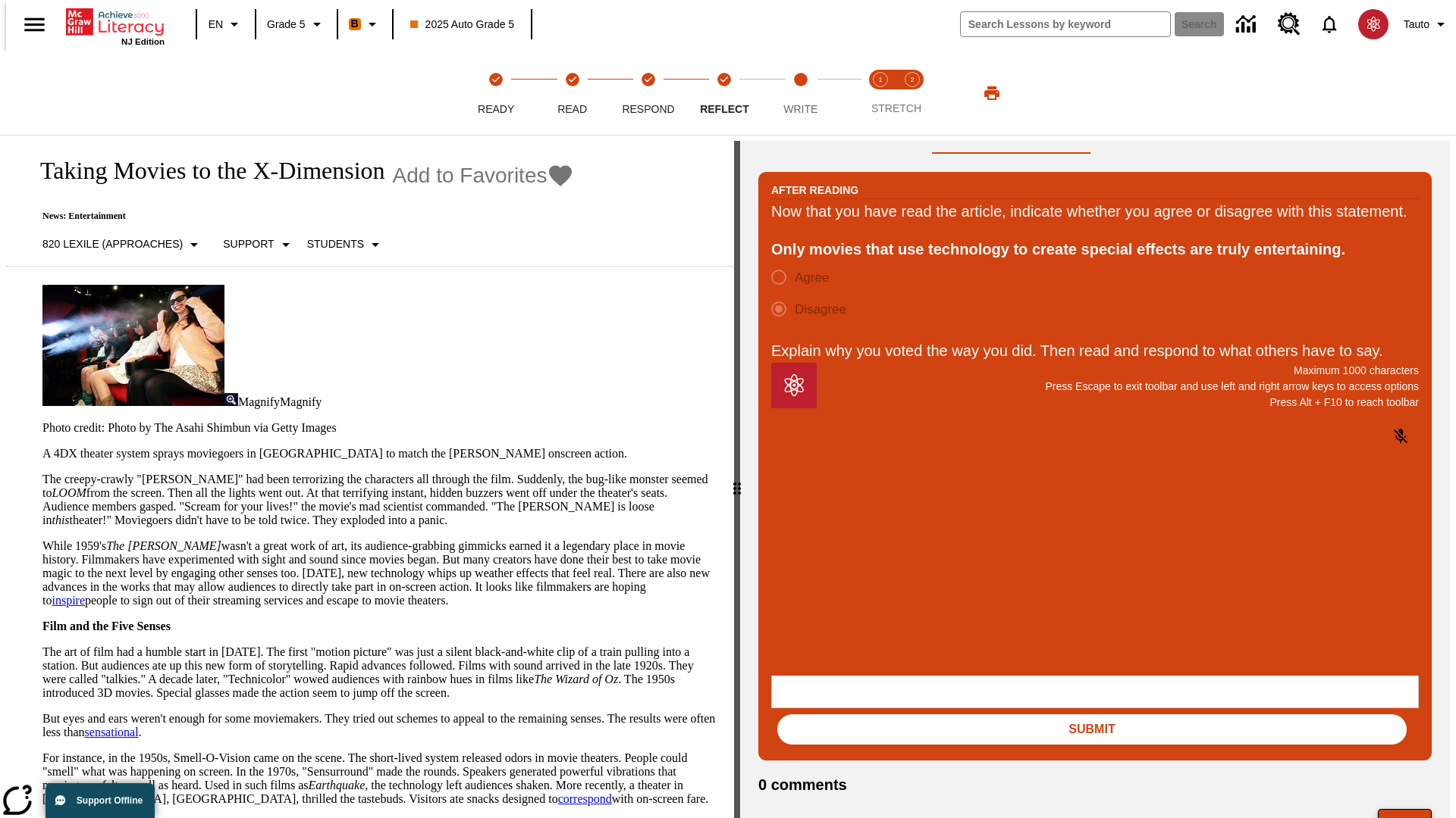
click at [1411, 809] on button "Next" at bounding box center [1405, 824] width 54 height 29
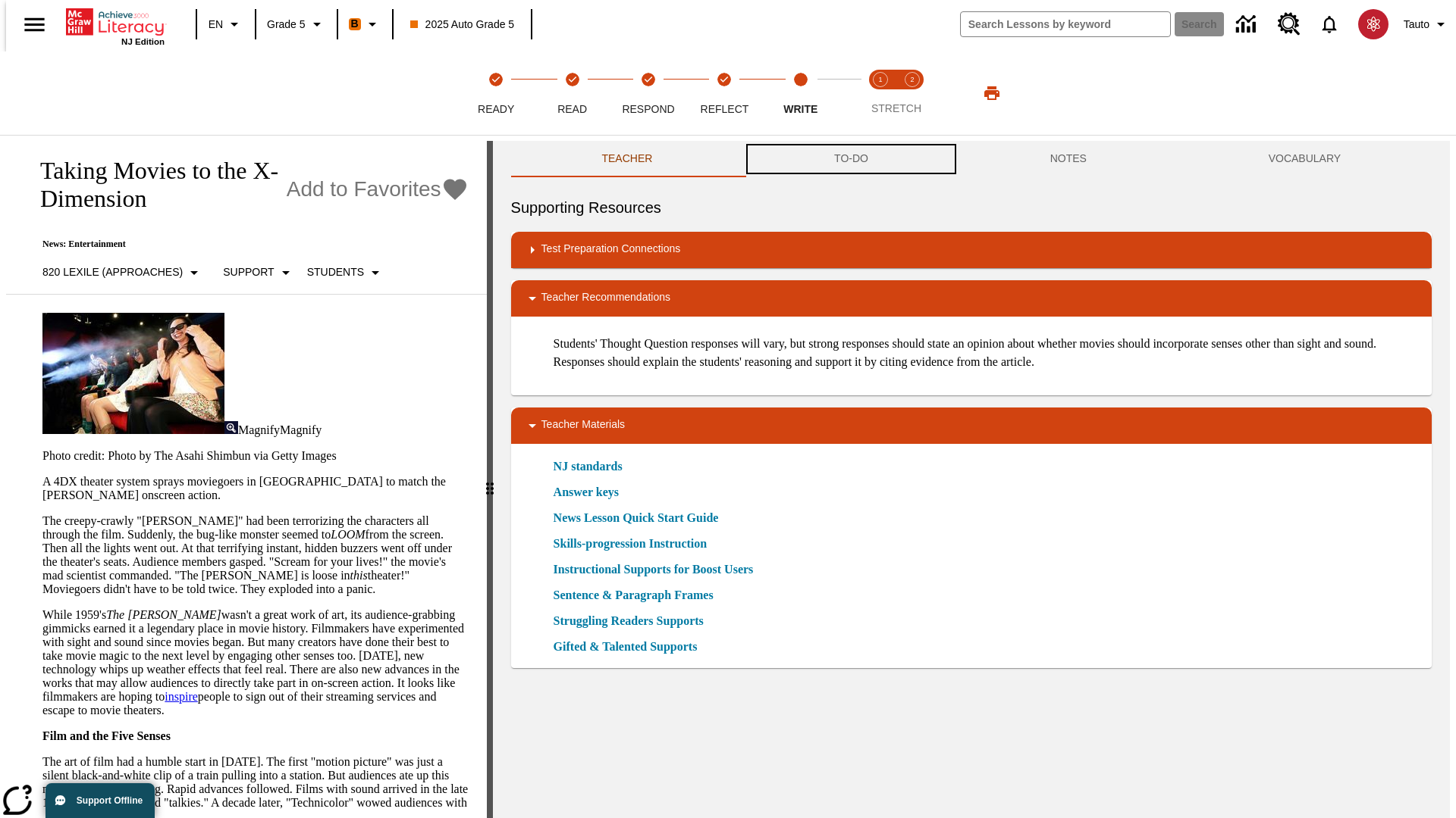
scroll to position [1, 0]
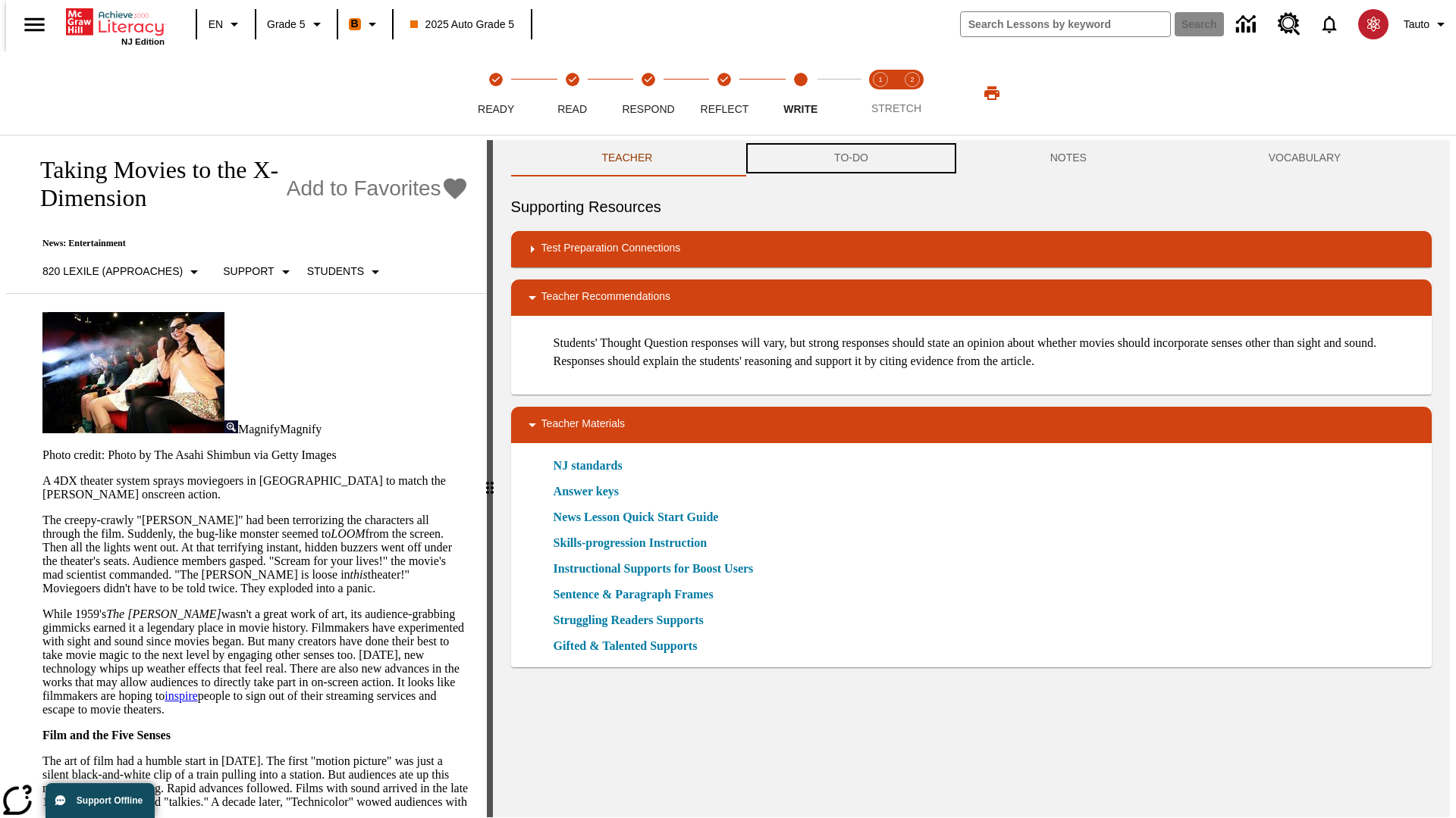
click at [850, 160] on button "TO-DO" at bounding box center [850, 159] width 216 height 37
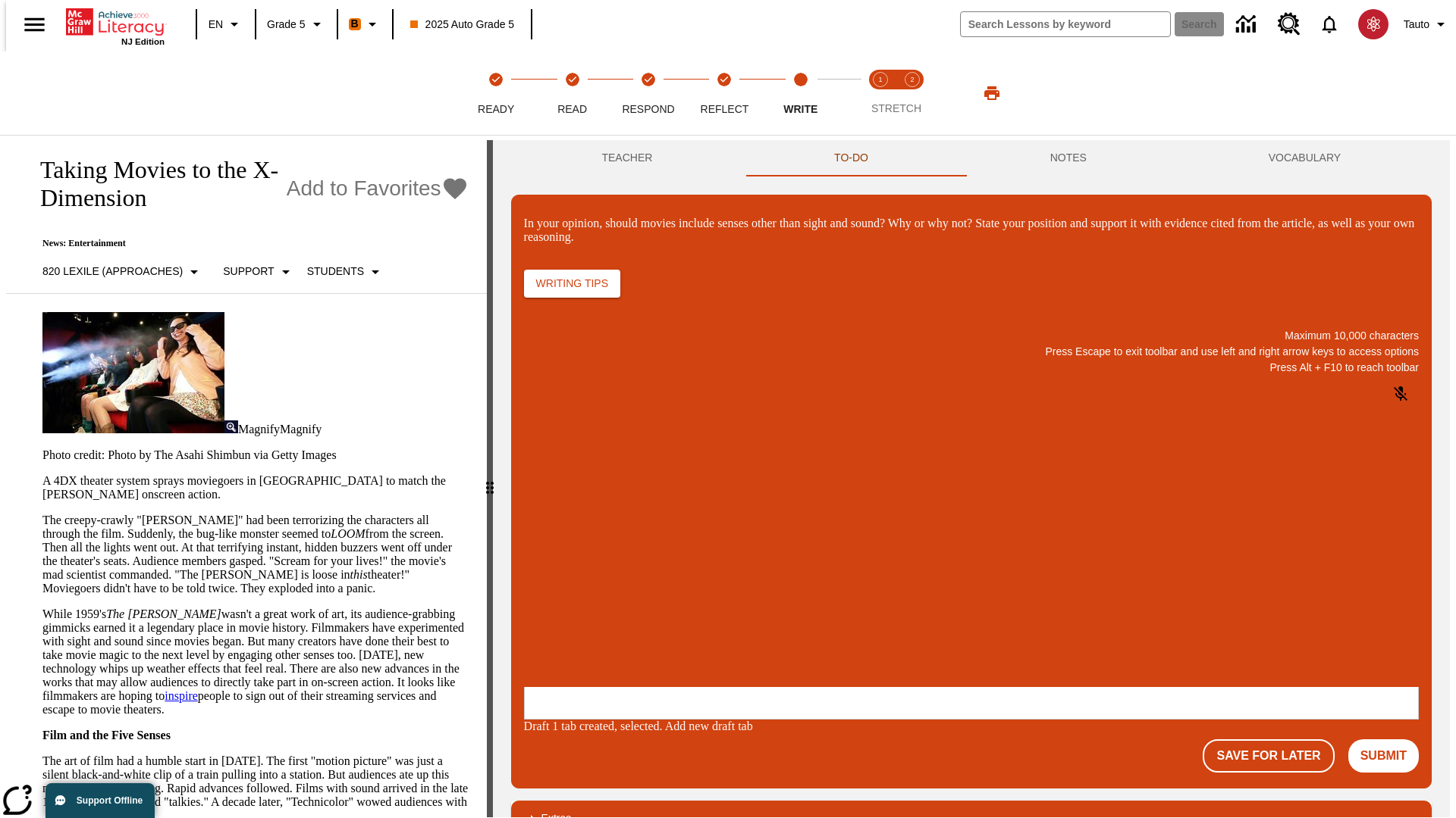
scroll to position [0, 0]
click at [745, 591] on p "\a\9In your opinion, should movies include senses other than sight and sound? W…" at bounding box center [637, 589] width 216 height 14
click at [1390, 740] on button "Submit" at bounding box center [1383, 756] width 71 height 33
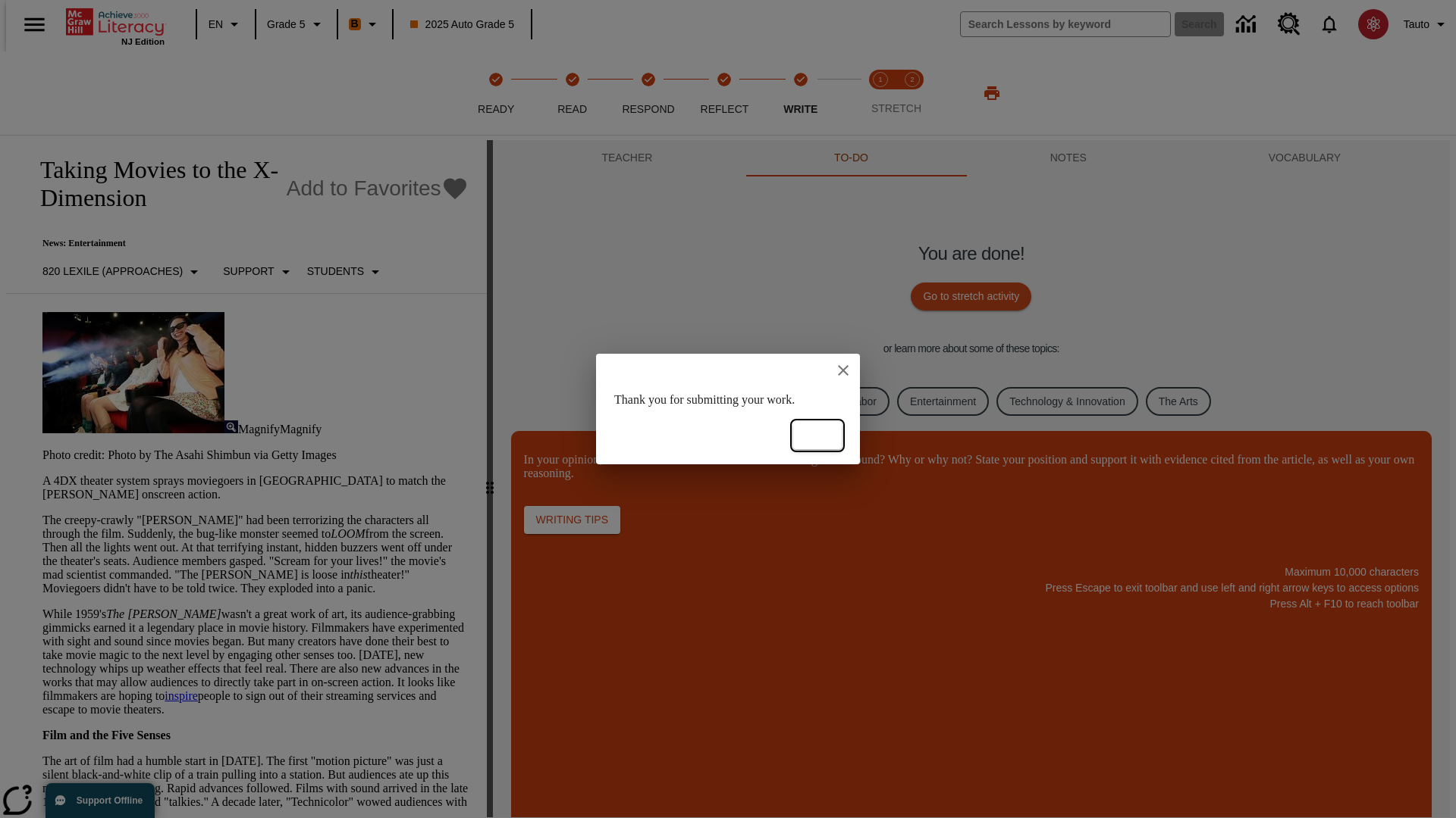
click at [817, 436] on button "Ok" at bounding box center [817, 436] width 48 height 28
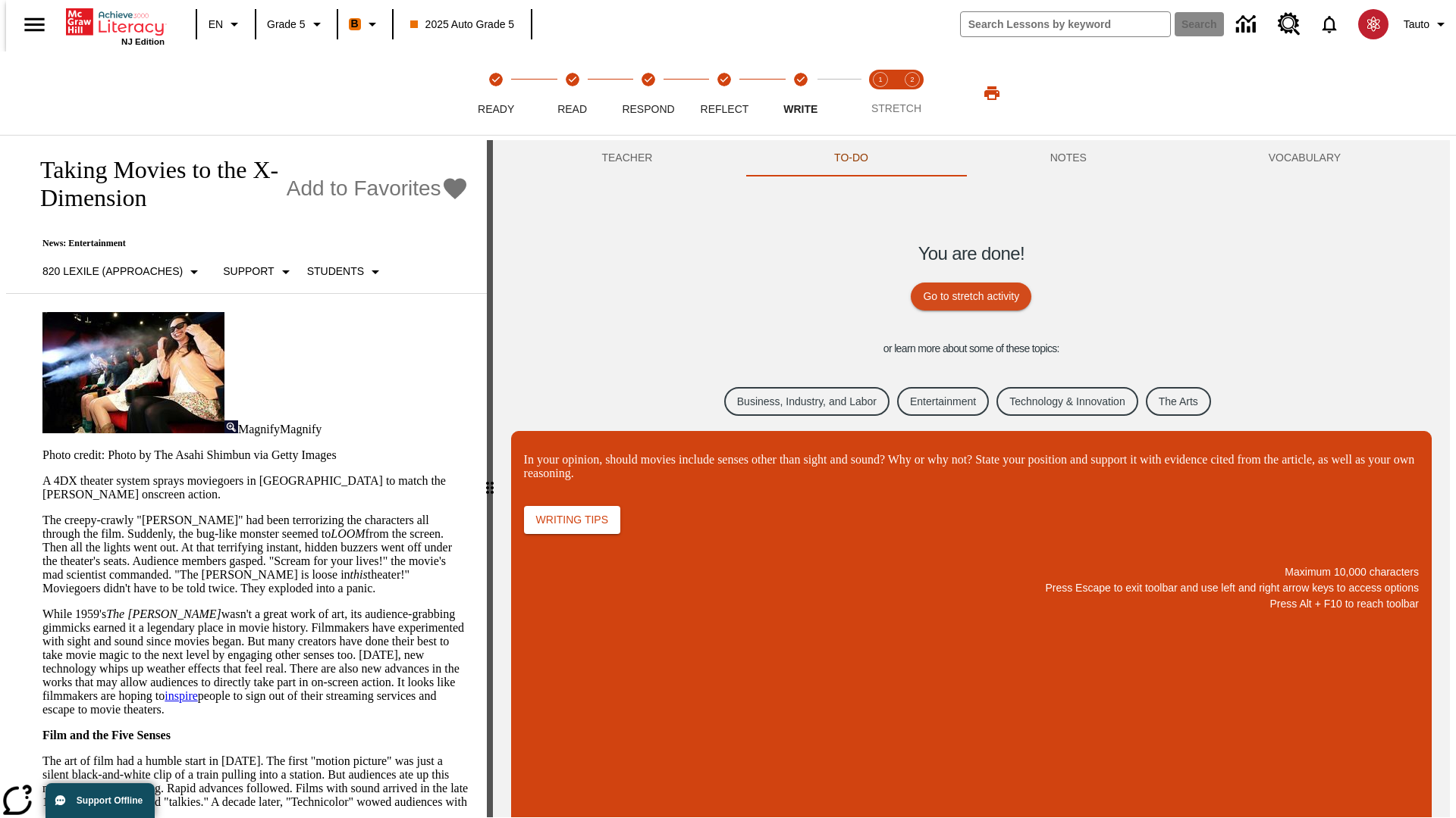
click at [794, 401] on link "Business, Industry, and Labor" at bounding box center [807, 402] width 165 height 30
